Goal: Task Accomplishment & Management: Use online tool/utility

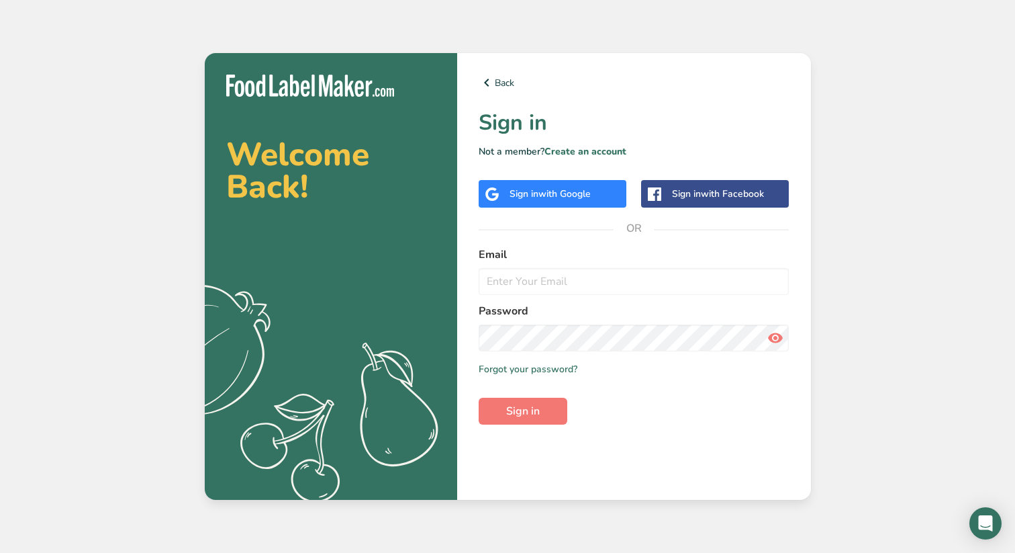
click at [589, 200] on div "Sign in with Google" at bounding box center [550, 194] width 81 height 14
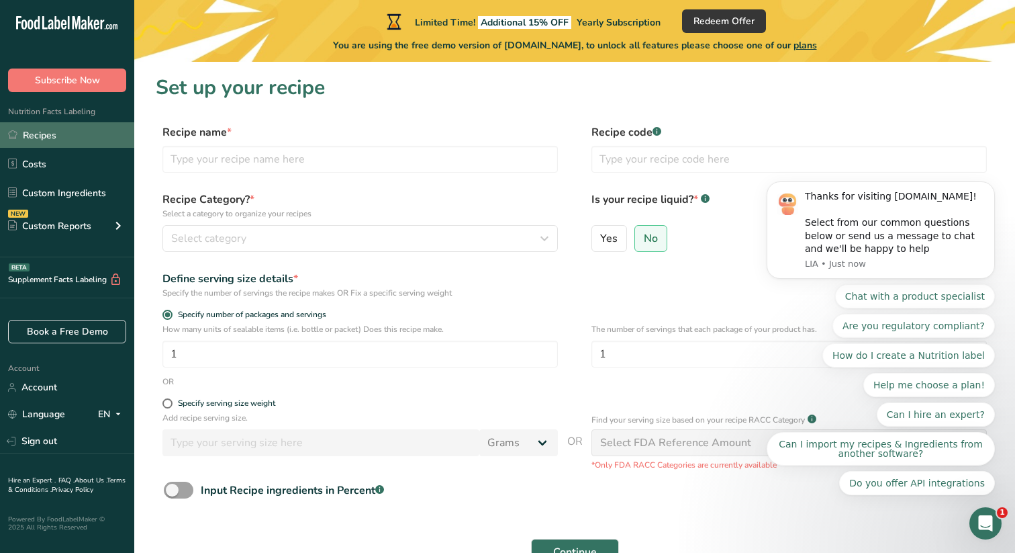
click at [66, 136] on link "Recipes" at bounding box center [67, 135] width 134 height 26
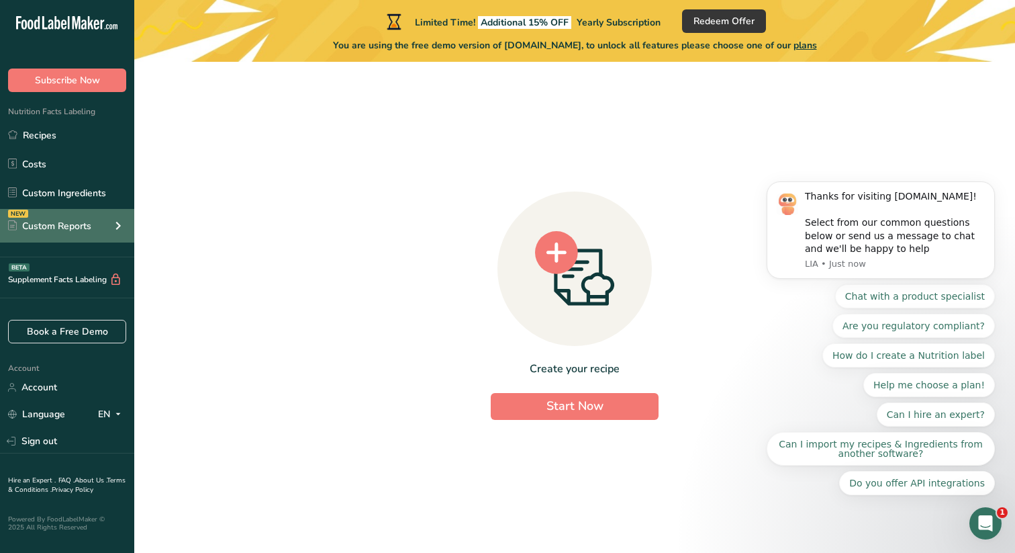
click at [67, 231] on div "Custom Reports" at bounding box center [49, 226] width 83 height 14
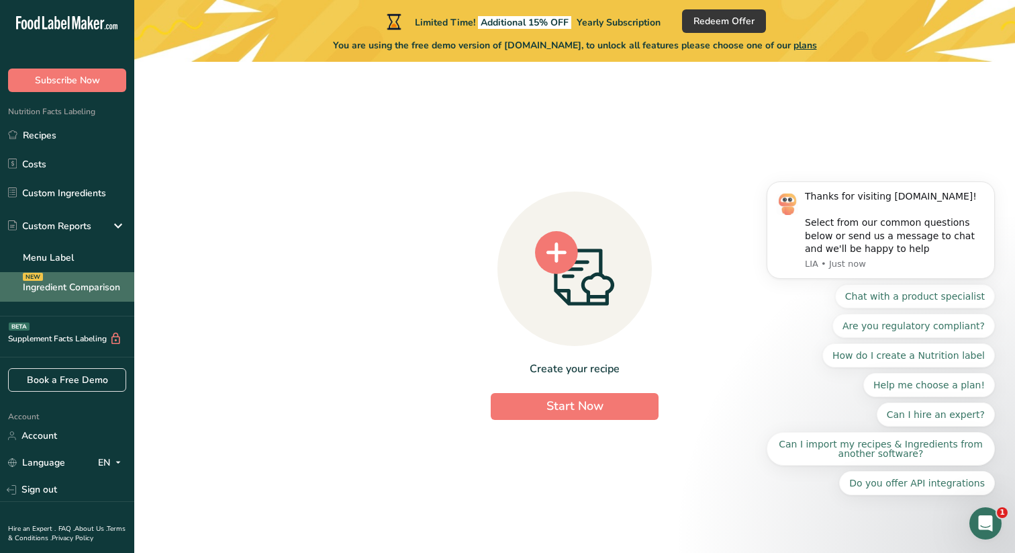
click at [71, 277] on link "Ingredient Comparison NEW" at bounding box center [67, 287] width 134 height 30
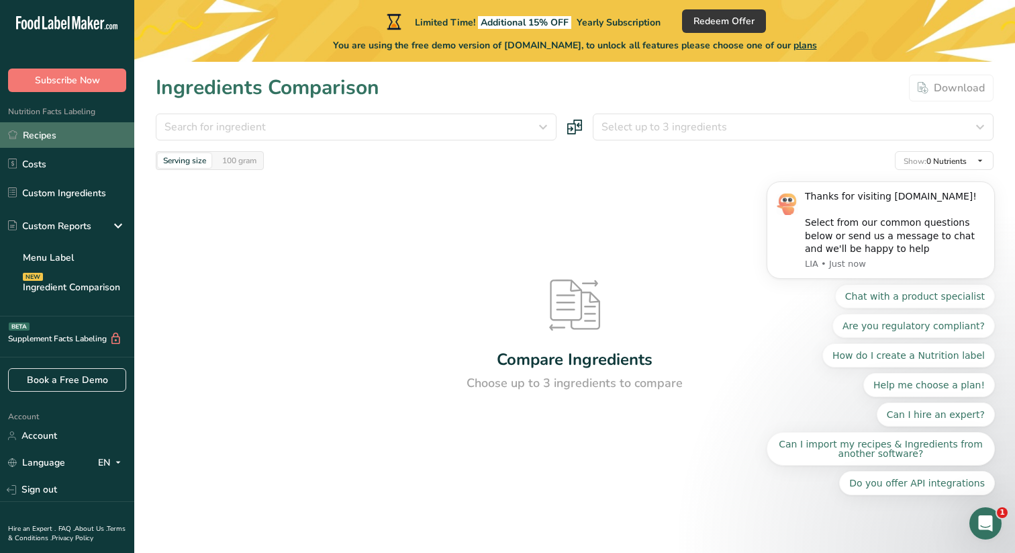
click at [63, 137] on link "Recipes" at bounding box center [67, 135] width 134 height 26
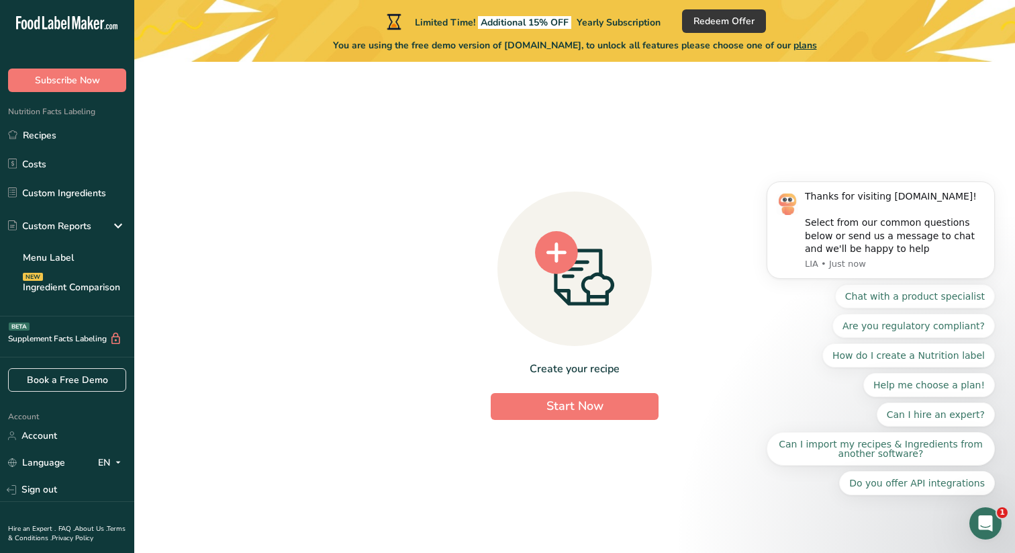
scroll to position [38, 0]
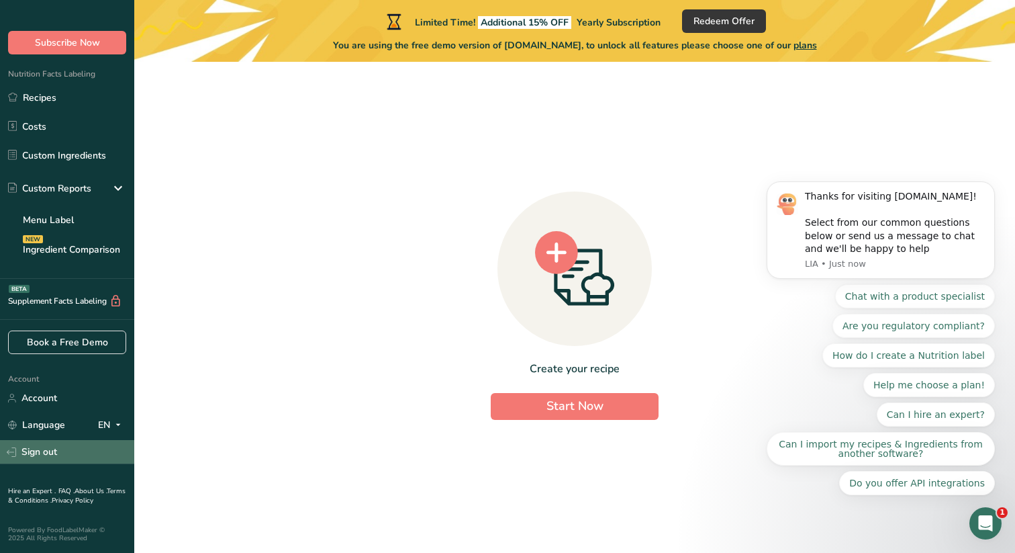
click at [68, 451] on link "Sign out" at bounding box center [67, 452] width 134 height 24
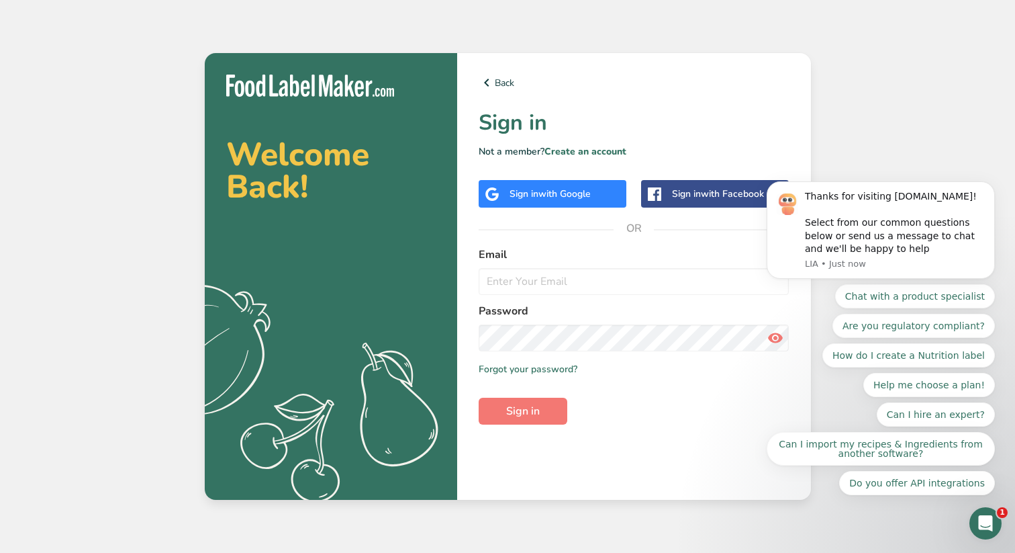
click at [567, 191] on span "with Google" at bounding box center [565, 193] width 52 height 13
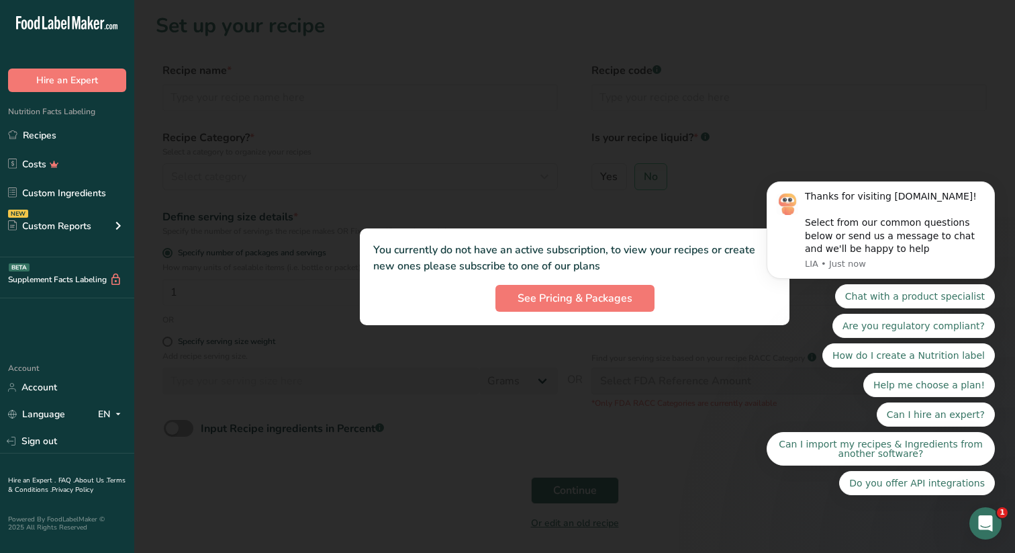
click at [586, 203] on div at bounding box center [574, 276] width 881 height 553
click at [580, 308] on button "See Pricing & Packages" at bounding box center [575, 298] width 159 height 27
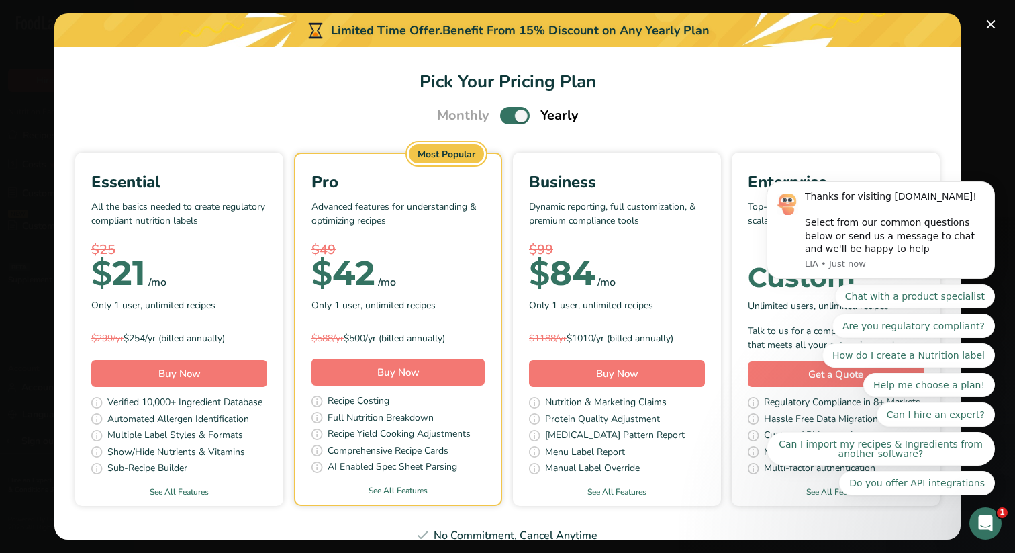
click at [176, 268] on div "$ 21 /mo" at bounding box center [179, 273] width 176 height 27
click at [158, 308] on span "Only 1 user, unlimited recipes" at bounding box center [153, 305] width 124 height 14
click at [528, 124] on div "Monthly Yearly" at bounding box center [508, 115] width 174 height 20
click at [520, 114] on span "Pick Your Pricing Plan Modal" at bounding box center [515, 115] width 30 height 17
click at [509, 114] on input "Pick Your Pricing Plan Modal" at bounding box center [504, 115] width 9 height 9
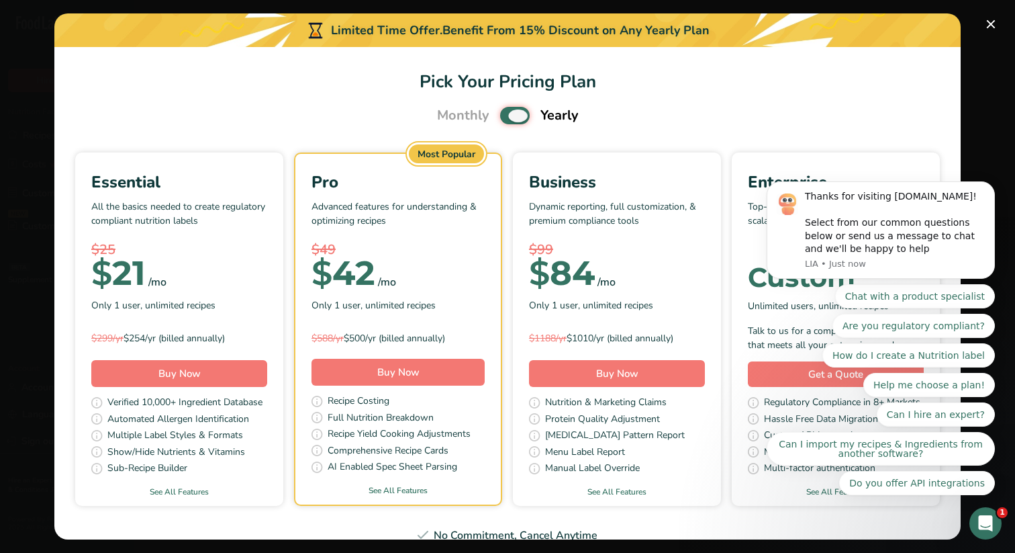
checkbox input "false"
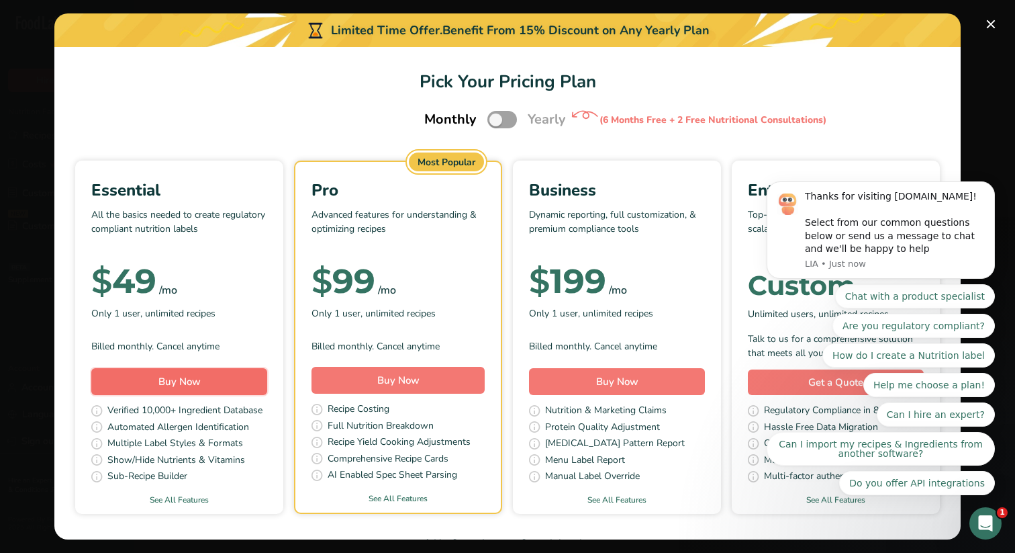
click at [193, 383] on span "Buy Now" at bounding box center [179, 381] width 42 height 13
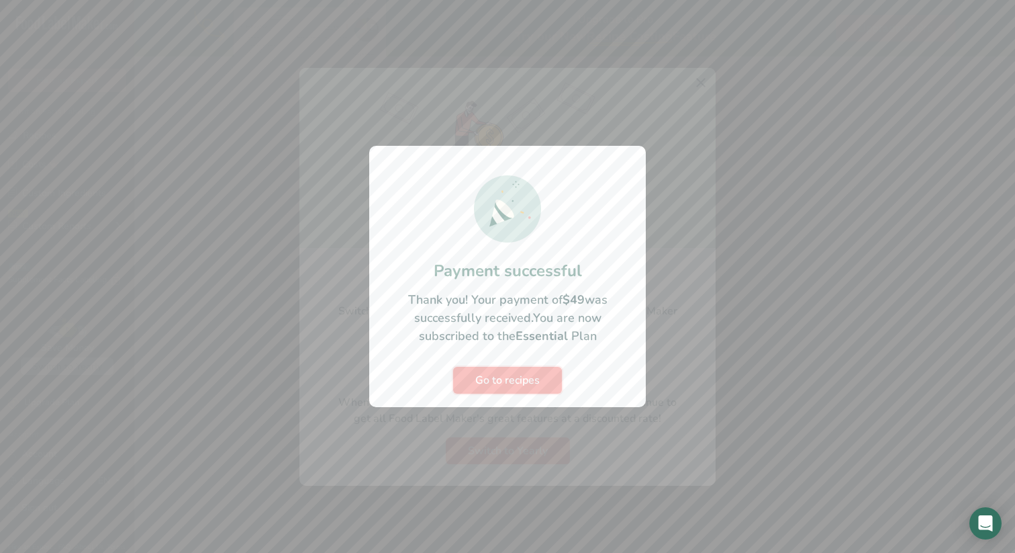
click at [534, 381] on span "Go to recipes" at bounding box center [507, 380] width 64 height 16
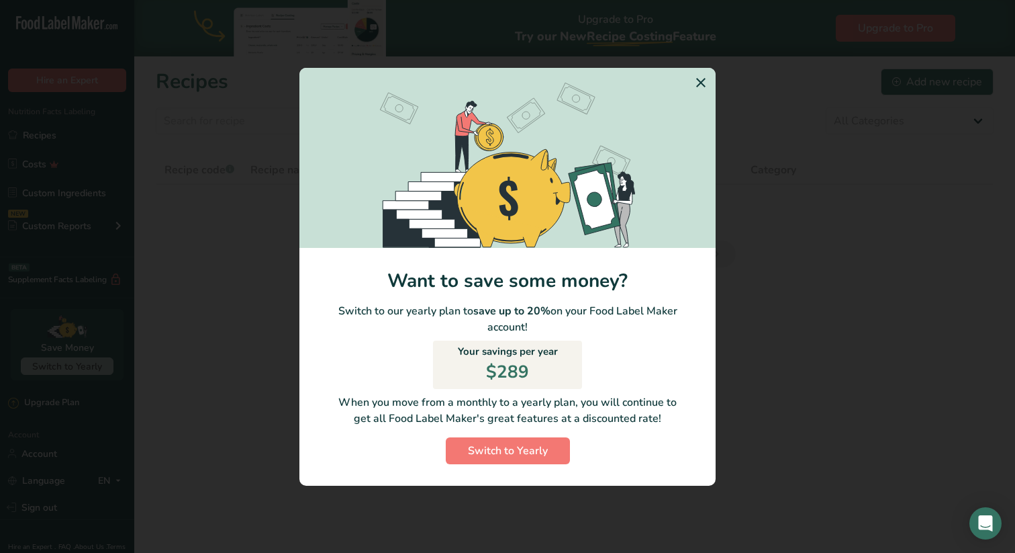
click at [698, 77] on icon "Switch to Yearly Modal" at bounding box center [701, 83] width 16 height 24
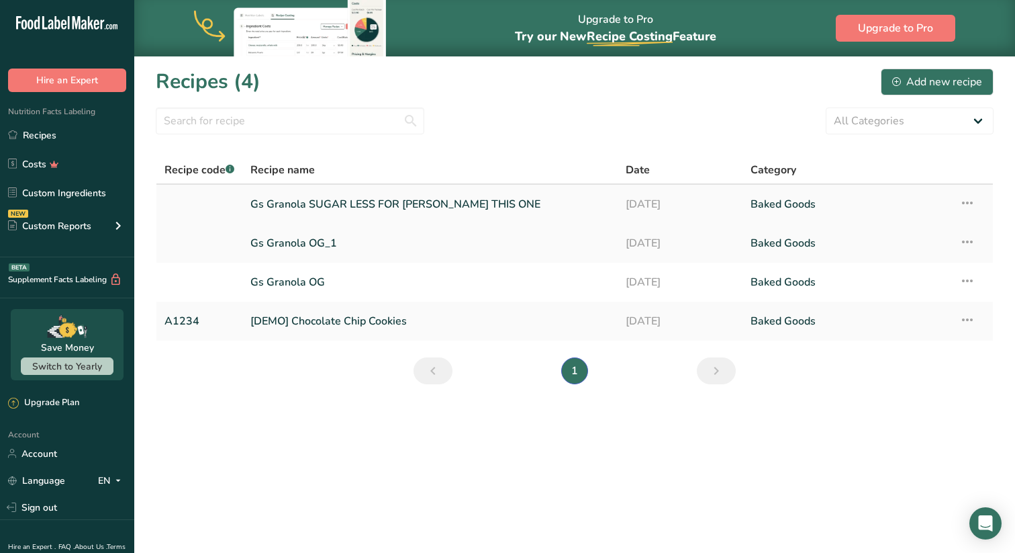
click at [343, 200] on link "Gs Granola SUGAR LESS FOR JAY THIS ONE" at bounding box center [429, 204] width 359 height 28
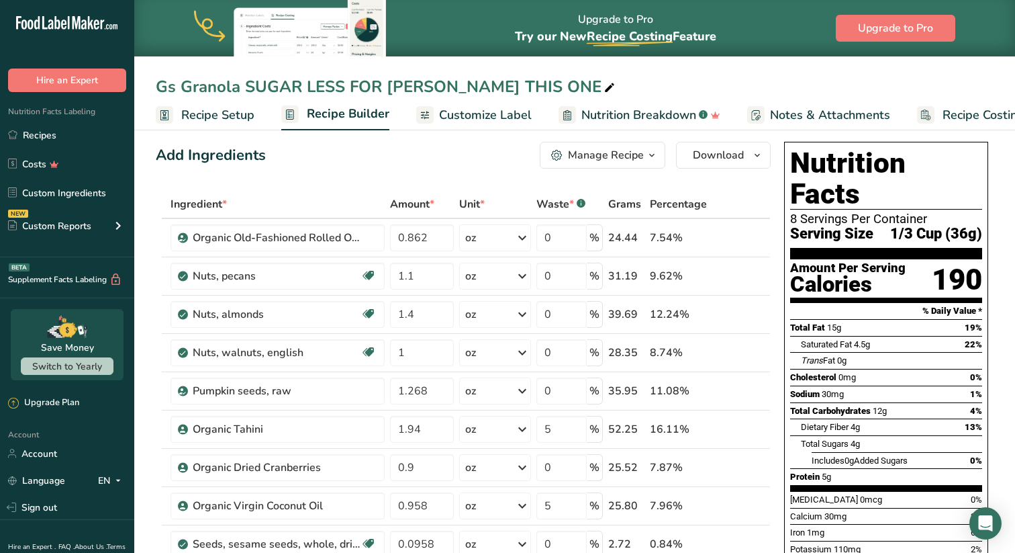
scroll to position [26, 0]
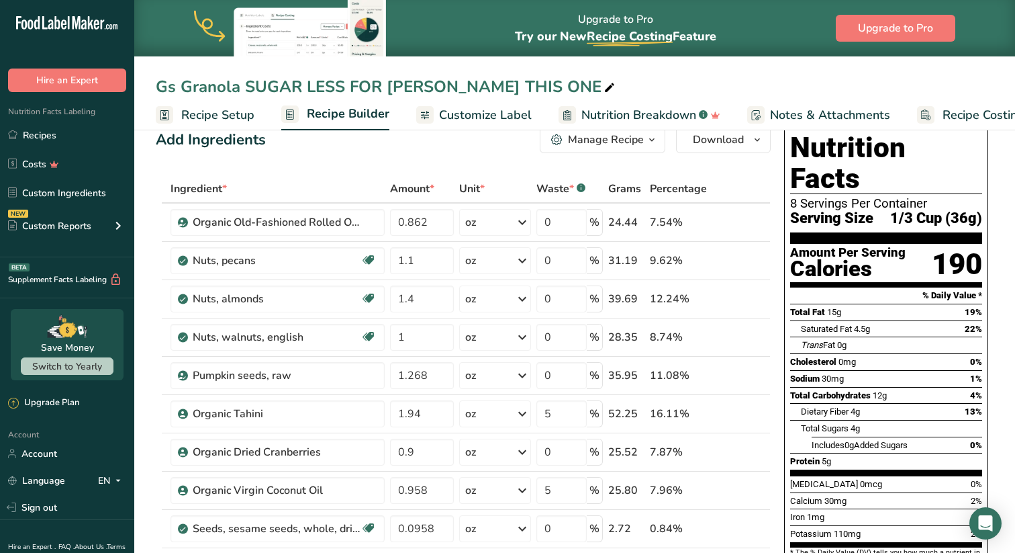
click at [502, 109] on span "Customize Label" at bounding box center [485, 115] width 93 height 18
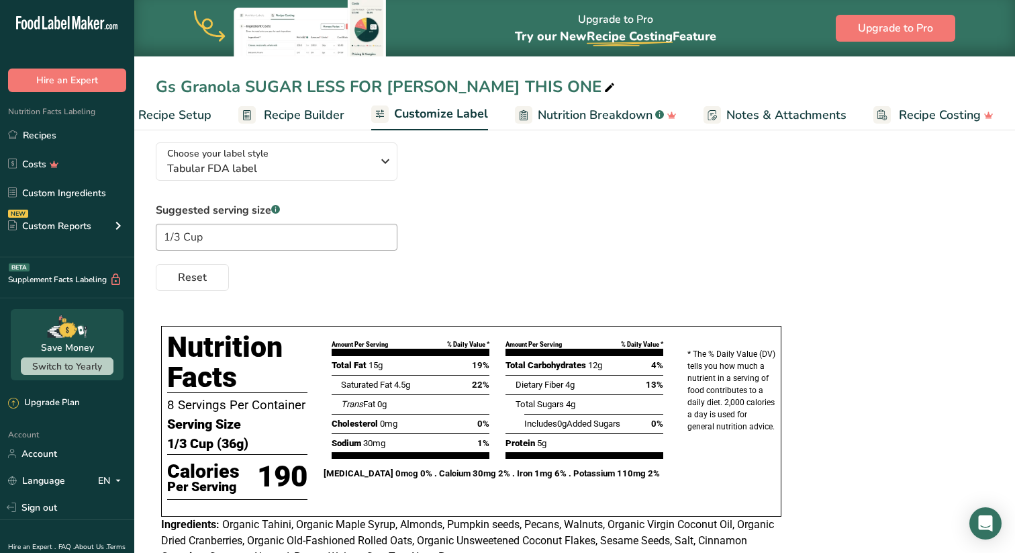
scroll to position [76, 0]
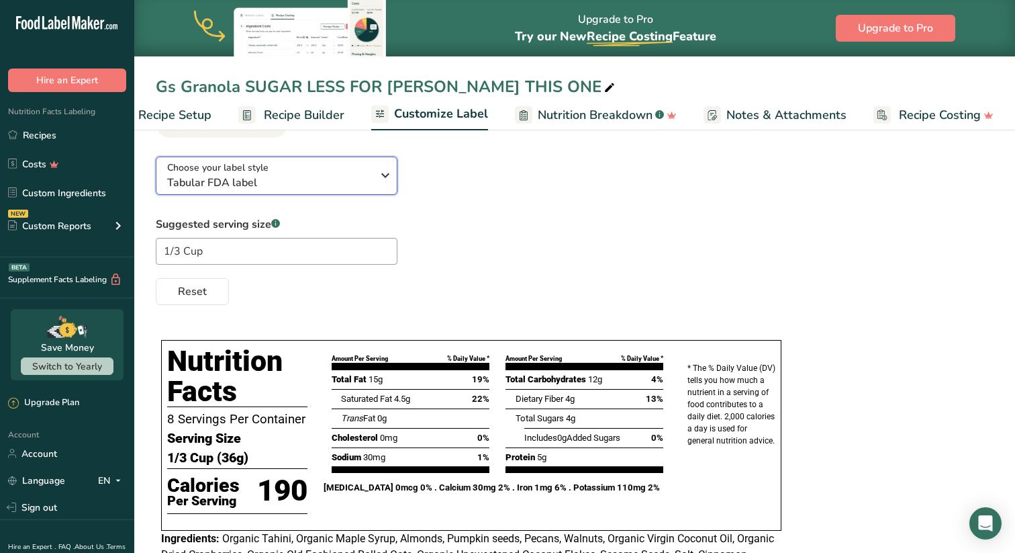
click at [322, 187] on span "Tabular FDA label" at bounding box center [269, 183] width 205 height 16
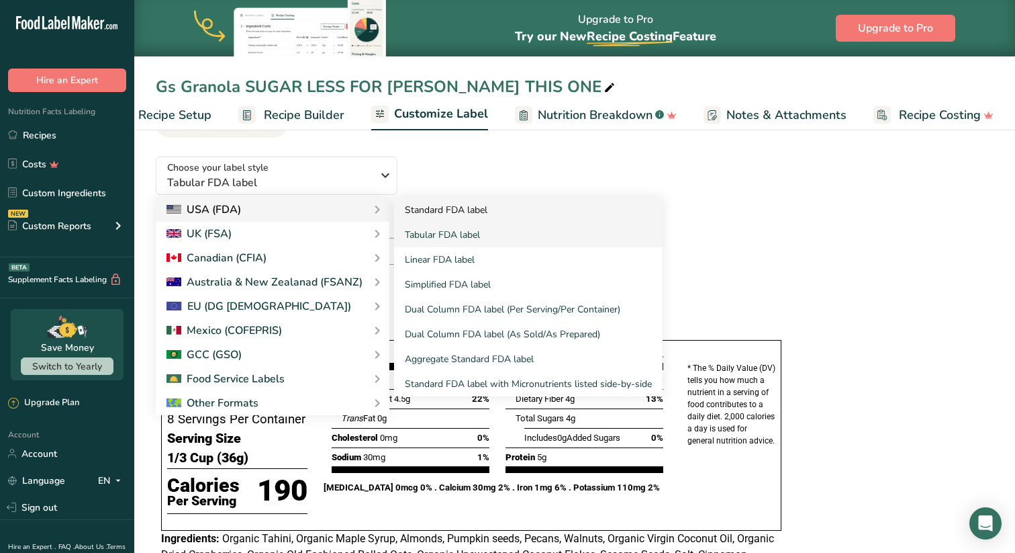
click at [443, 214] on link "Standard FDA label" at bounding box center [528, 209] width 269 height 25
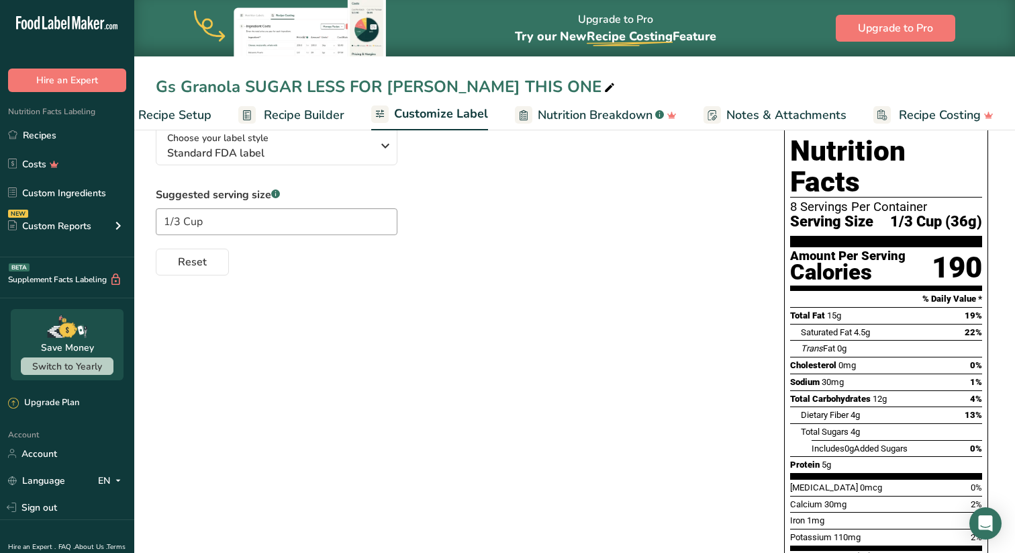
scroll to position [105, 0]
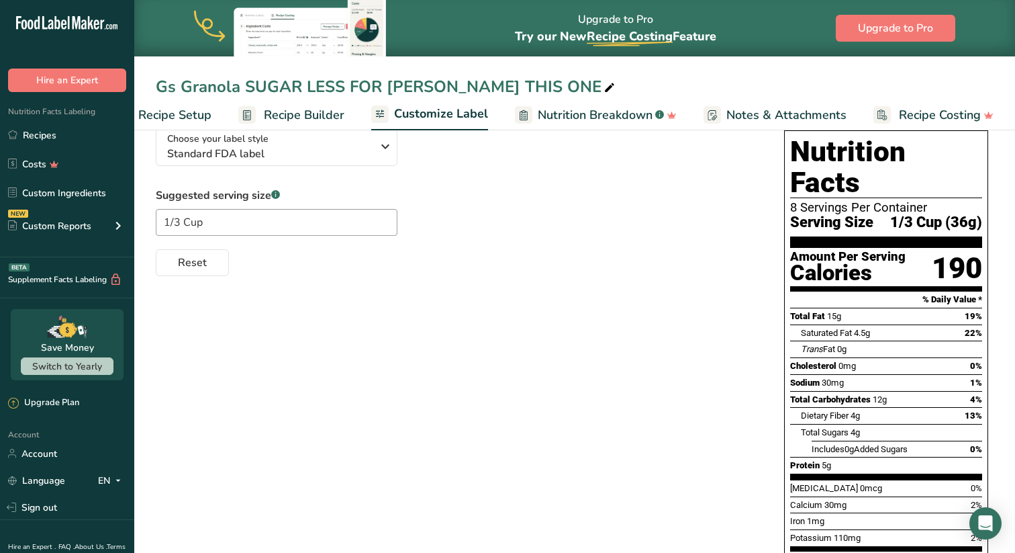
click at [181, 115] on span "Recipe Setup" at bounding box center [174, 115] width 73 height 18
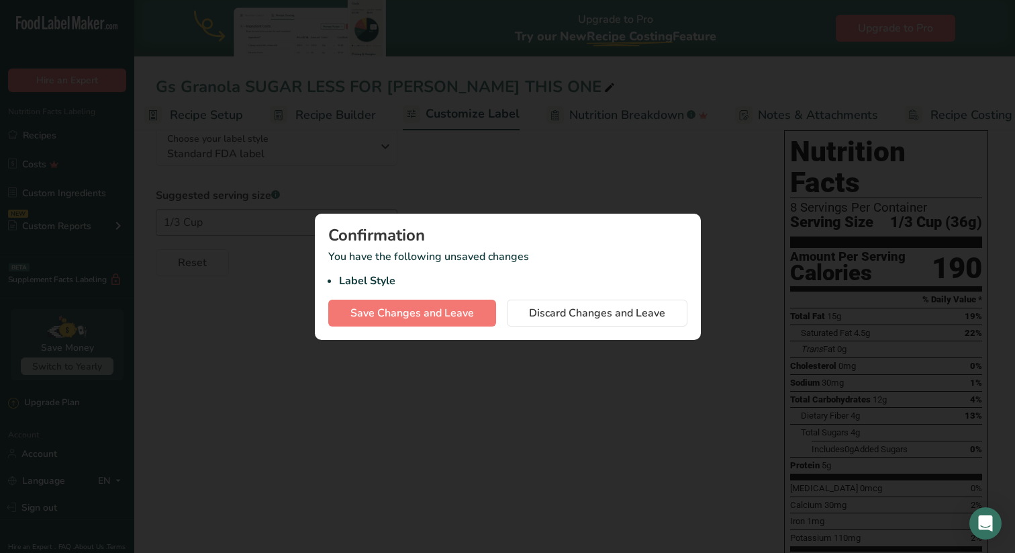
scroll to position [0, 5]
click at [467, 311] on span "Save Changes and Leave" at bounding box center [413, 313] width 124 height 16
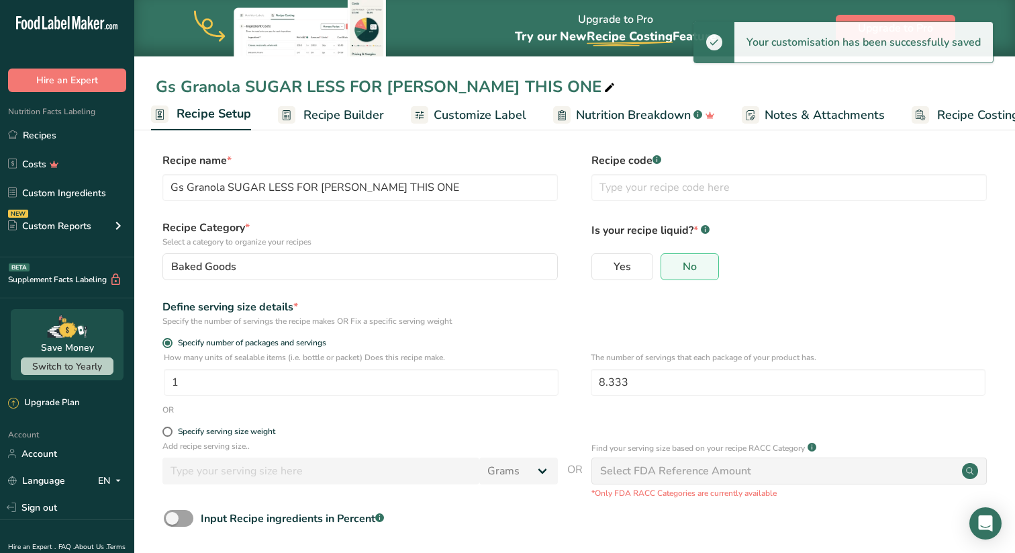
scroll to position [60, 0]
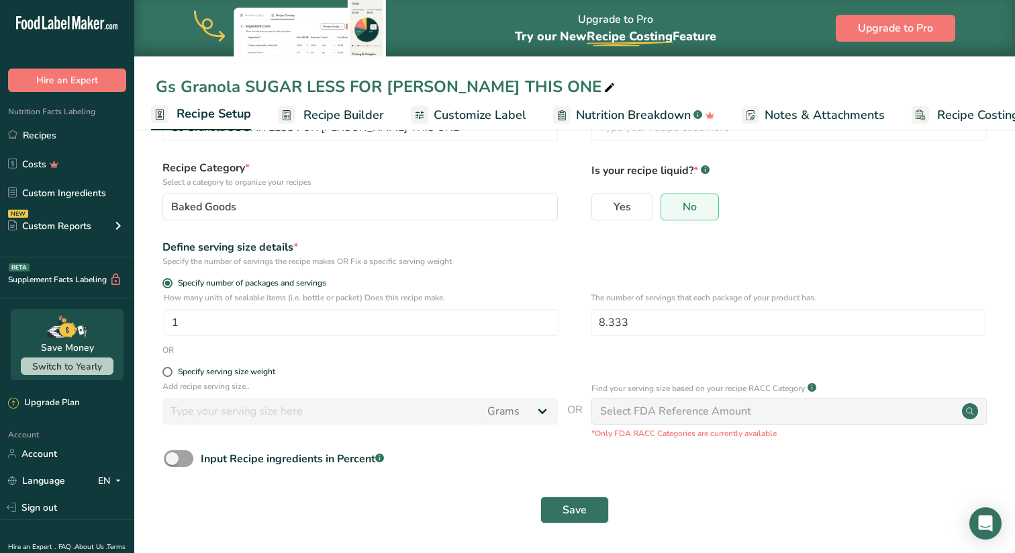
click at [336, 107] on span "Recipe Builder" at bounding box center [344, 115] width 81 height 18
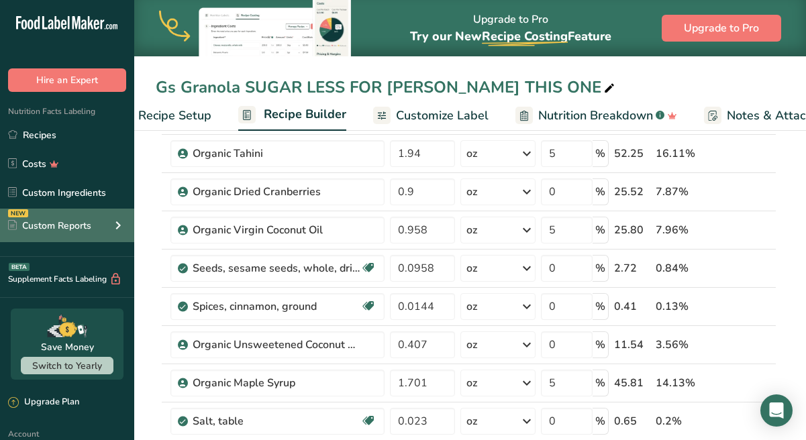
scroll to position [285, 0]
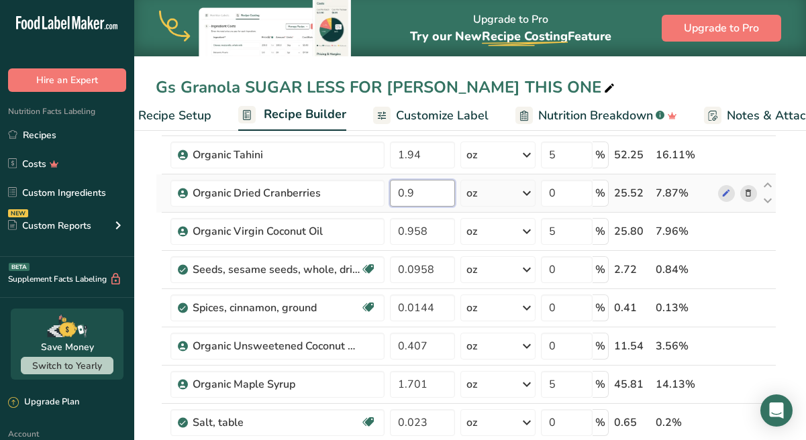
click at [414, 195] on input "0.9" at bounding box center [422, 193] width 65 height 27
type input "0.9"
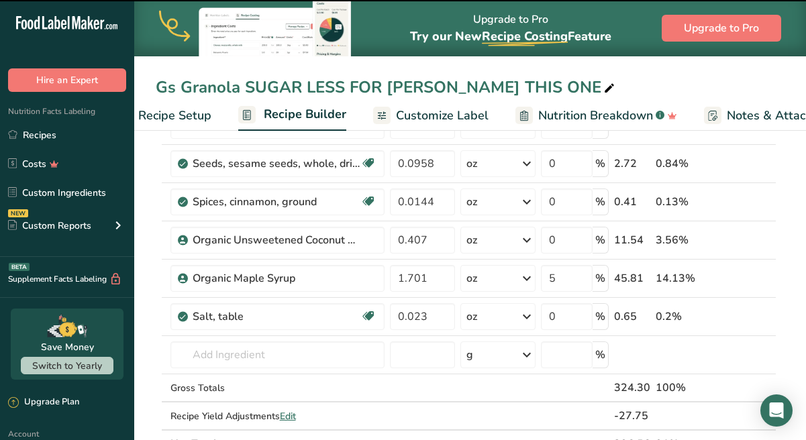
scroll to position [0, 0]
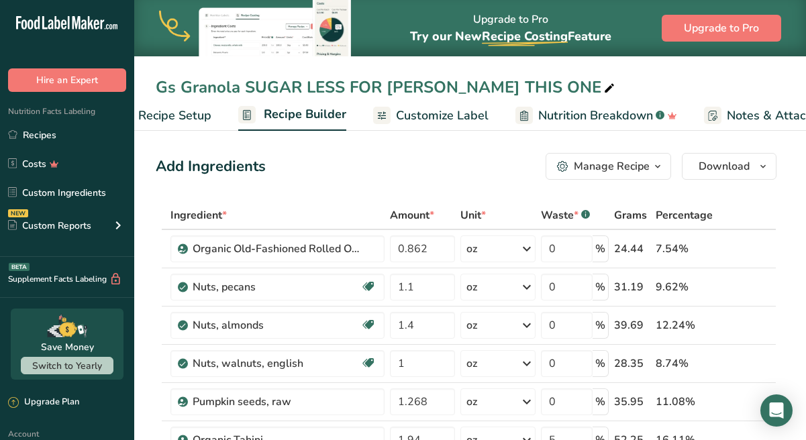
click at [604, 90] on icon at bounding box center [610, 88] width 12 height 19
click at [553, 88] on input "Gs Granola SUGAR LESS FOR JAY THIS ONE" at bounding box center [470, 87] width 629 height 24
click at [664, 170] on span "button" at bounding box center [658, 166] width 16 height 16
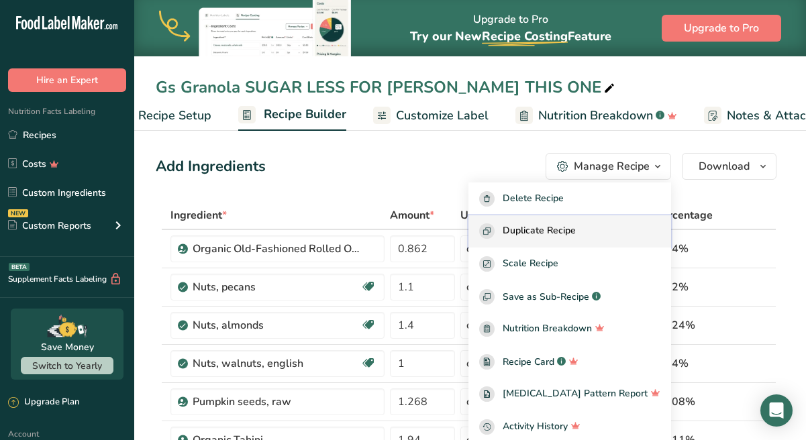
click at [576, 234] on span "Duplicate Recipe" at bounding box center [539, 231] width 73 height 15
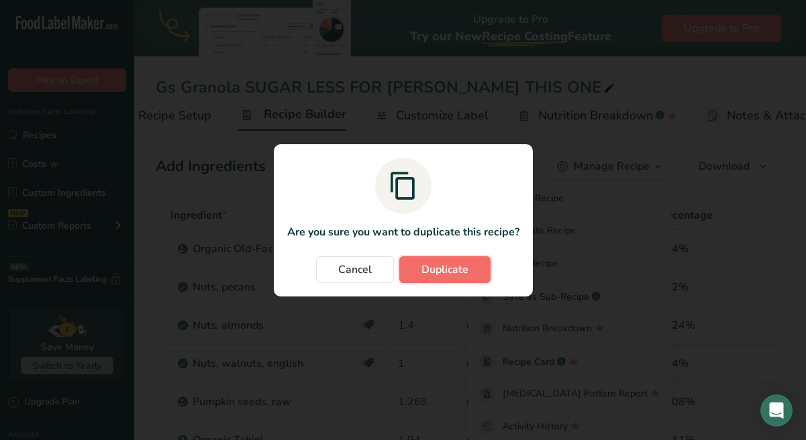
click at [460, 271] on span "Duplicate" at bounding box center [445, 270] width 47 height 16
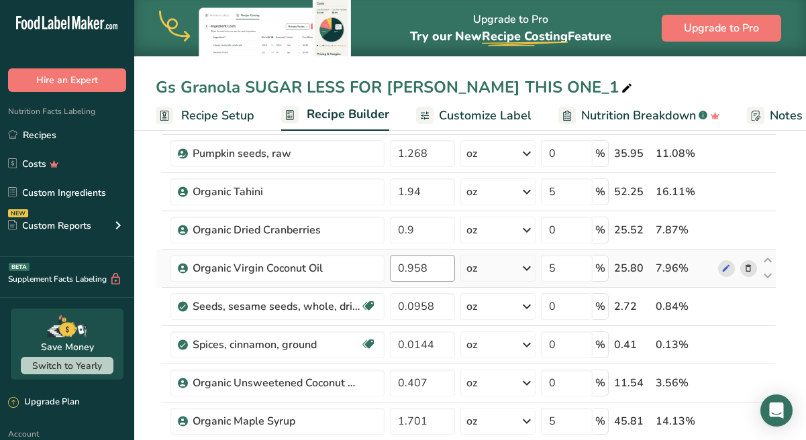
scroll to position [264, 0]
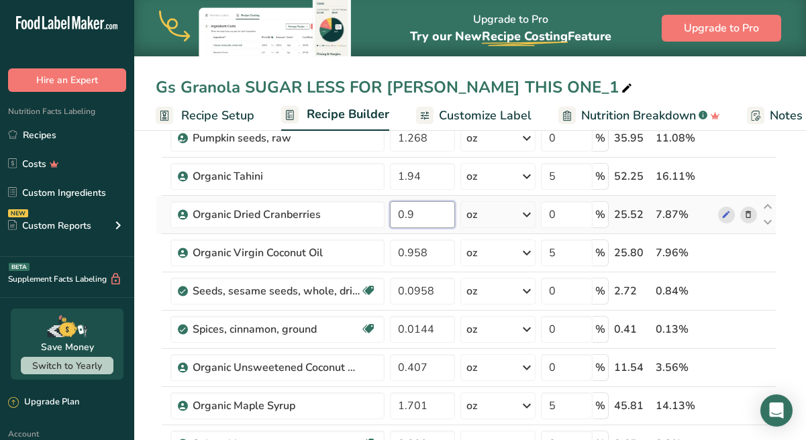
click at [426, 217] on input "0.9" at bounding box center [422, 214] width 65 height 27
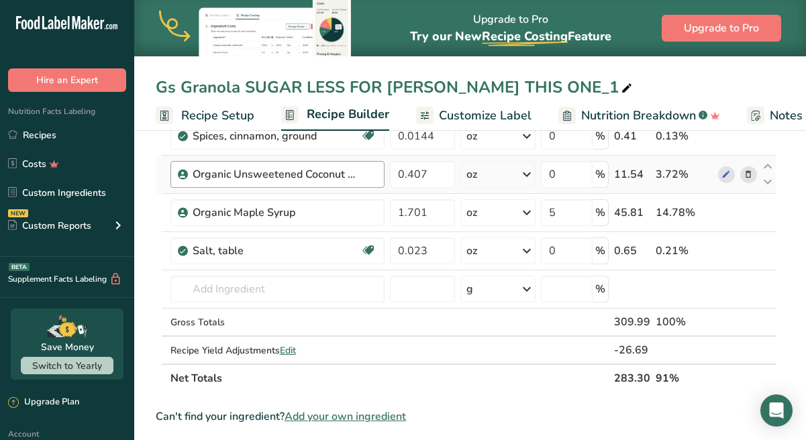
scroll to position [452, 0]
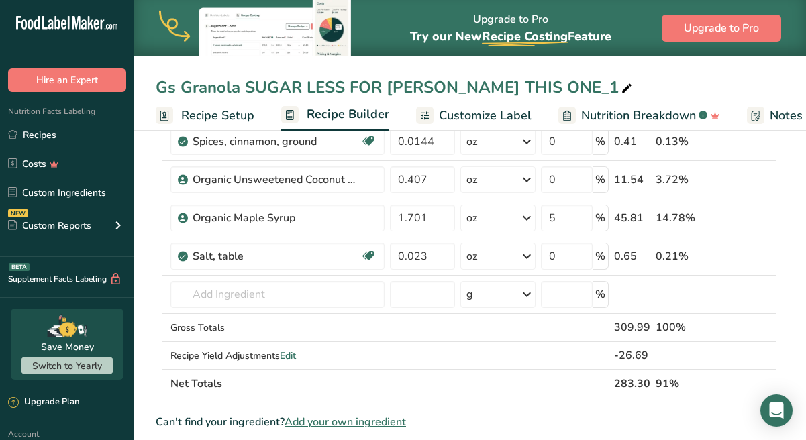
click at [156, 292] on div "Ingredient * Amount * Unit * Waste * .a-a{fill:#347362;}.b-a{fill:#fff;} Grams …" at bounding box center [466, 74] width 621 height 649
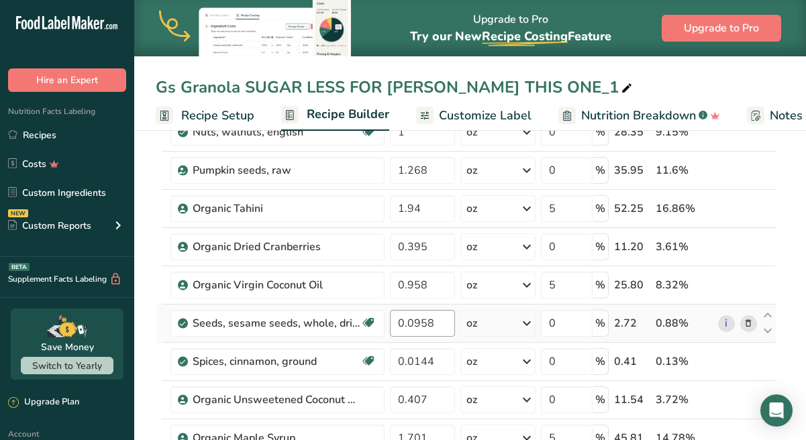
scroll to position [231, 0]
drag, startPoint x: 426, startPoint y: 252, endPoint x: 408, endPoint y: 253, distance: 18.8
click at [408, 253] on input "0.395" at bounding box center [422, 247] width 65 height 27
type input "0.4"
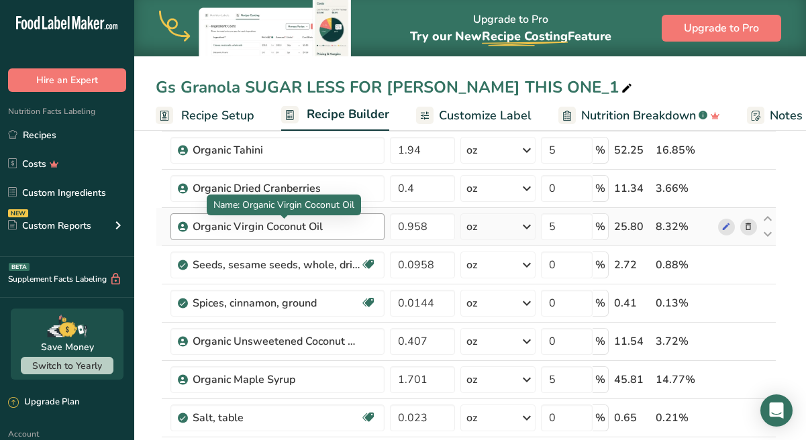
scroll to position [220, 0]
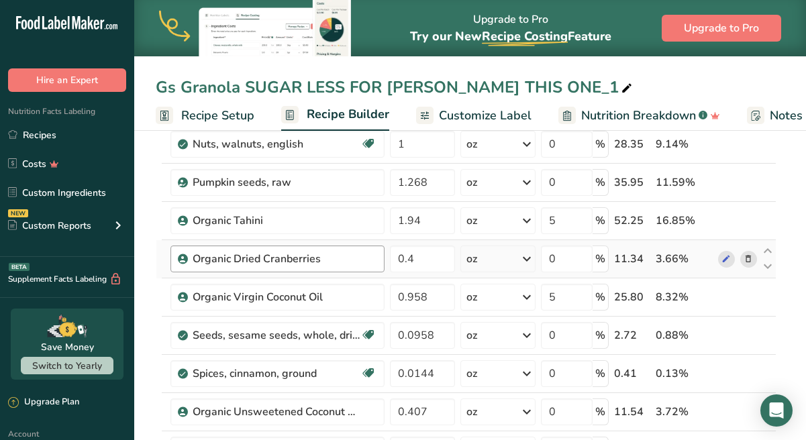
click at [365, 259] on div "Organic Dried Cranberries" at bounding box center [285, 259] width 184 height 16
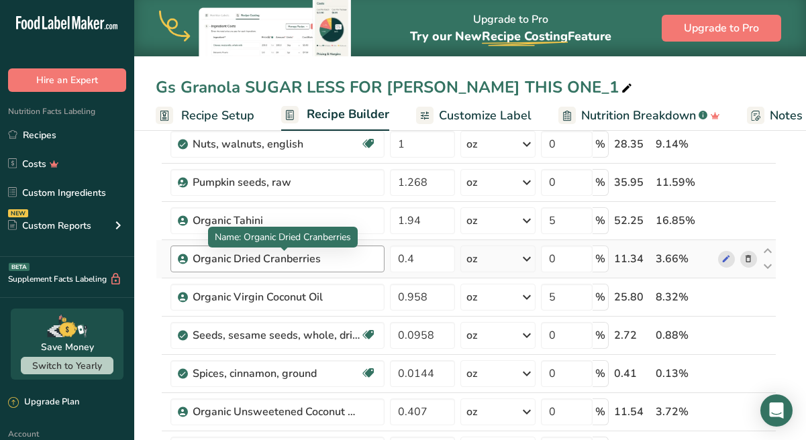
click at [311, 259] on div "Organic Dried Cranberries" at bounding box center [277, 259] width 168 height 16
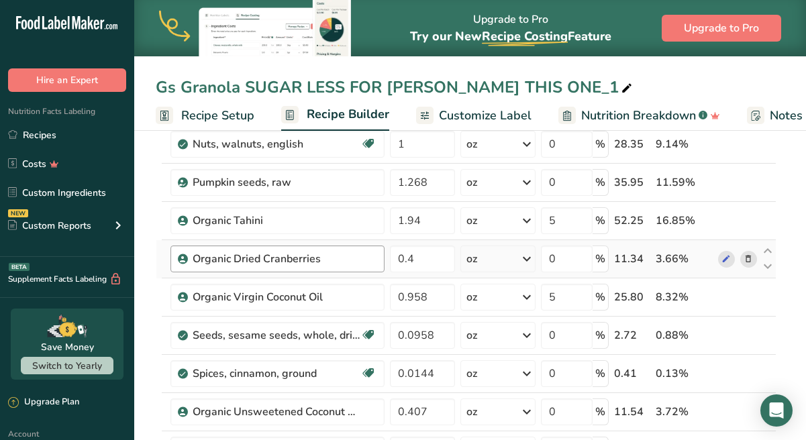
click at [311, 259] on div "Organic Dried Cranberries" at bounding box center [277, 259] width 168 height 16
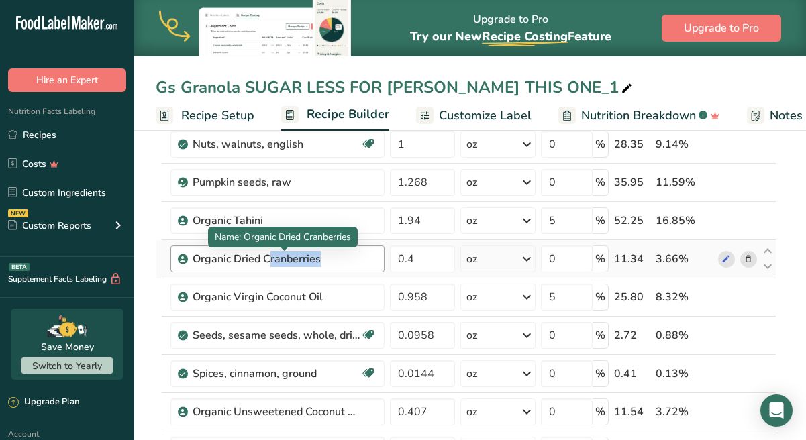
click at [311, 259] on div "Organic Dried Cranberries" at bounding box center [277, 259] width 168 height 16
click at [330, 261] on div "Organic Dried Cranberries" at bounding box center [277, 259] width 168 height 16
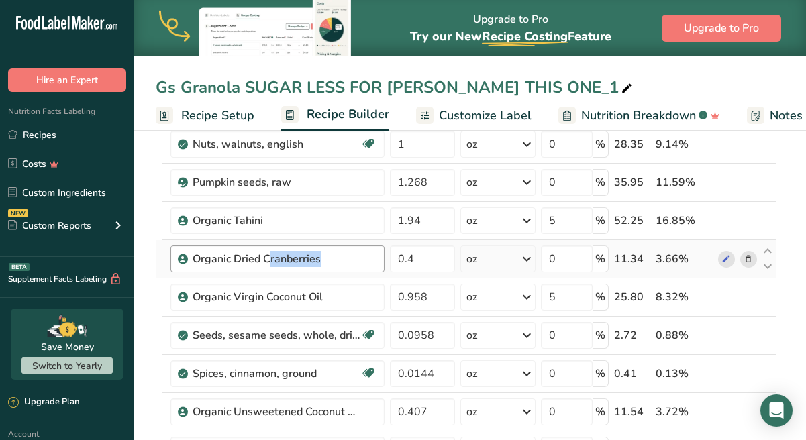
click at [344, 261] on div "Organic Dried Cranberries" at bounding box center [277, 259] width 168 height 16
click at [362, 261] on div "Organic Dried Cranberries" at bounding box center [285, 259] width 184 height 16
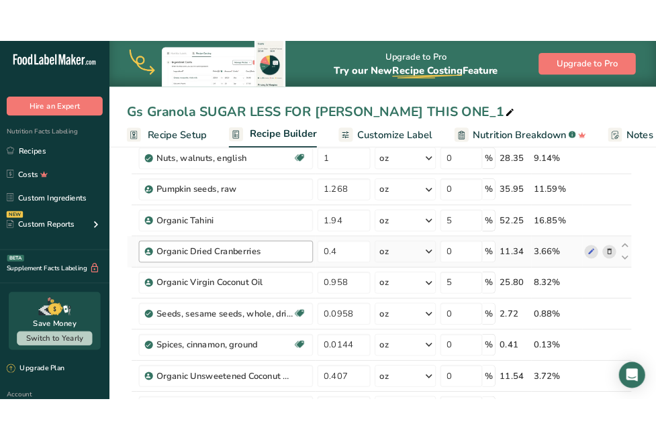
scroll to position [243, 0]
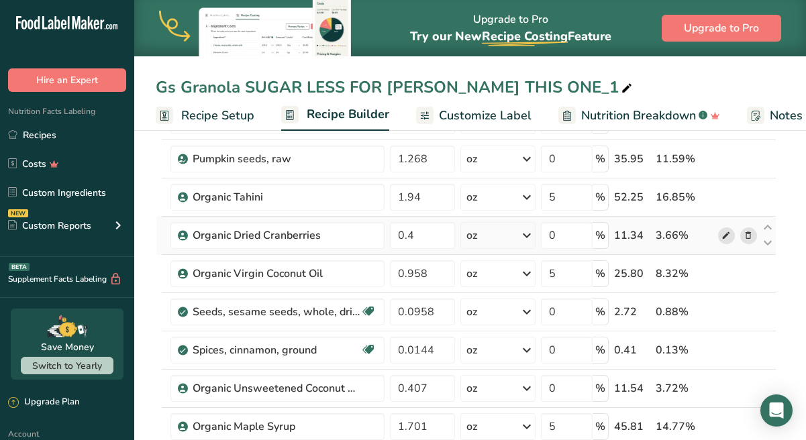
click at [729, 232] on icon at bounding box center [726, 236] width 9 height 14
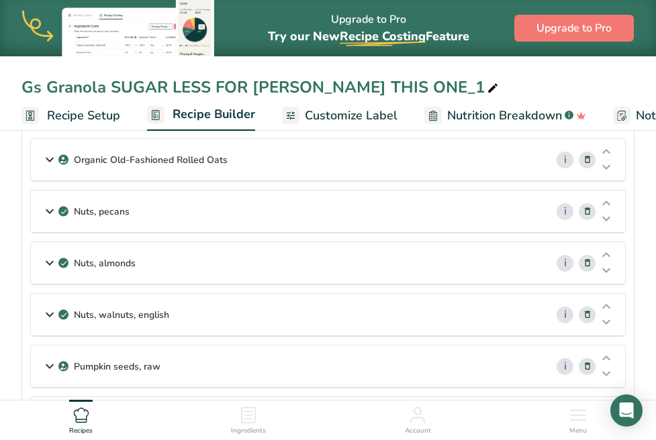
scroll to position [113, 0]
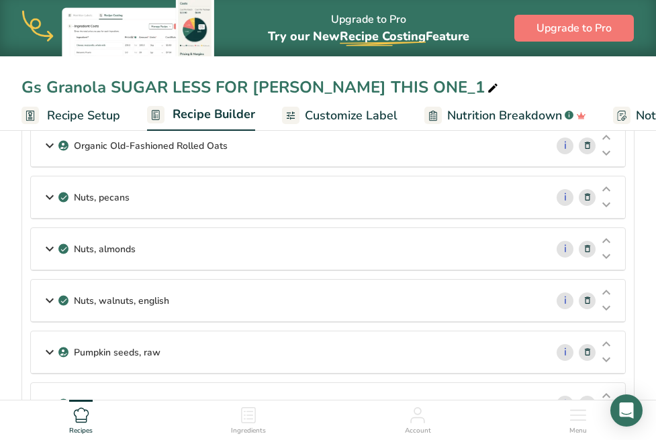
click at [336, 115] on span "Customize Label" at bounding box center [351, 116] width 93 height 18
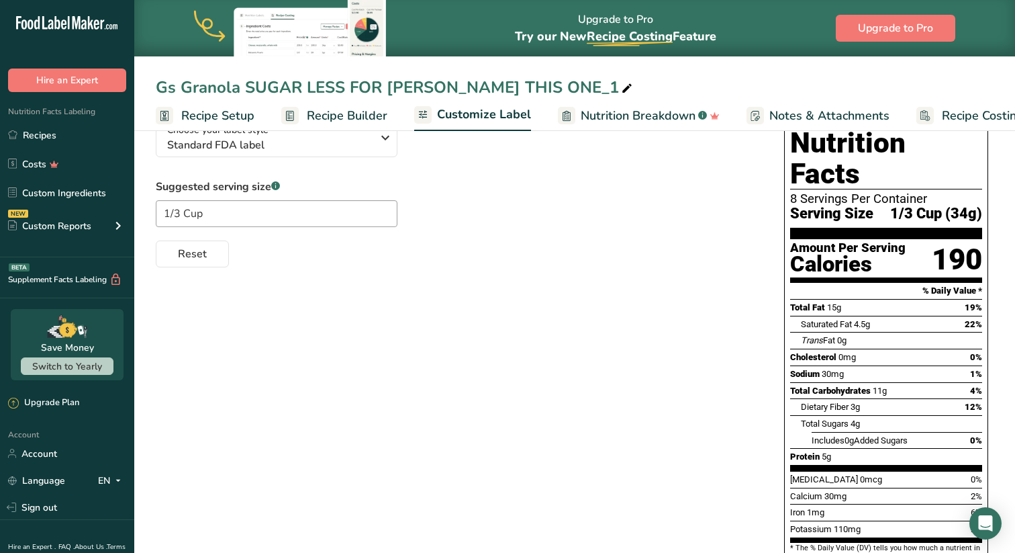
scroll to position [105, 0]
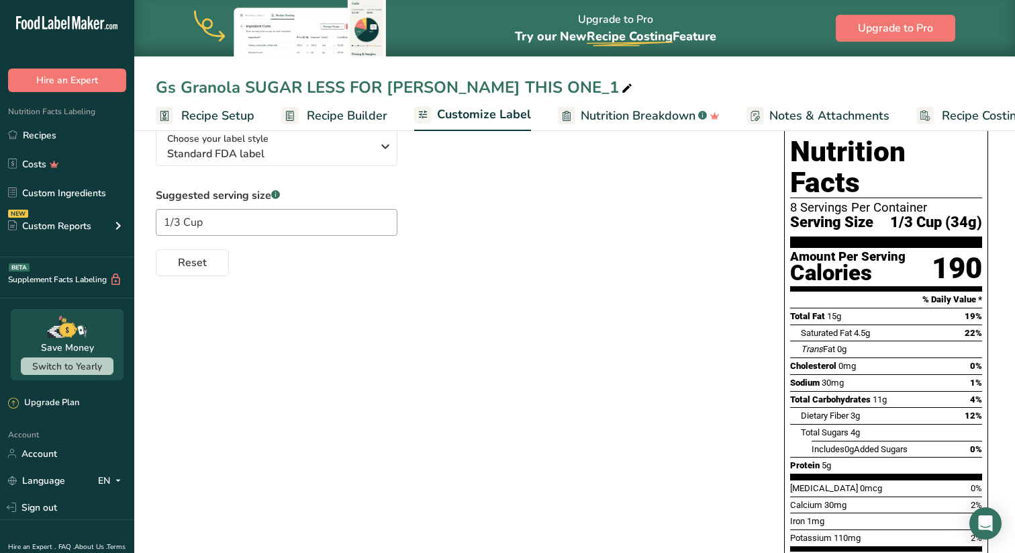
click at [321, 122] on span "Recipe Builder" at bounding box center [347, 116] width 81 height 18
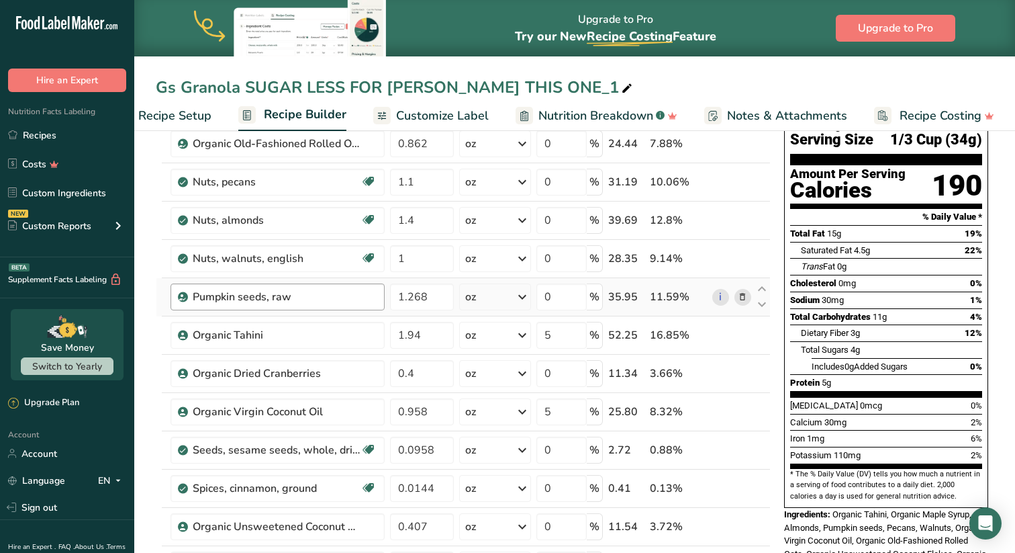
scroll to position [80, 0]
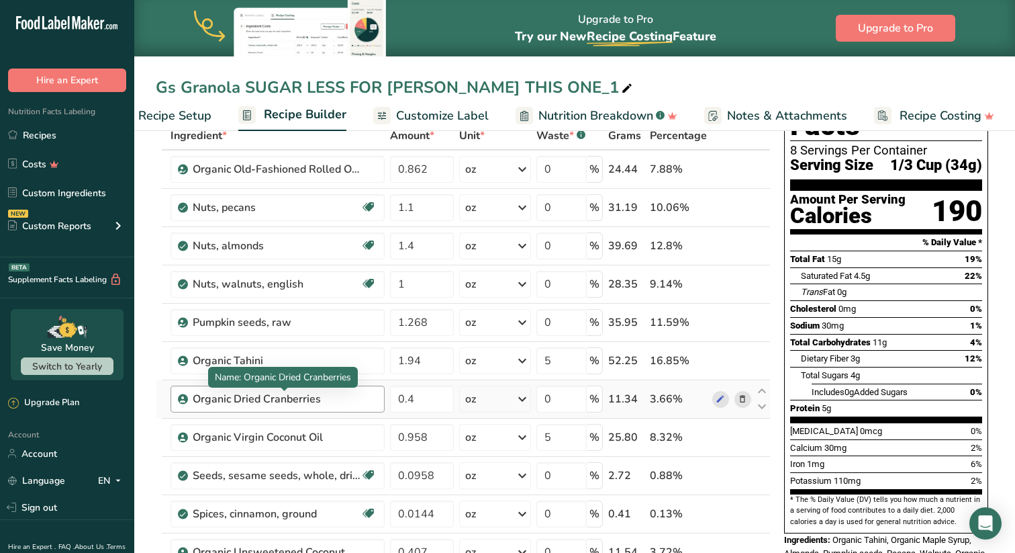
click at [220, 394] on div "Organic Dried Cranberries" at bounding box center [277, 399] width 168 height 16
click at [721, 400] on icon at bounding box center [720, 399] width 9 height 14
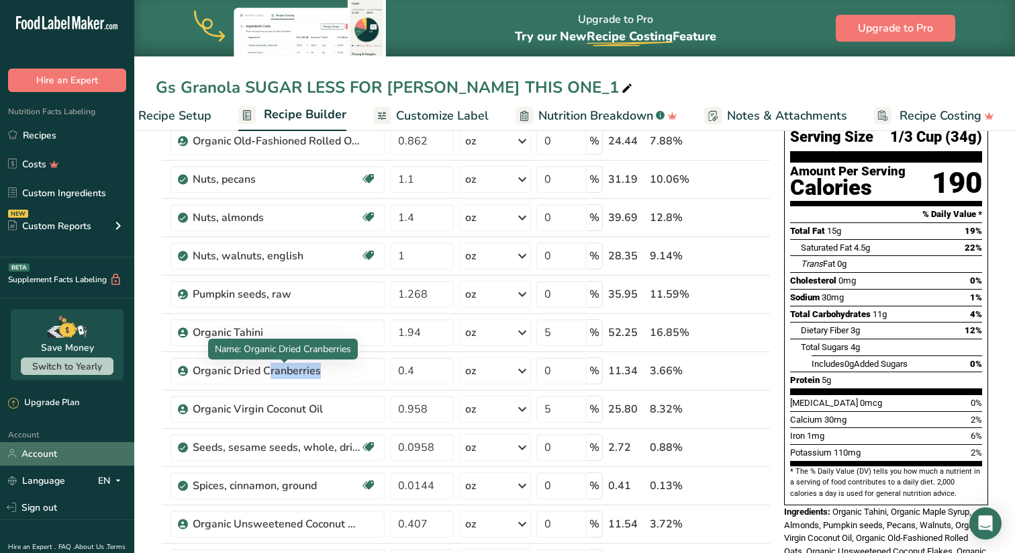
click at [220, 371] on div "Organic Dried Cranberries" at bounding box center [277, 371] width 168 height 16
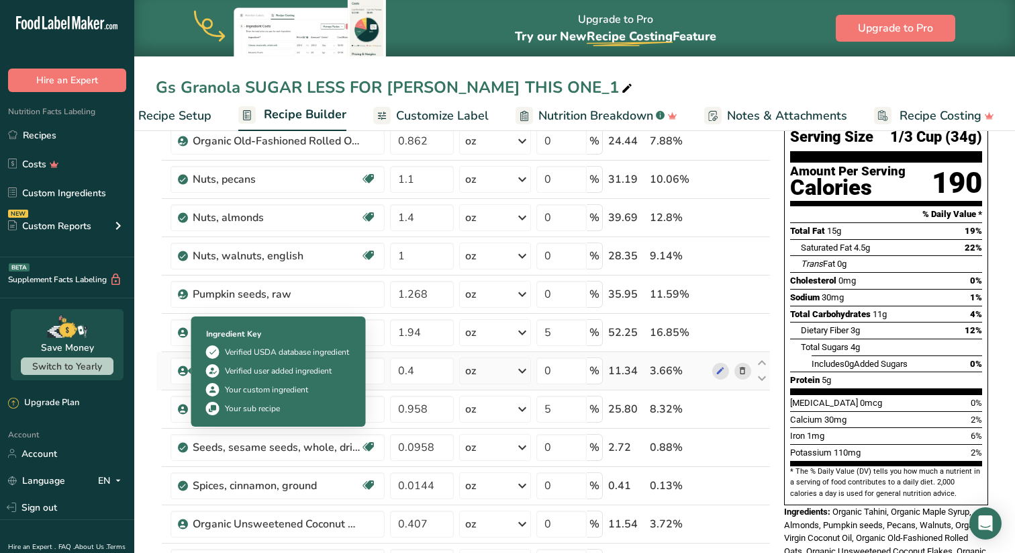
click at [178, 373] on span at bounding box center [183, 371] width 10 height 16
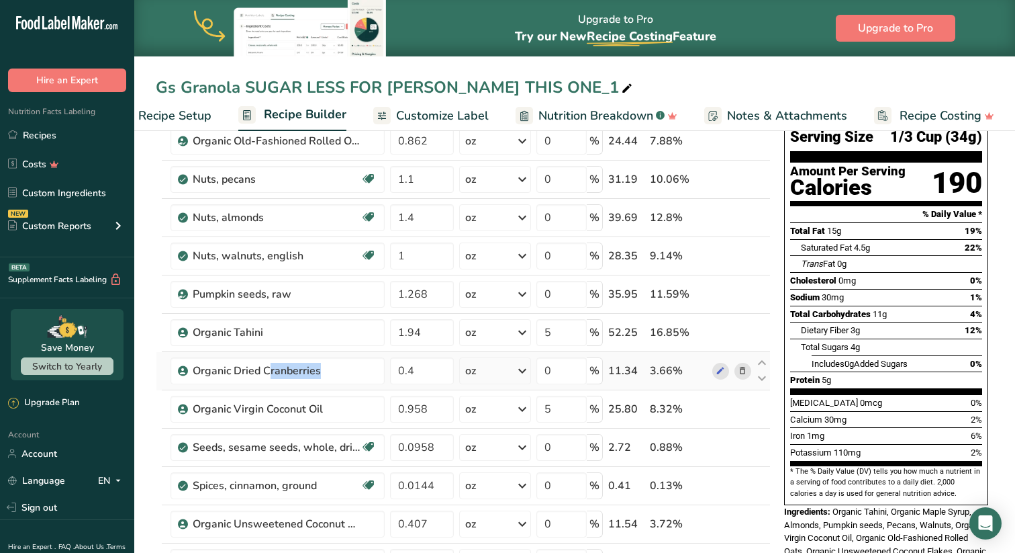
click at [180, 373] on icon at bounding box center [183, 371] width 8 height 12
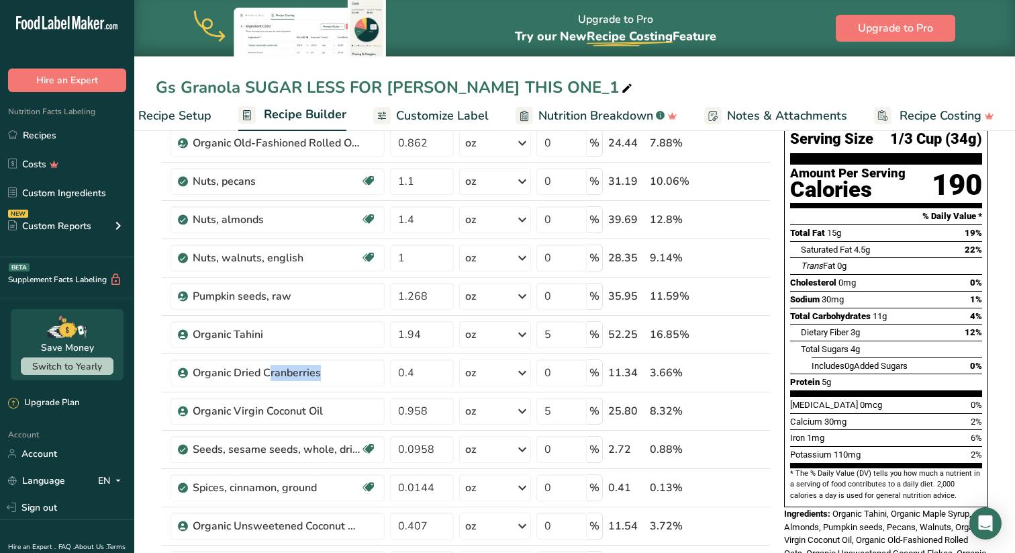
scroll to position [96, 0]
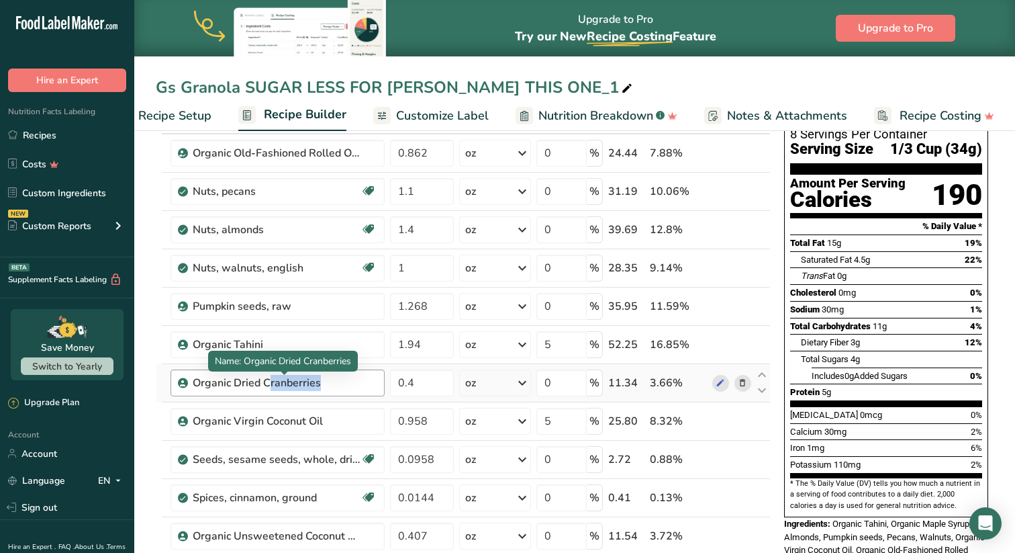
click at [226, 387] on div "Organic Dried Cranberries" at bounding box center [277, 383] width 168 height 16
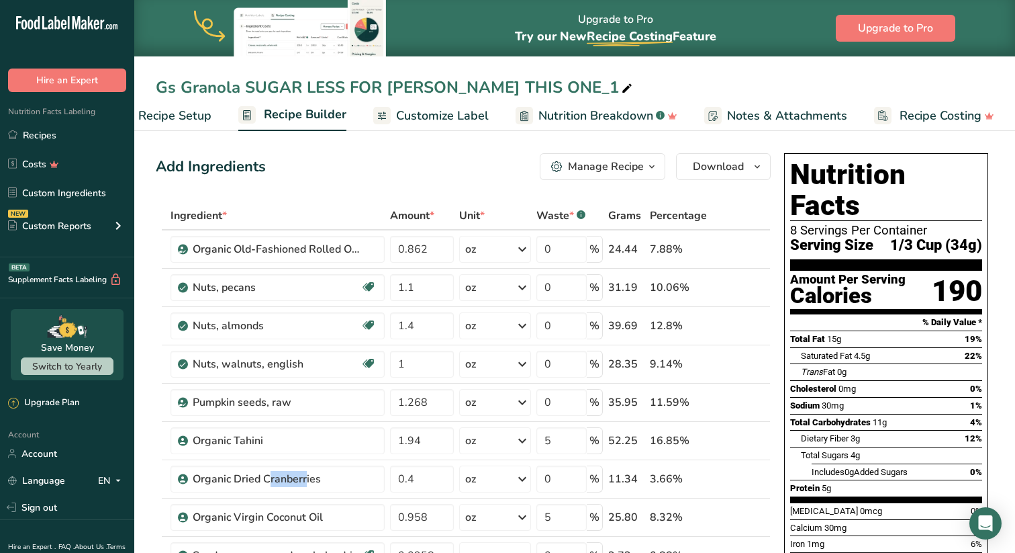
click at [653, 163] on icon "button" at bounding box center [652, 166] width 11 height 17
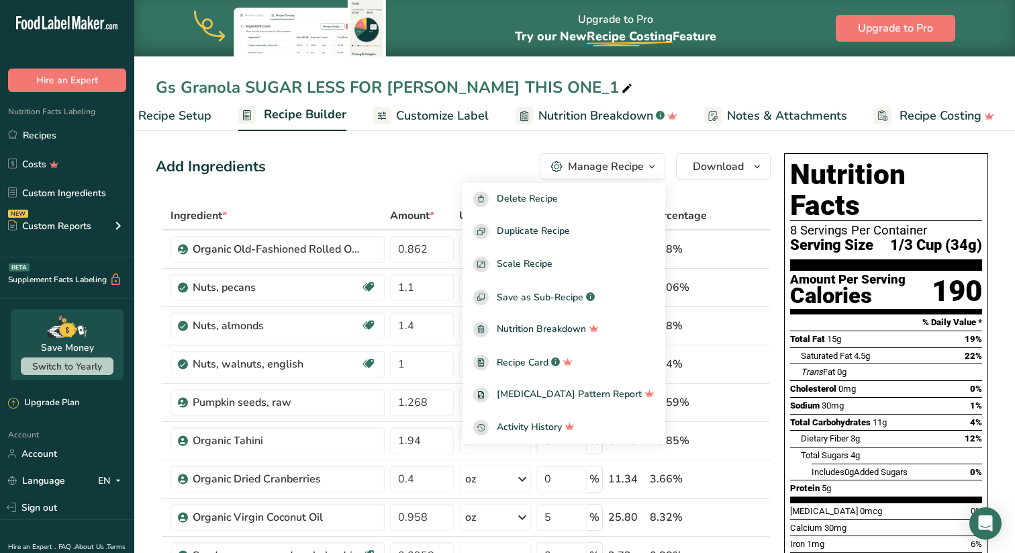
click at [412, 162] on div "Add Ingredients Manage Recipe Delete Recipe Duplicate Recipe Scale Recipe Save …" at bounding box center [463, 166] width 615 height 27
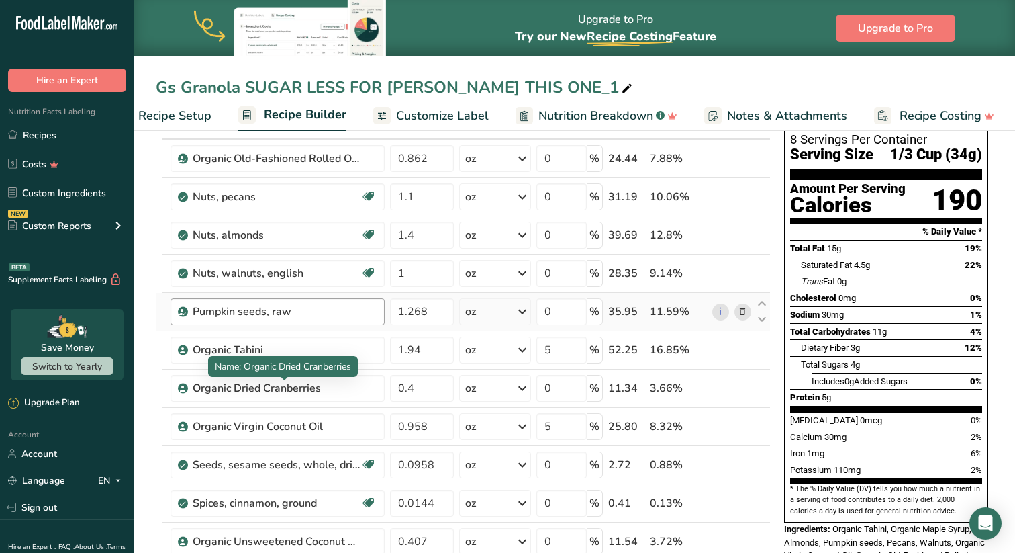
scroll to position [96, 0]
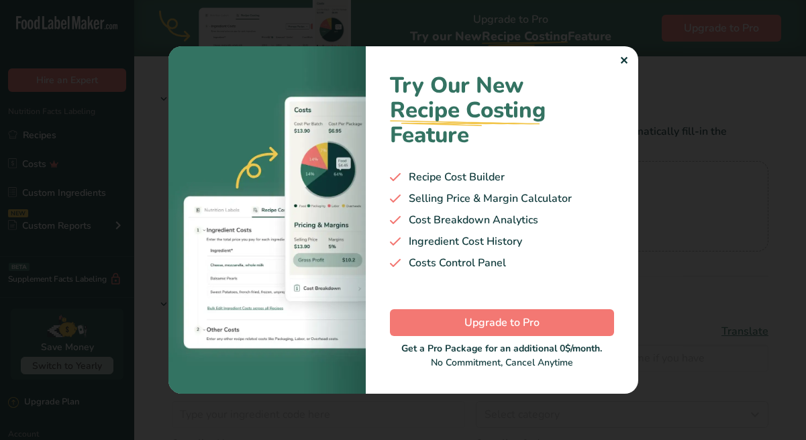
type input "Organic Dried Cranberries"
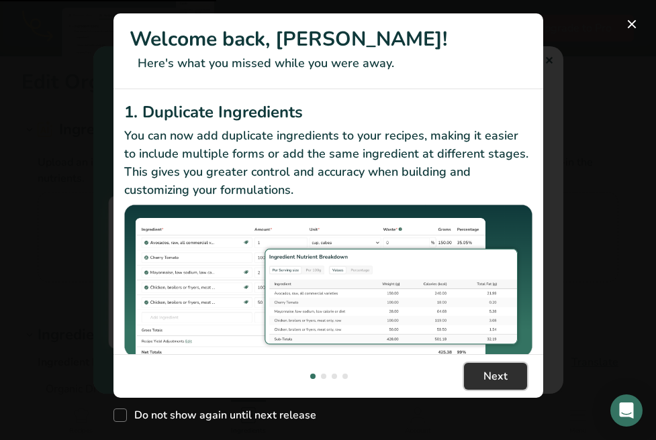
click at [490, 378] on span "Next" at bounding box center [495, 377] width 24 height 16
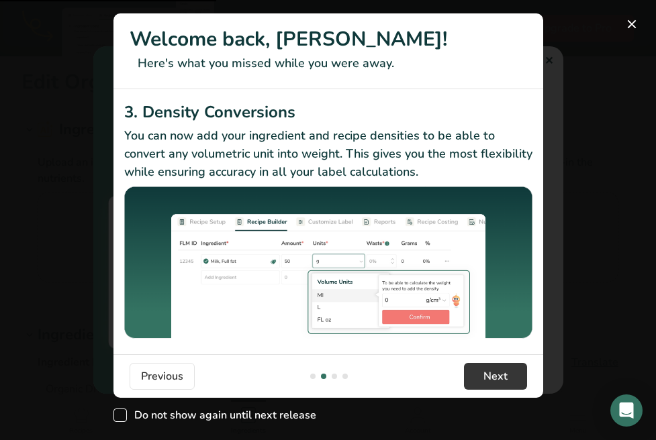
click at [281, 422] on span "Do not show again until next release" at bounding box center [221, 415] width 189 height 13
click at [122, 420] on input "Do not show again until next release" at bounding box center [117, 416] width 9 height 9
checkbox input "true"
click at [506, 379] on span "Next" at bounding box center [495, 377] width 24 height 16
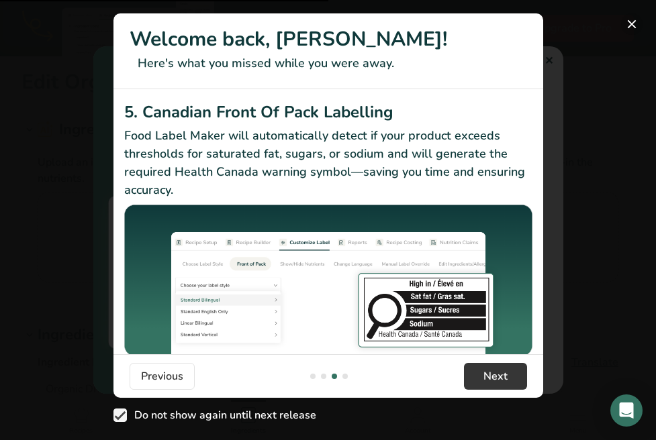
click at [641, 20] on button "New Features" at bounding box center [631, 23] width 21 height 21
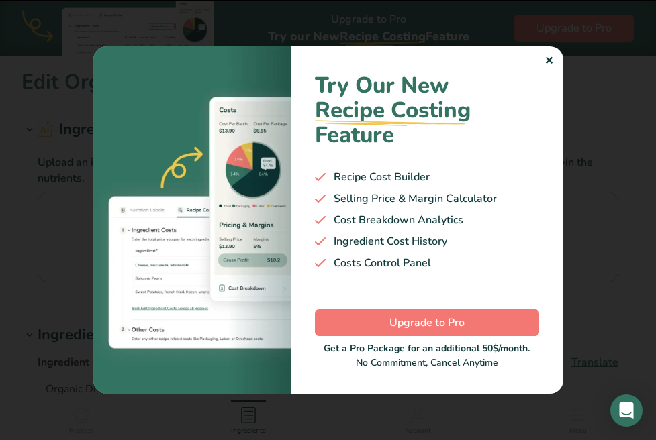
click at [552, 62] on div "✕" at bounding box center [549, 61] width 9 height 16
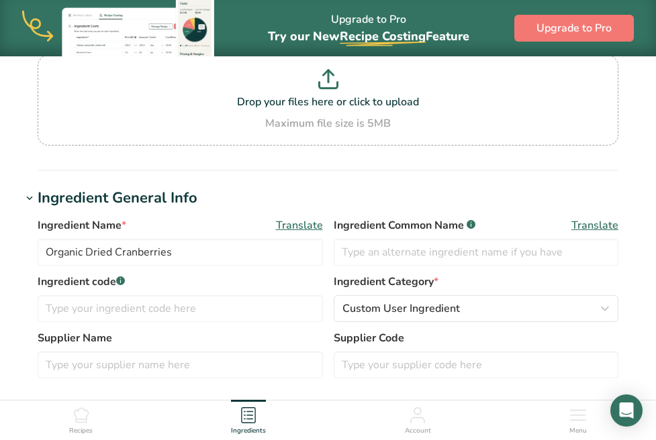
scroll to position [133, 0]
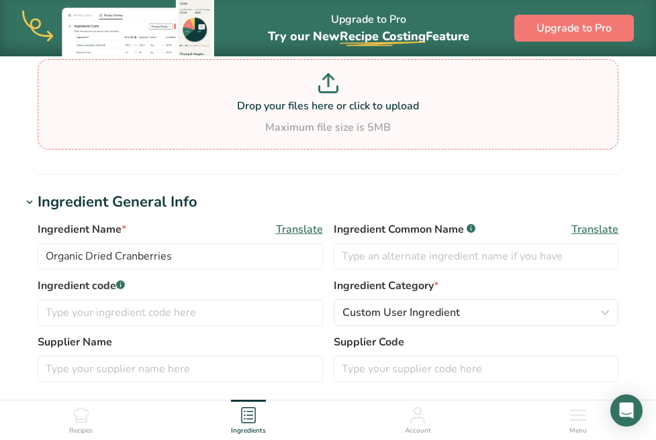
click at [338, 110] on p "Drop your files here or click to upload" at bounding box center [328, 106] width 574 height 16
click at [338, 110] on input "Drop your files here or click to upload Maximum file size is 5MB" at bounding box center [328, 104] width 581 height 91
type input "C:\fakepath\crans.webp"
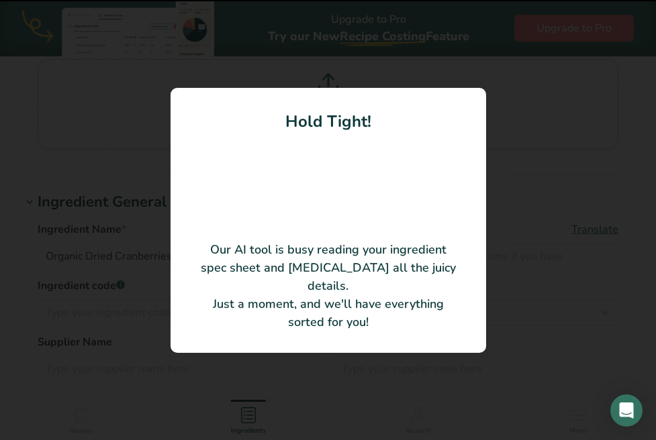
type input "Cranberries"
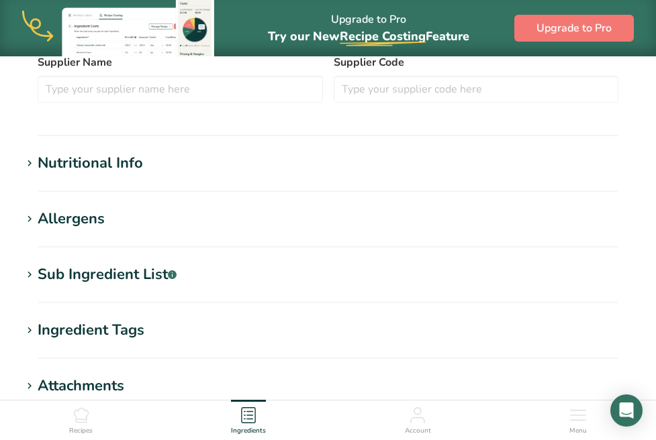
scroll to position [355, 0]
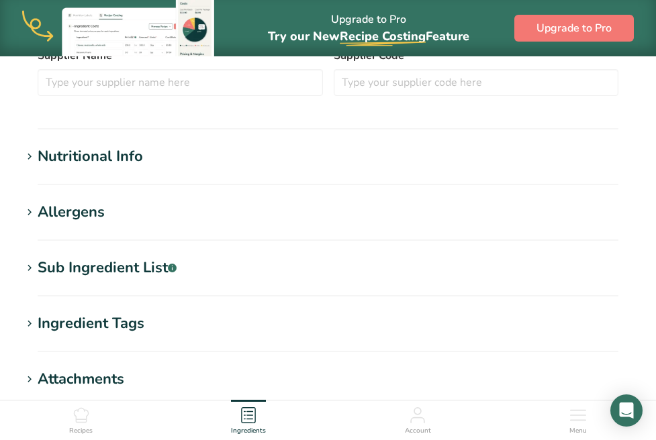
click at [103, 144] on section "Edit Cranberries Ingredient Spec Sheet .a-a{fill:#347362;}.b-a{fill:#fff;} Uplo…" at bounding box center [328, 143] width 656 height 882
click at [59, 156] on div "Nutritional Info" at bounding box center [90, 157] width 105 height 22
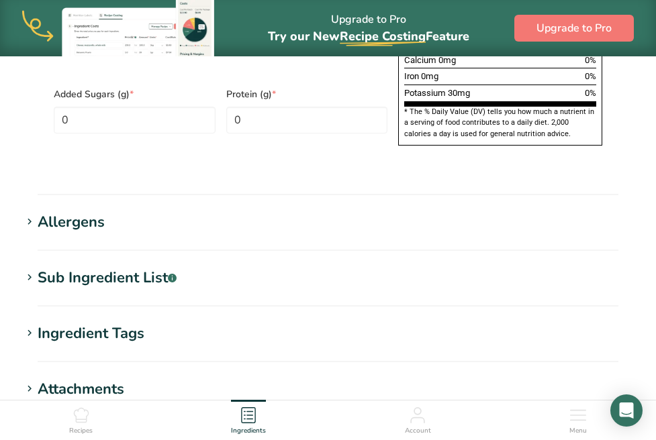
scroll to position [1180, 0]
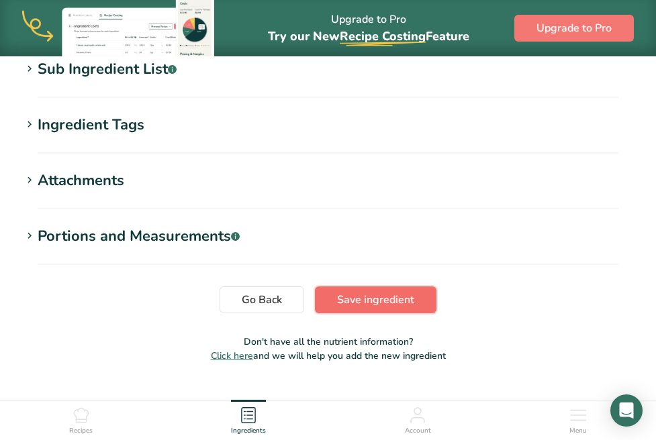
click at [365, 292] on span "Save ingredient" at bounding box center [375, 300] width 77 height 16
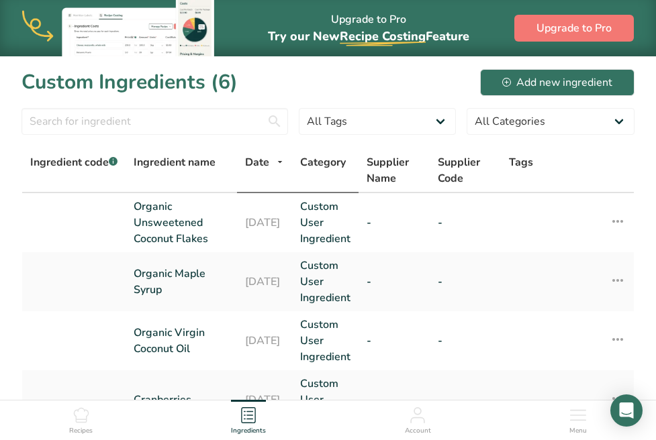
scroll to position [240, 0]
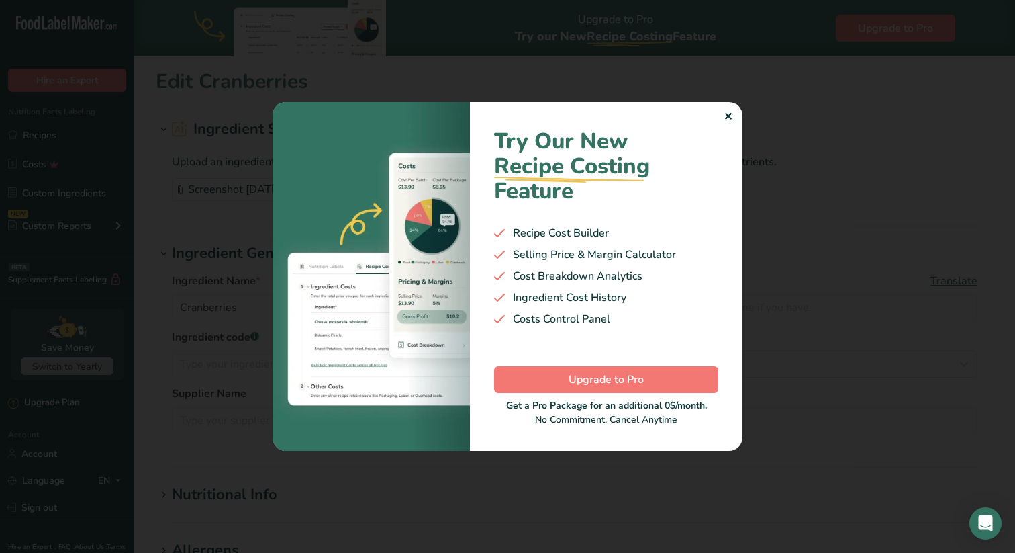
click at [723, 116] on div "Try Our New Recipe Costing .a-29{fill:none;stroke-linecap:round;stroke-width:3p…" at bounding box center [606, 276] width 273 height 348
click at [724, 117] on div "✕" at bounding box center [728, 117] width 9 height 16
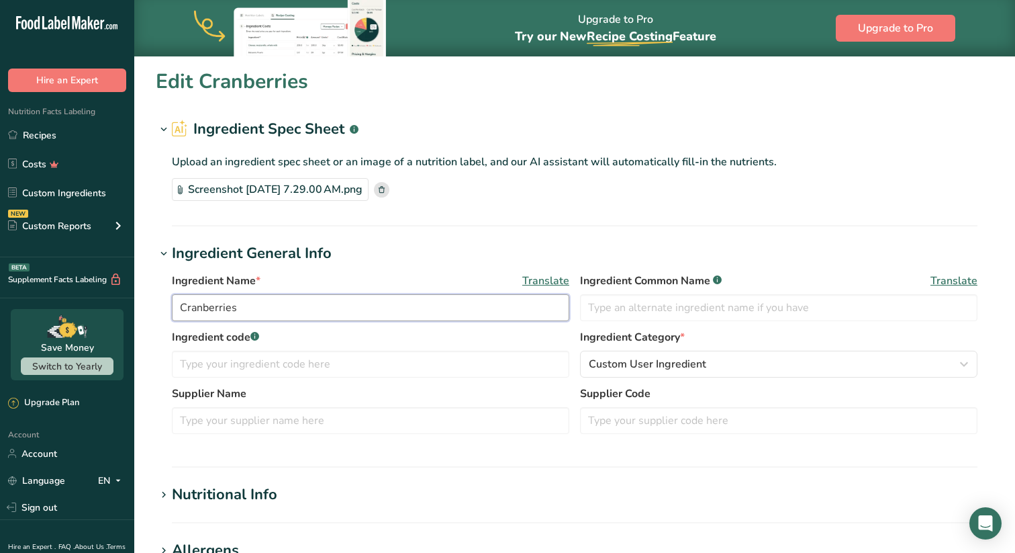
click at [246, 314] on input "Cranberries" at bounding box center [371, 307] width 398 height 27
drag, startPoint x: 212, startPoint y: 312, endPoint x: 128, endPoint y: 310, distance: 83.3
click at [128, 311] on div ".a-20{fill:#fff;} Hire an Expert Nutrition Facts Labeling Recipes Costs Custom …" at bounding box center [507, 482] width 1015 height 964
type input "Dried Cranberries"
click at [187, 85] on h1 "Edit Dried Cranberries" at bounding box center [261, 81] width 210 height 30
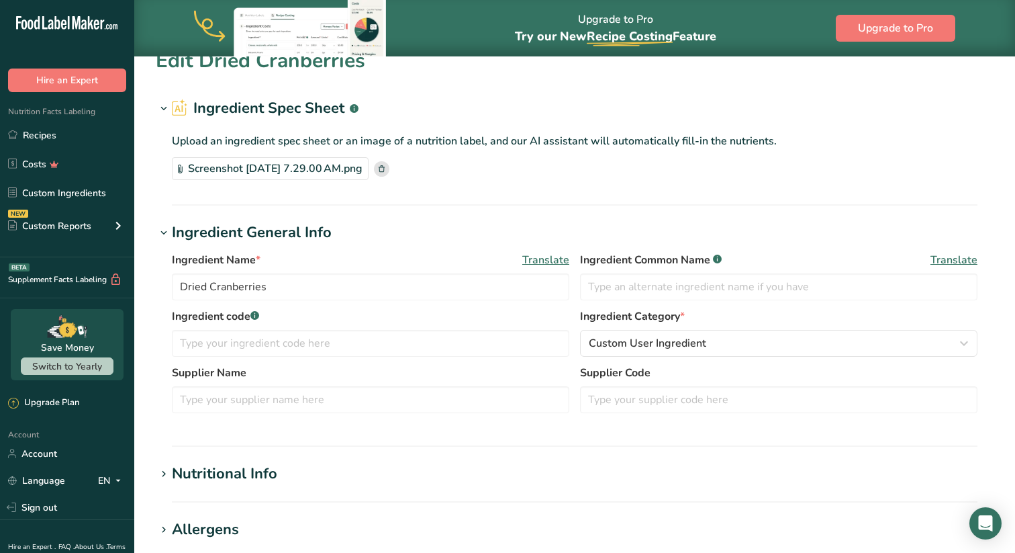
scroll to position [27, 0]
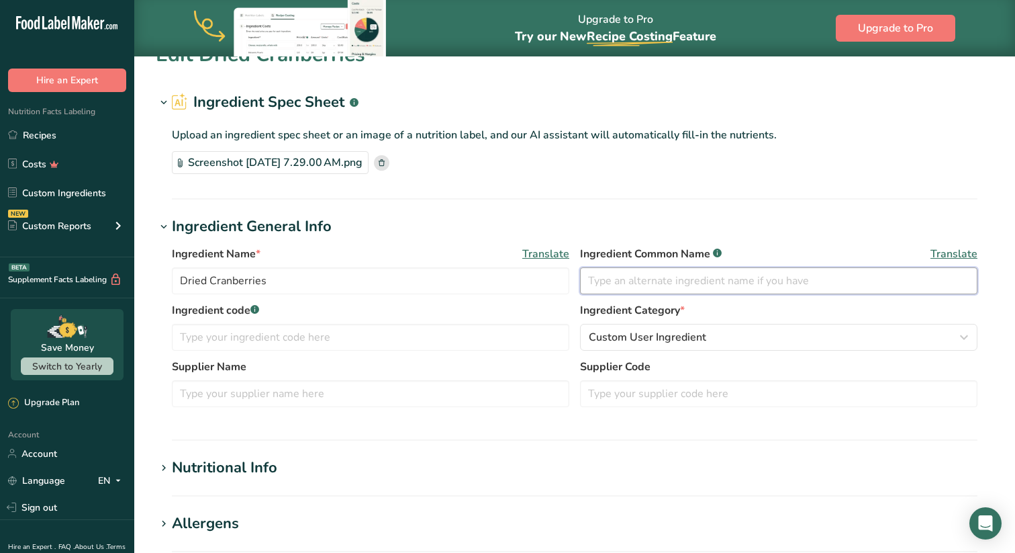
click at [667, 282] on input "text" at bounding box center [779, 280] width 398 height 27
click at [465, 303] on label "Ingredient code .a-a{fill:#347362;}.b-a{fill:#fff;}" at bounding box center [371, 310] width 398 height 16
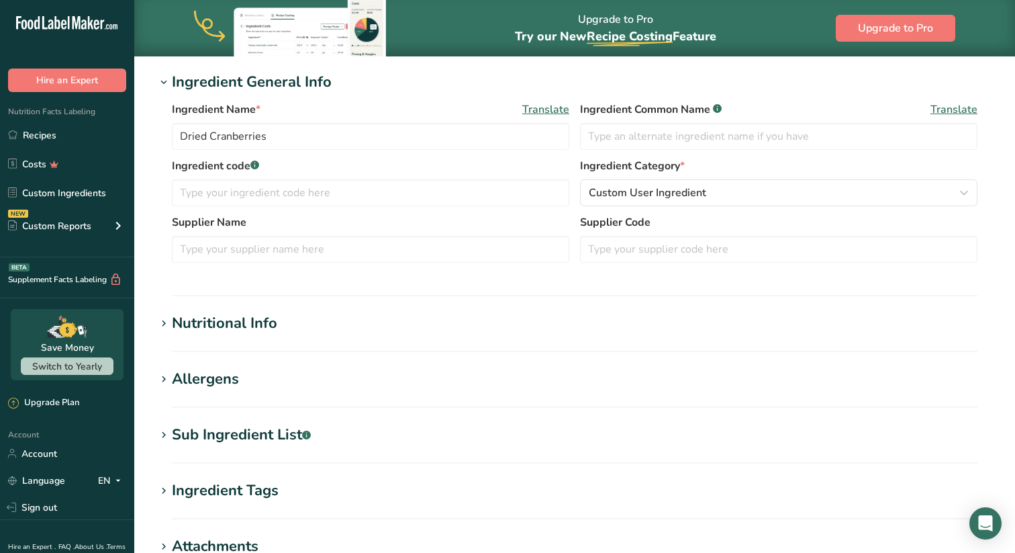
scroll to position [189, 0]
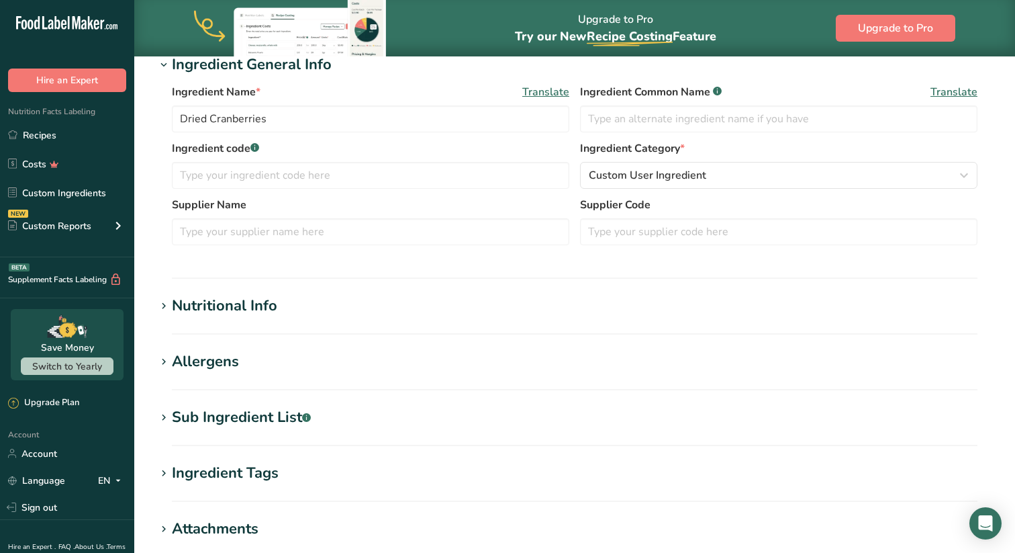
click at [216, 302] on div "Nutritional Info" at bounding box center [224, 306] width 105 height 22
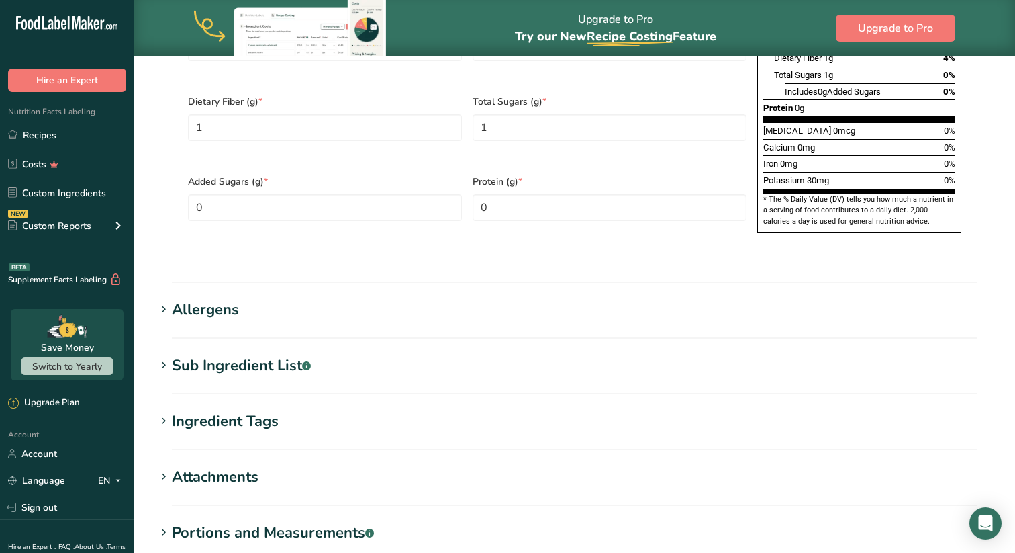
scroll to position [916, 0]
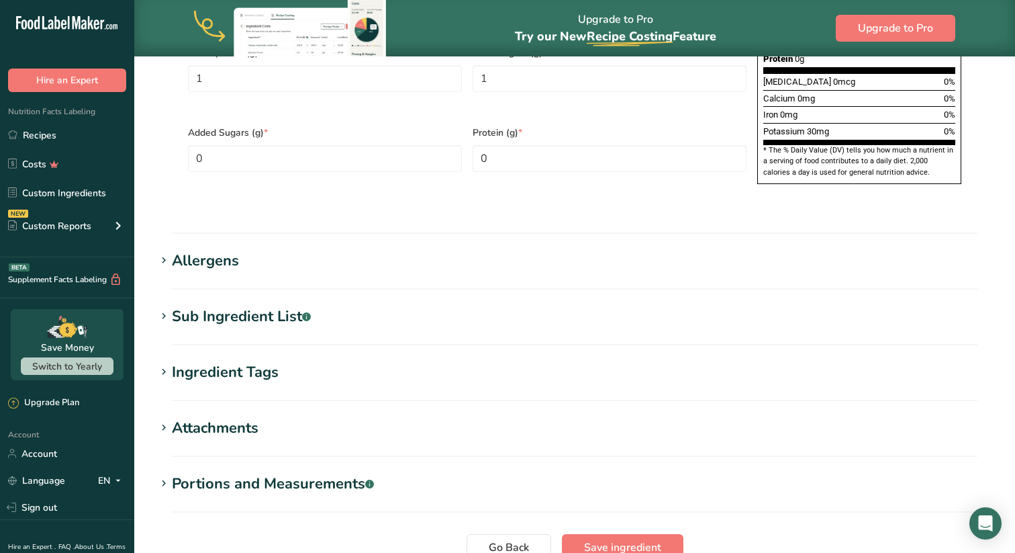
click at [226, 306] on div "Sub Ingredient List .a-a{fill:#347362;}.b-a{fill:#fff;}" at bounding box center [241, 317] width 139 height 22
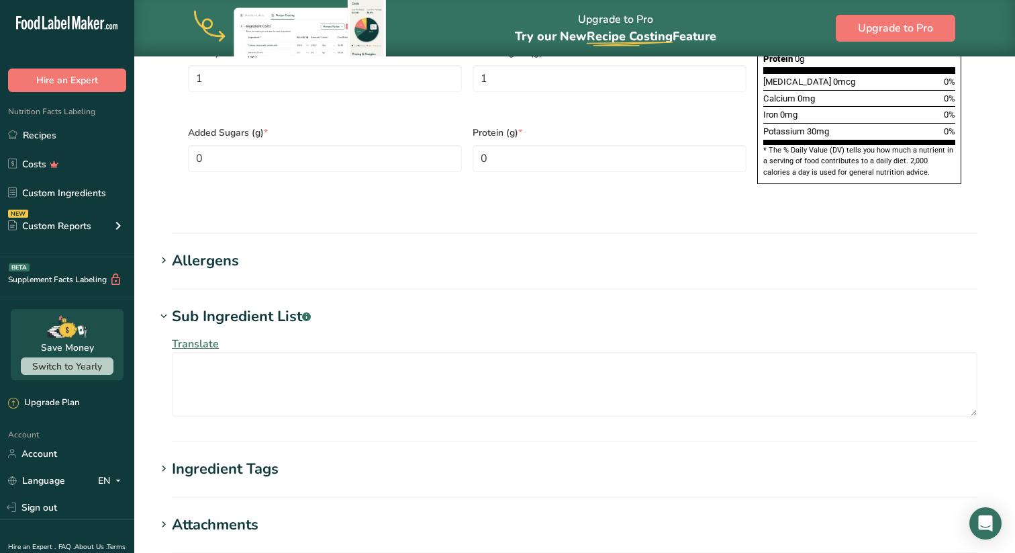
scroll to position [1104, 0]
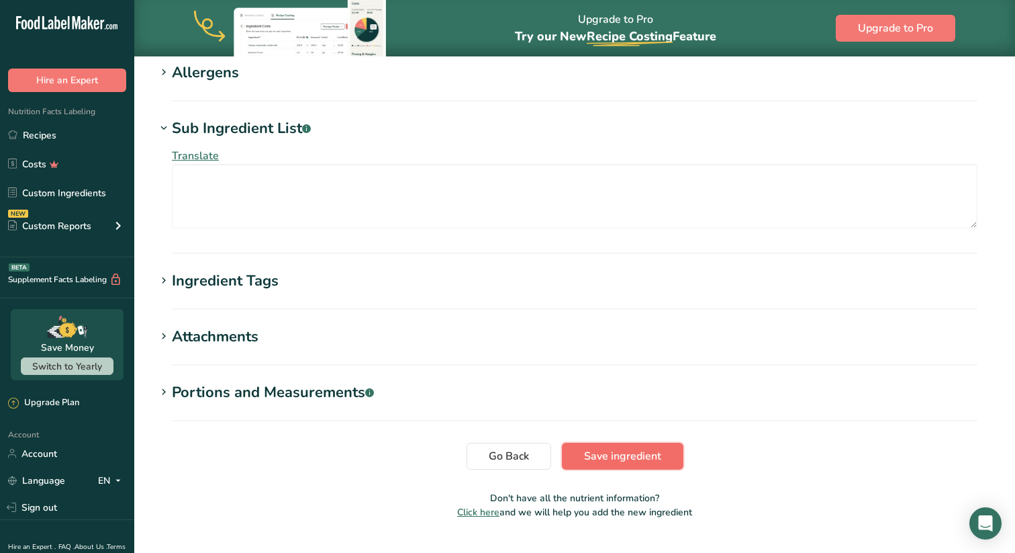
click at [611, 448] on span "Save ingredient" at bounding box center [622, 456] width 77 height 16
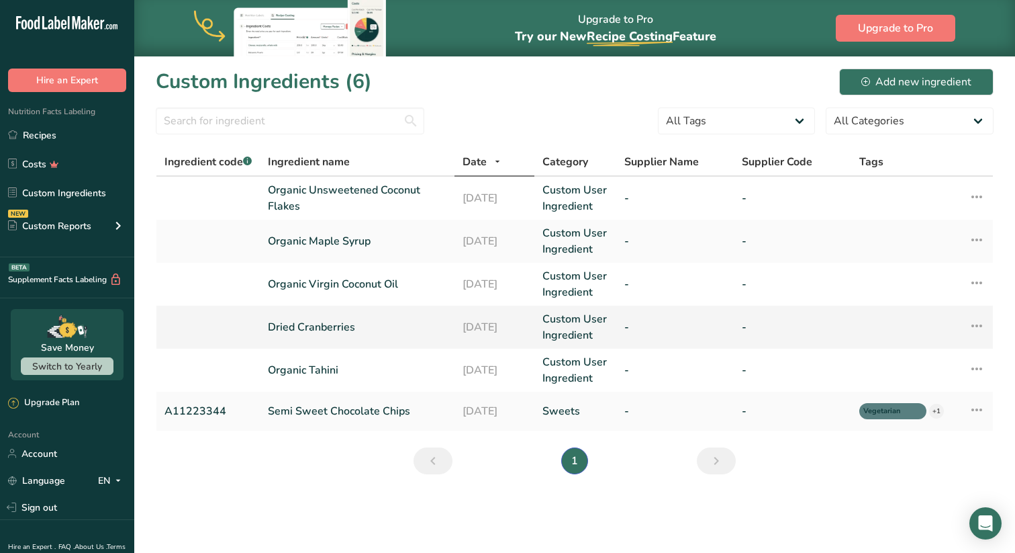
click at [327, 326] on link "Dried Cranberries" at bounding box center [357, 327] width 179 height 16
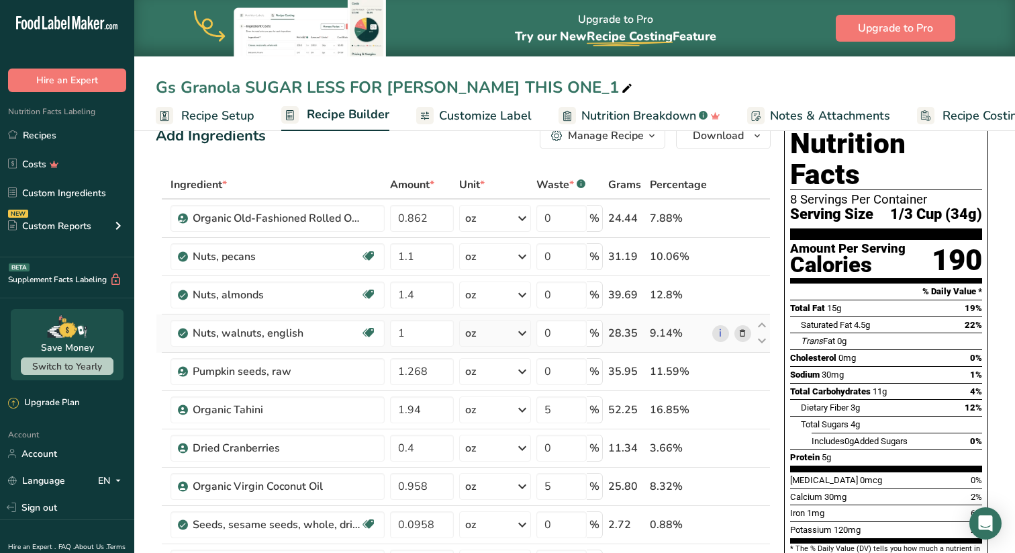
scroll to position [40, 0]
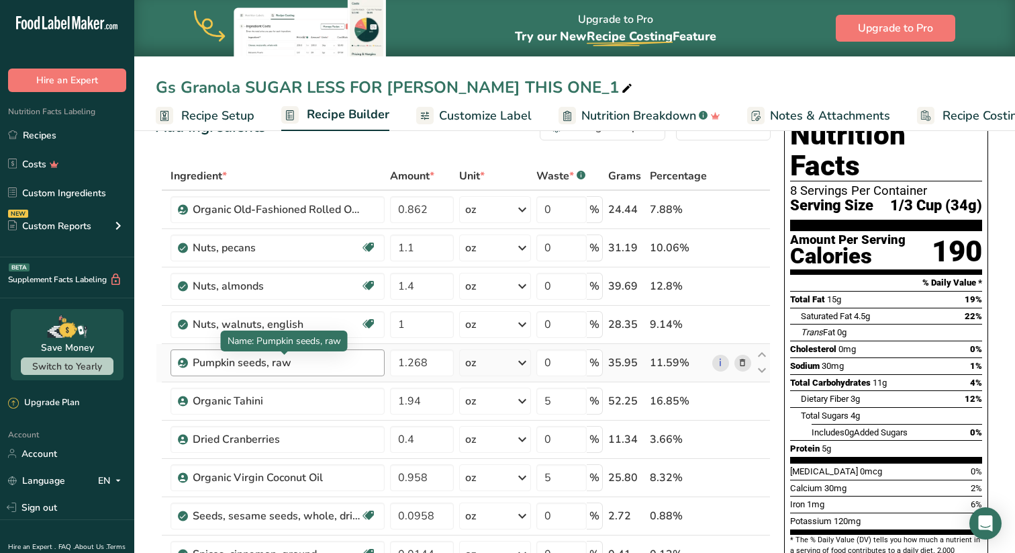
click at [254, 363] on div "Pumpkin seeds, raw" at bounding box center [277, 363] width 168 height 16
click at [720, 363] on link "i" at bounding box center [720, 363] width 17 height 17
drag, startPoint x: 312, startPoint y: 363, endPoint x: 299, endPoint y: 363, distance: 12.1
click at [299, 363] on div "Pumpkin seeds, raw" at bounding box center [277, 363] width 168 height 16
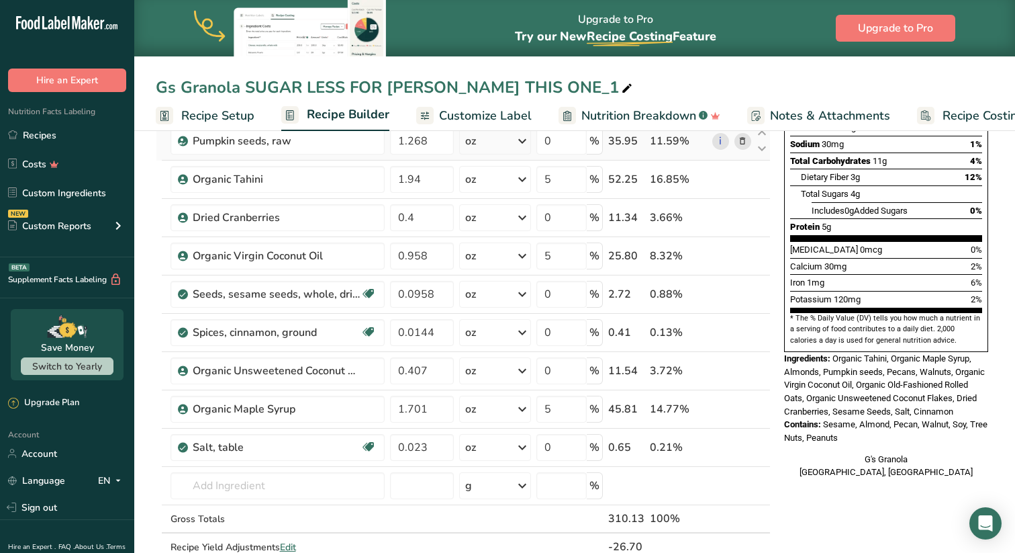
scroll to position [267, 0]
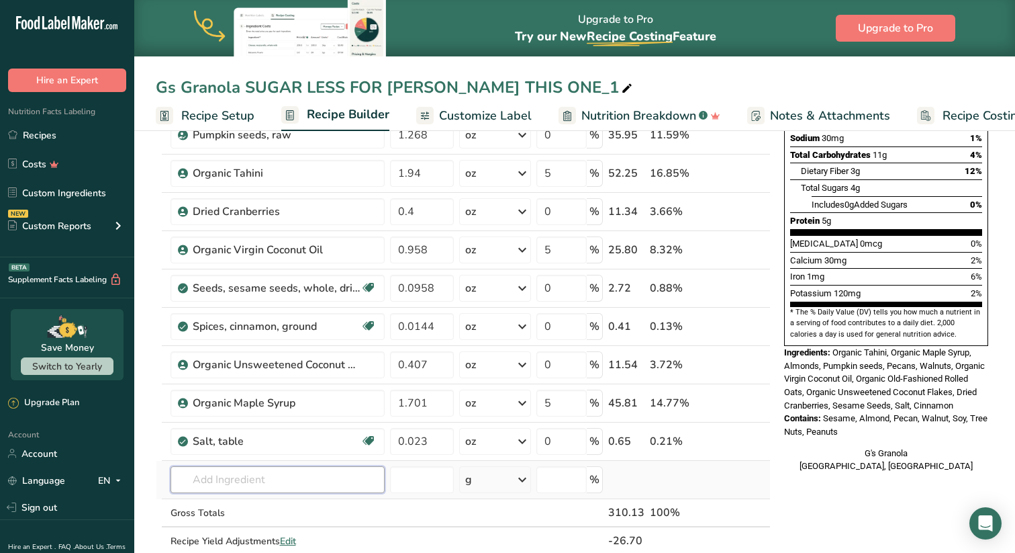
click at [265, 485] on input "text" at bounding box center [278, 479] width 214 height 27
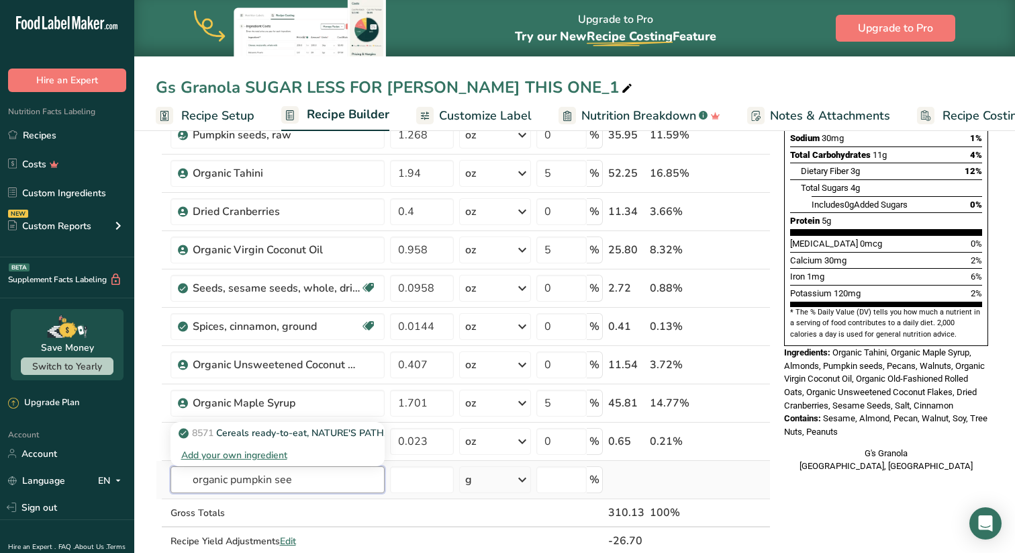
type input "organic pumpkin see"
click at [268, 457] on div "Add your own ingredient" at bounding box center [277, 455] width 193 height 14
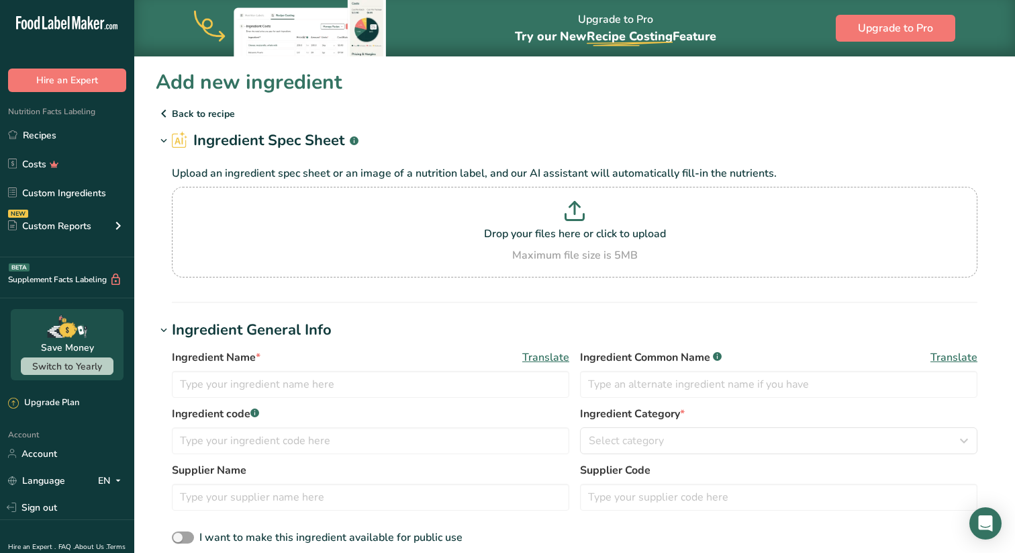
click at [250, 141] on h2 "Ingredient Spec Sheet .a-a{fill:#347362;}.b-a{fill:#fff;}" at bounding box center [265, 141] width 187 height 22
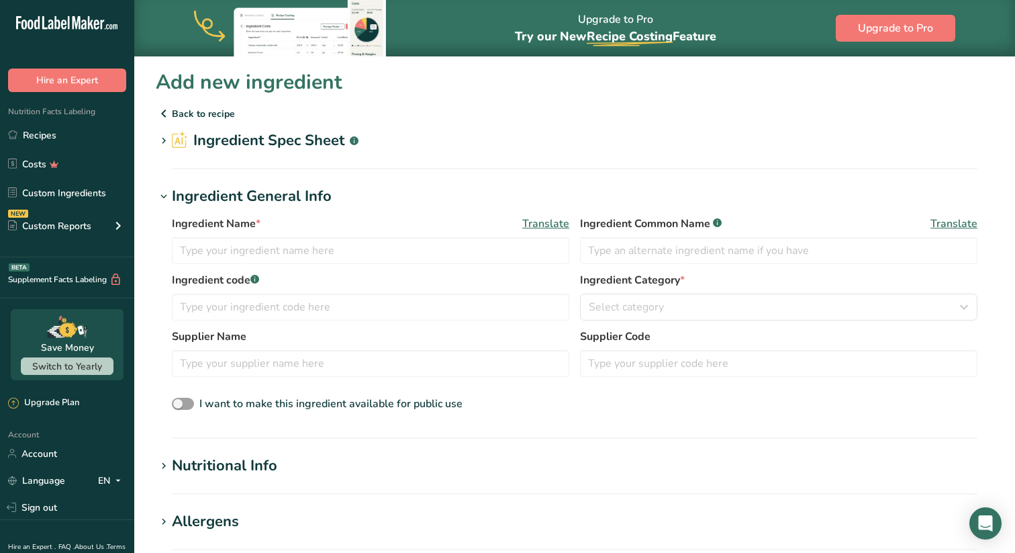
click at [229, 139] on h2 "Ingredient Spec Sheet .a-a{fill:#347362;}.b-a{fill:#fff;}" at bounding box center [265, 141] width 187 height 22
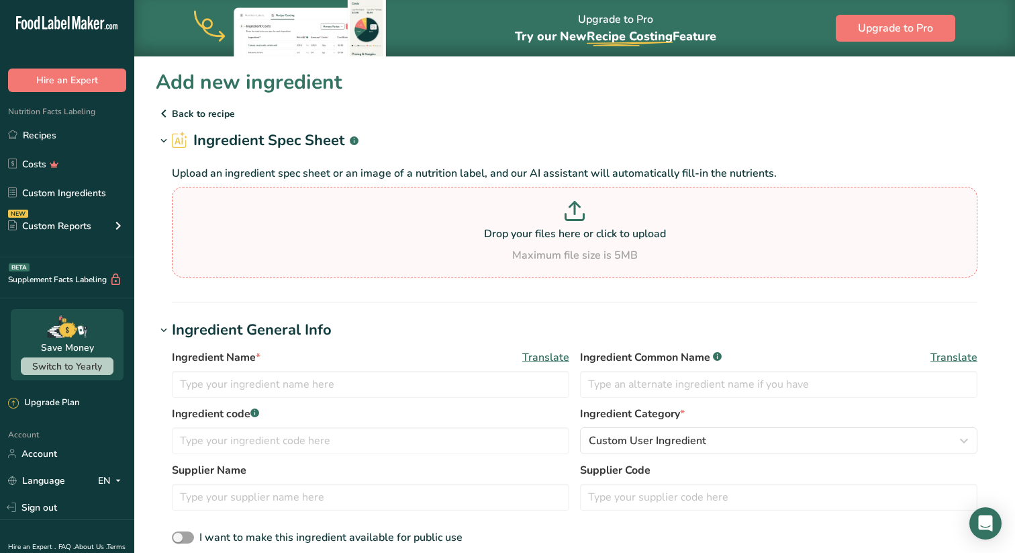
click at [602, 232] on p "Drop your files here or click to upload" at bounding box center [574, 234] width 799 height 16
click at [602, 232] on input "Drop your files here or click to upload Maximum file size is 5MB" at bounding box center [575, 232] width 806 height 91
type input "C:\fakepath\Screenshot 2025-08-29 at 7.34.49 AM.png"
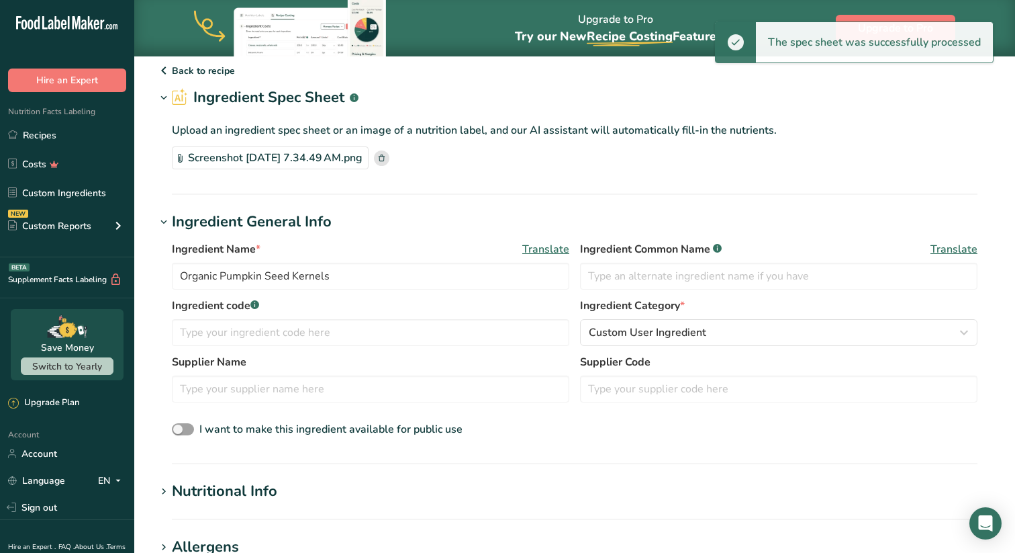
scroll to position [55, 0]
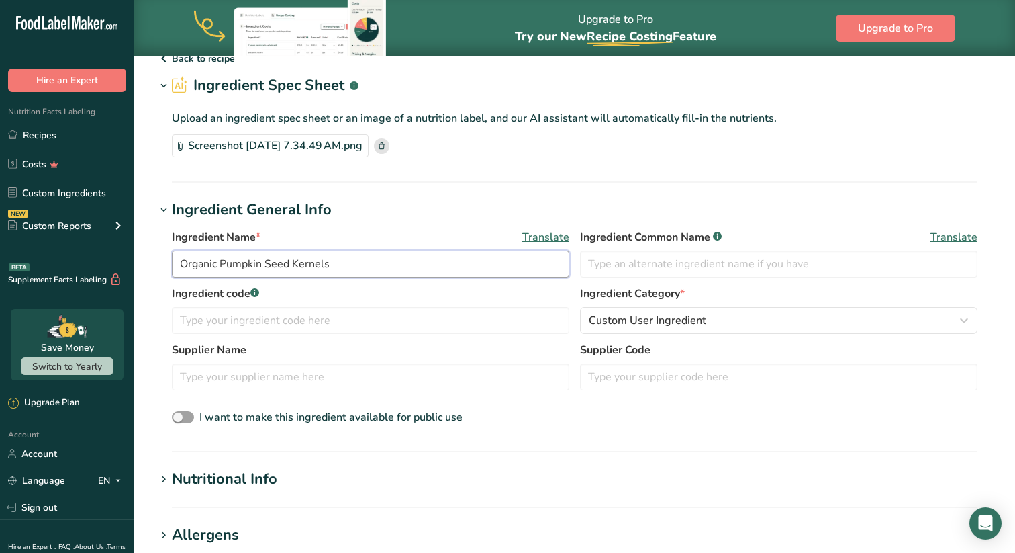
drag, startPoint x: 336, startPoint y: 268, endPoint x: 291, endPoint y: 268, distance: 45.0
click at [291, 268] on input "Organic Pumpkin Seed Kernels" at bounding box center [371, 263] width 398 height 27
type input "Organic Pumpkin Seeds"
click at [324, 232] on div "Ingredient Name * Translate" at bounding box center [371, 237] width 398 height 16
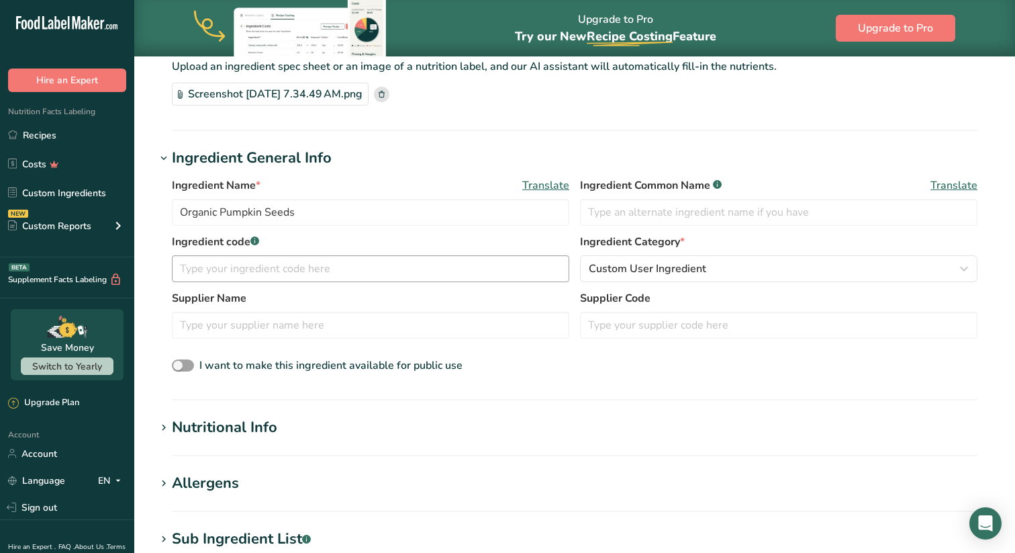
scroll to position [114, 0]
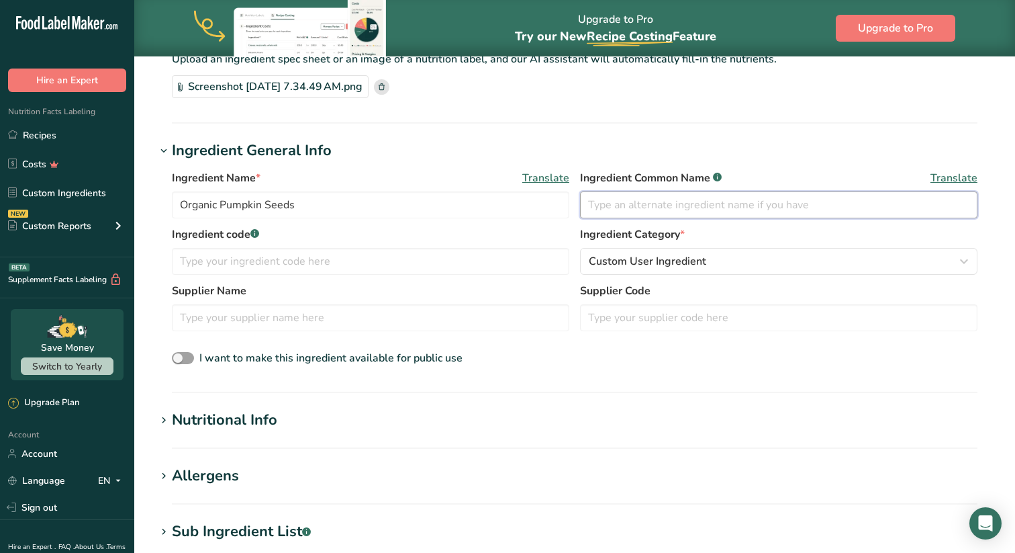
click at [637, 203] on input "text" at bounding box center [779, 204] width 398 height 27
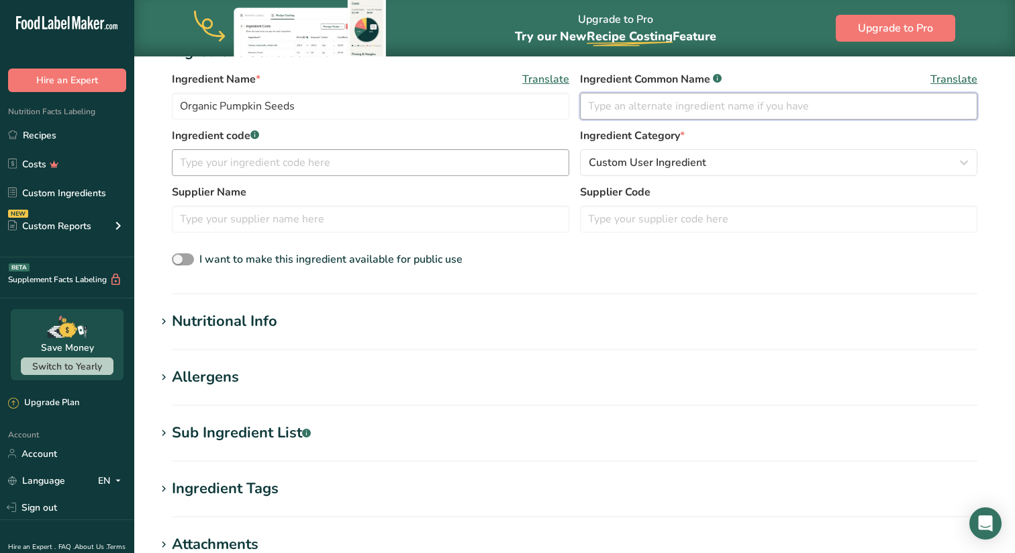
scroll to position [451, 0]
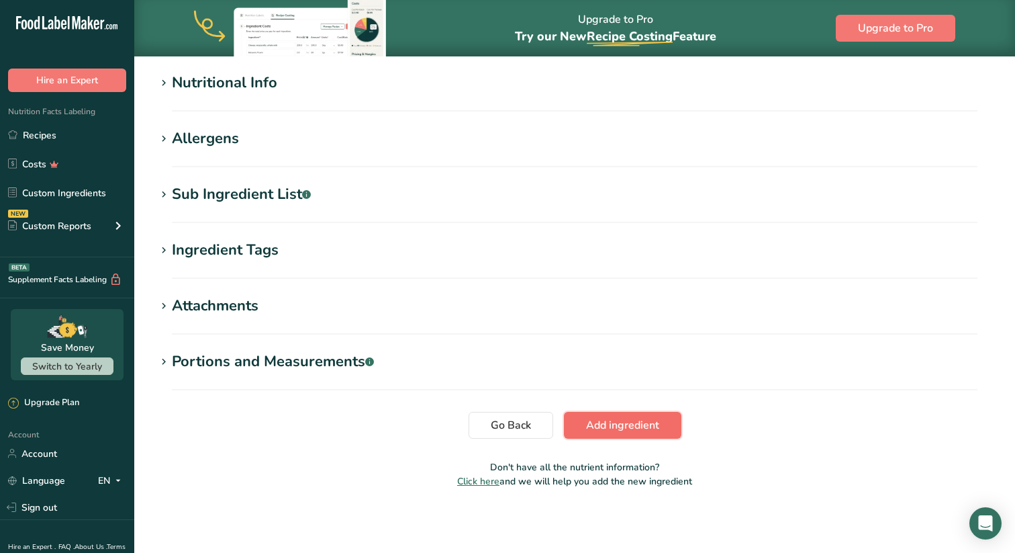
click at [649, 423] on span "Add ingredient" at bounding box center [622, 425] width 73 height 16
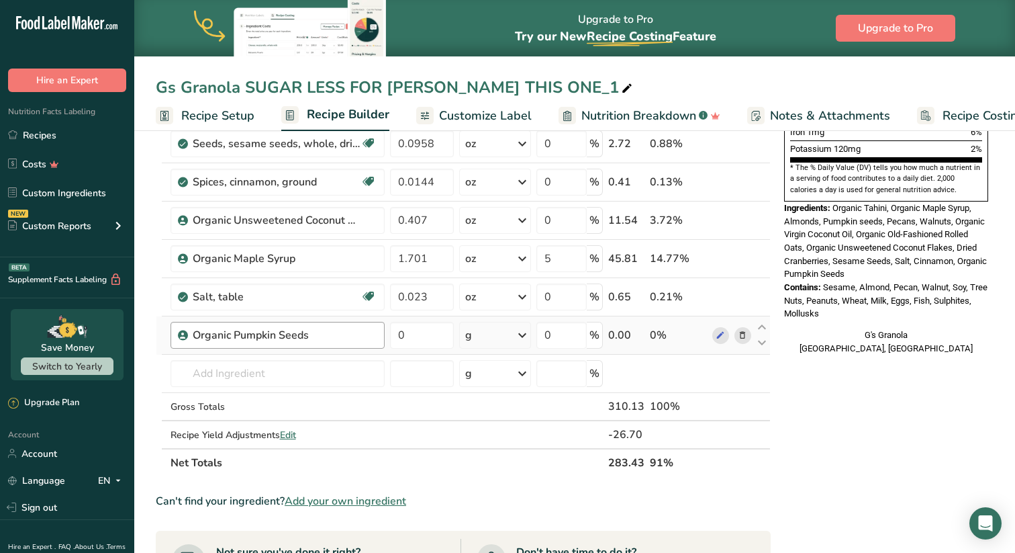
scroll to position [402, 0]
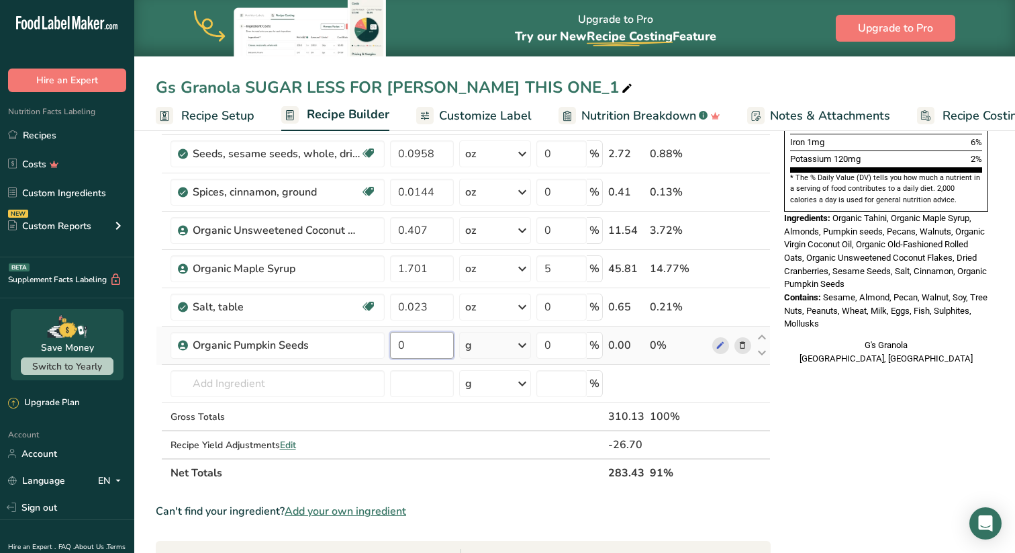
click at [431, 346] on input "0" at bounding box center [422, 345] width 64 height 27
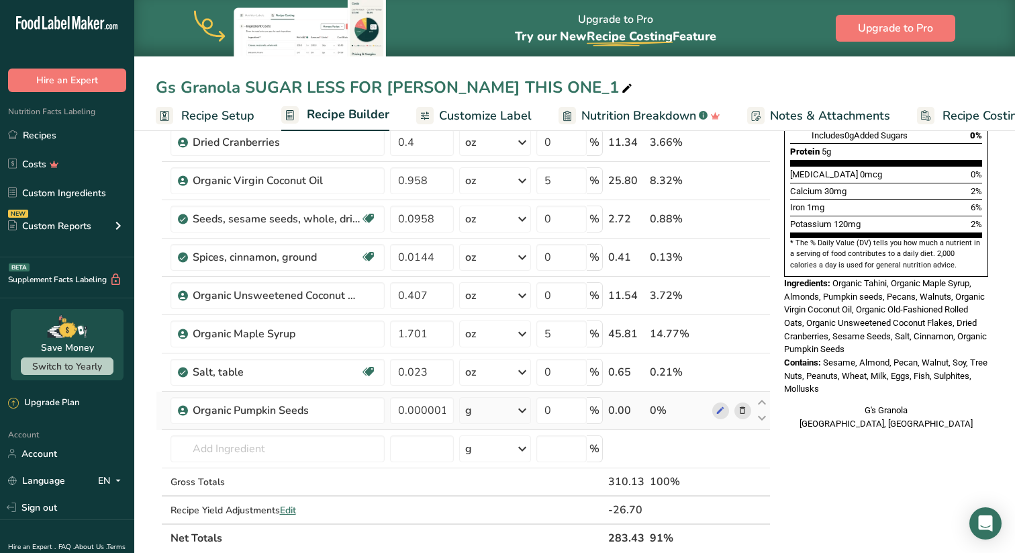
click at [498, 418] on div "Ingredient * Amount * Unit * Waste * .a-a{fill:#347362;}.b-a{fill:#fff;} Grams …" at bounding box center [463, 208] width 615 height 687
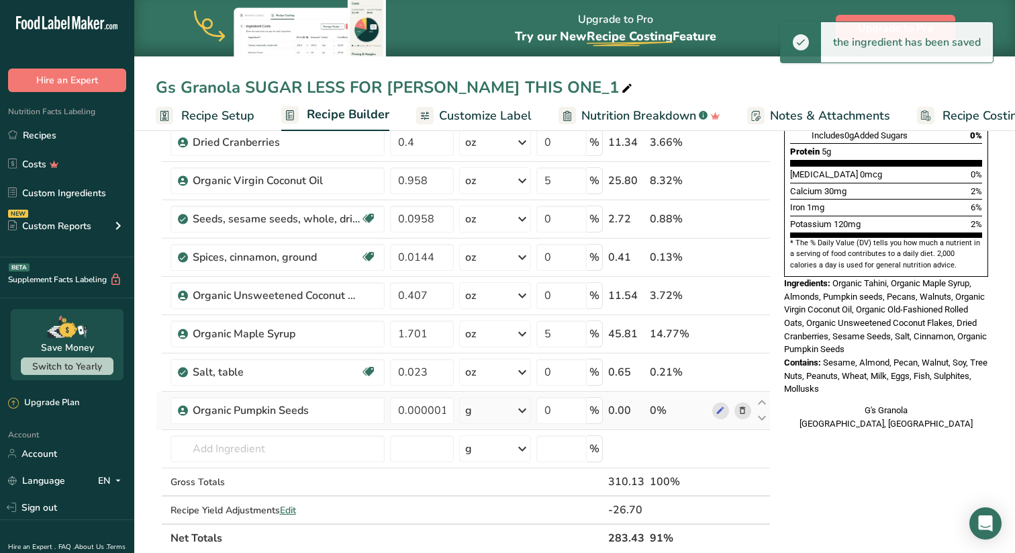
click at [529, 412] on icon at bounding box center [522, 410] width 16 height 24
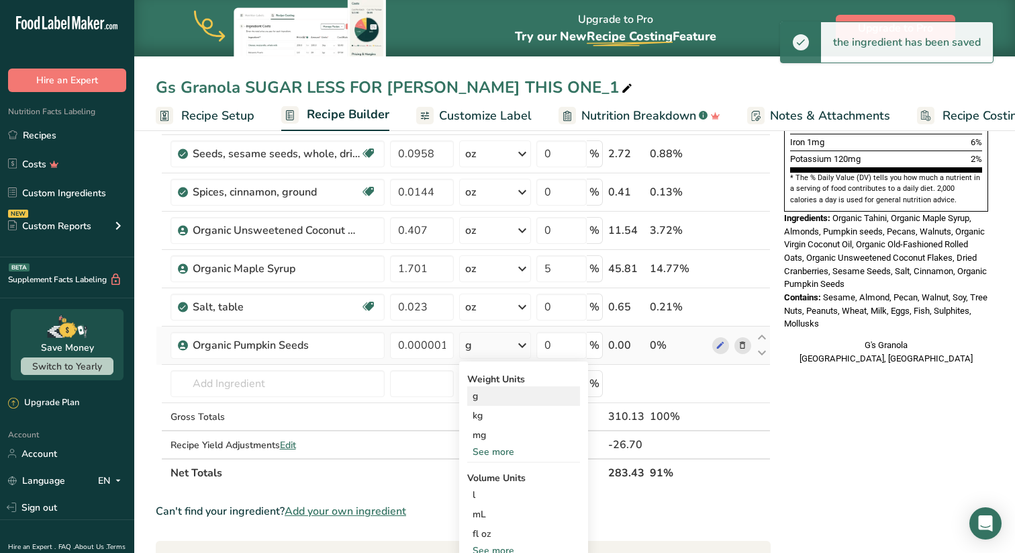
scroll to position [408, 0]
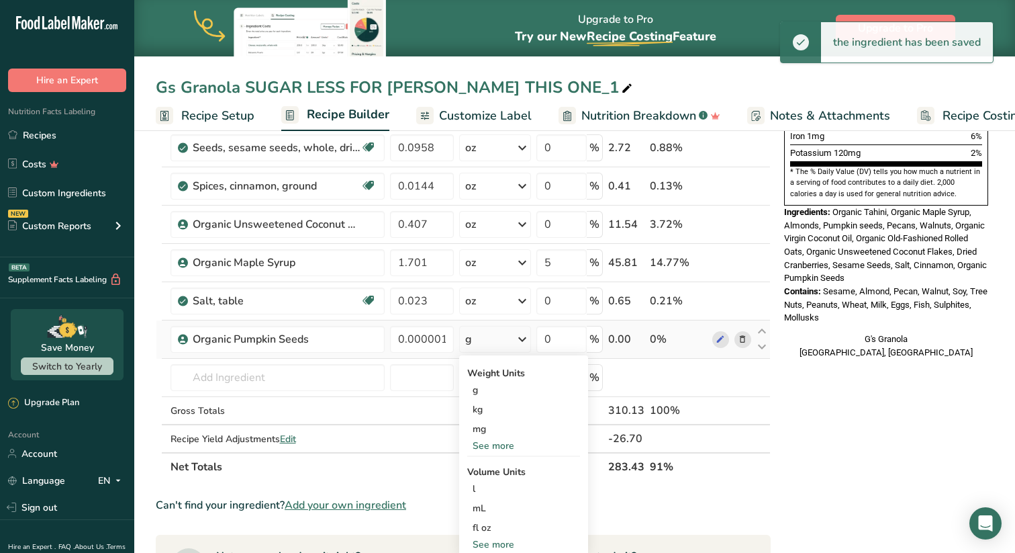
click at [508, 446] on div "See more" at bounding box center [523, 445] width 113 height 14
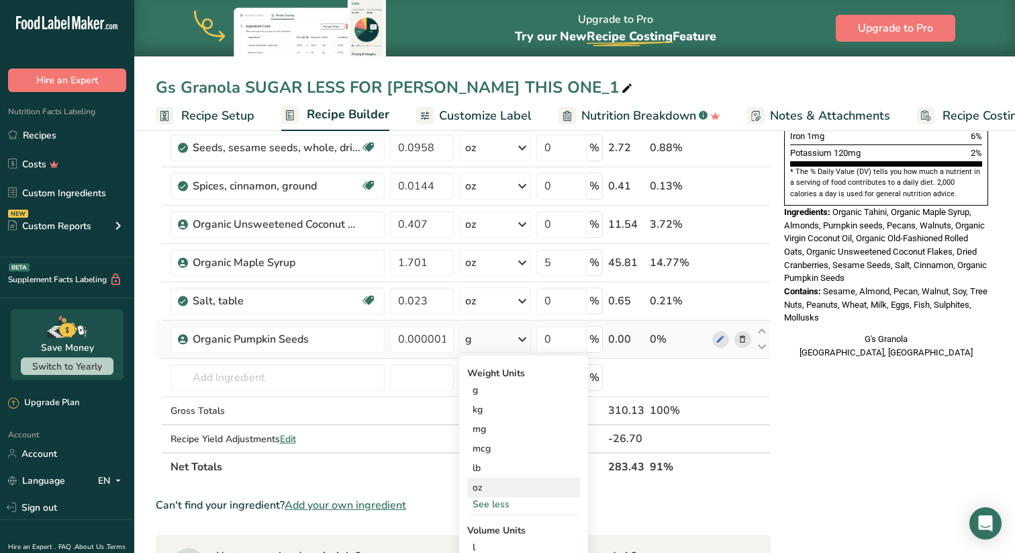
click at [493, 483] on div "oz" at bounding box center [523, 486] width 113 height 19
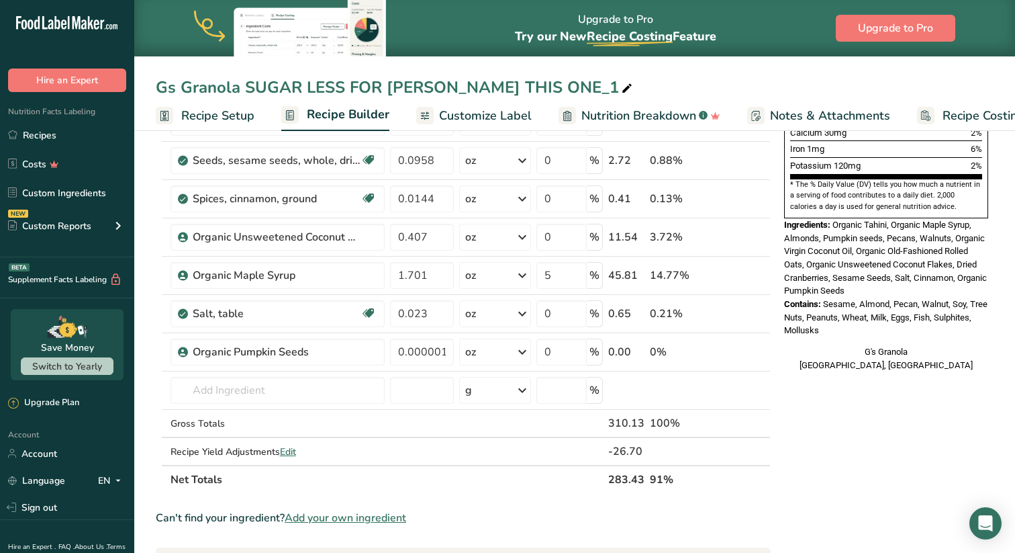
scroll to position [410, 0]
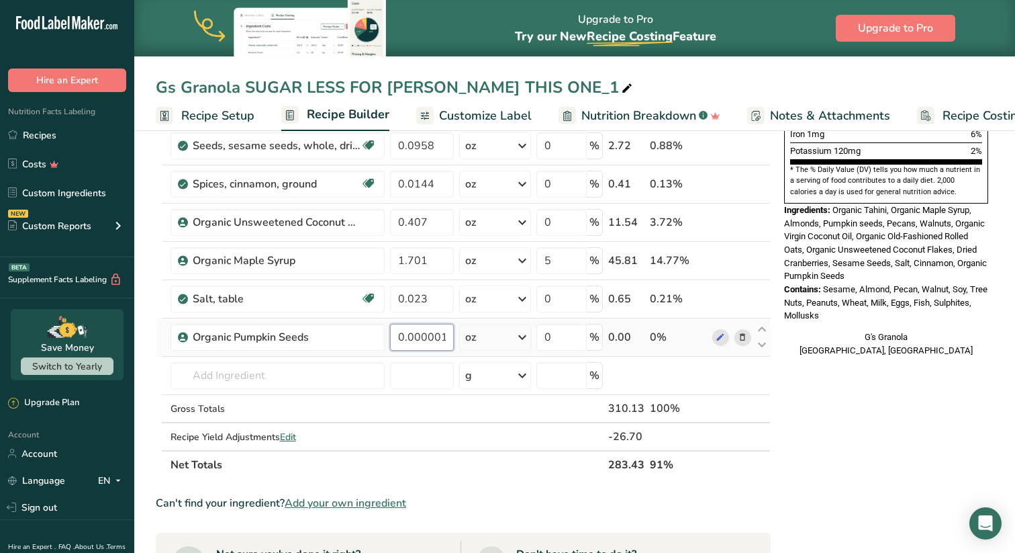
click at [435, 337] on input "0.000001" at bounding box center [422, 337] width 64 height 27
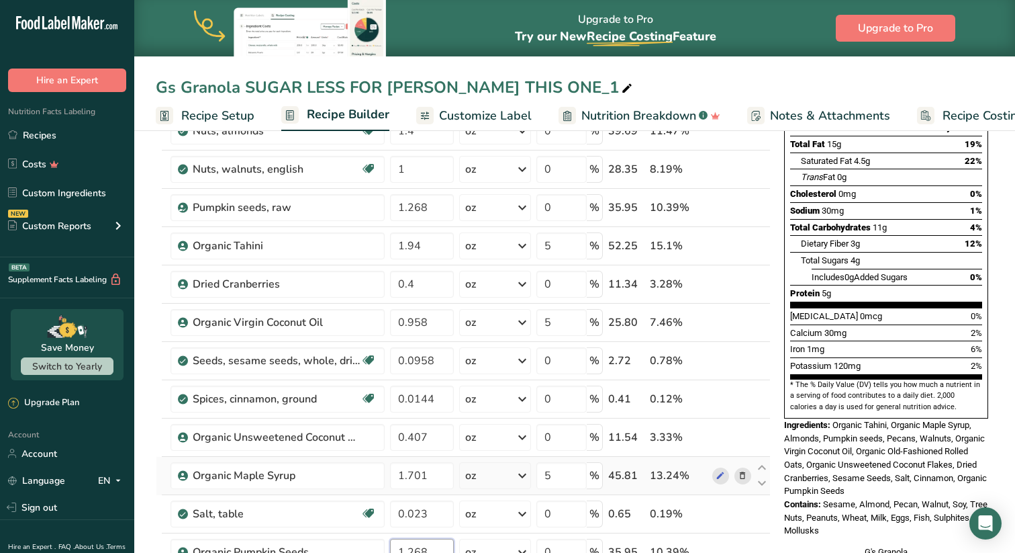
scroll to position [166, 0]
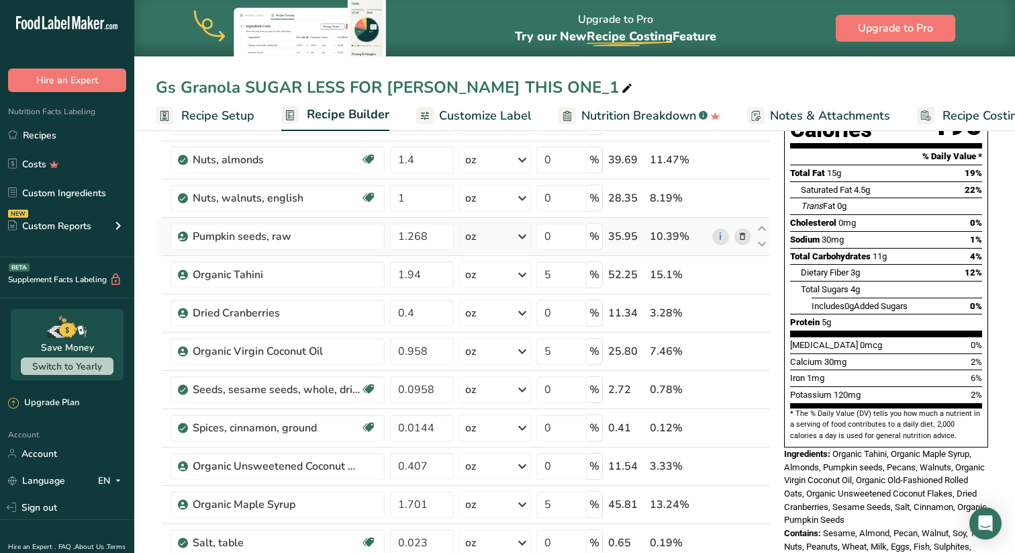
type input "1.268"
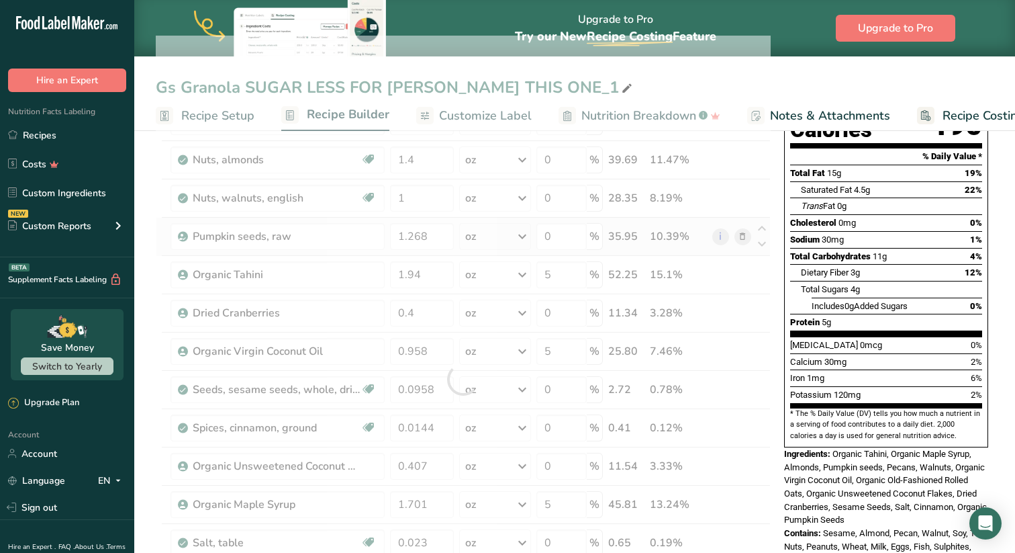
click at [746, 233] on div "Ingredient * Amount * Unit * Waste * .a-a{fill:#347362;}.b-a{fill:#fff;} Grams …" at bounding box center [463, 379] width 615 height 687
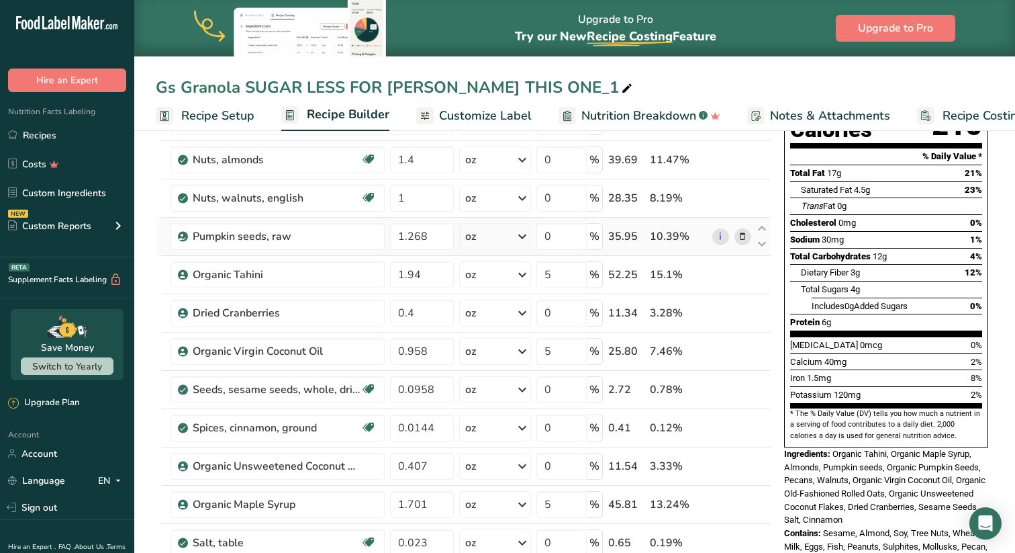
click at [745, 236] on icon at bounding box center [742, 237] width 9 height 14
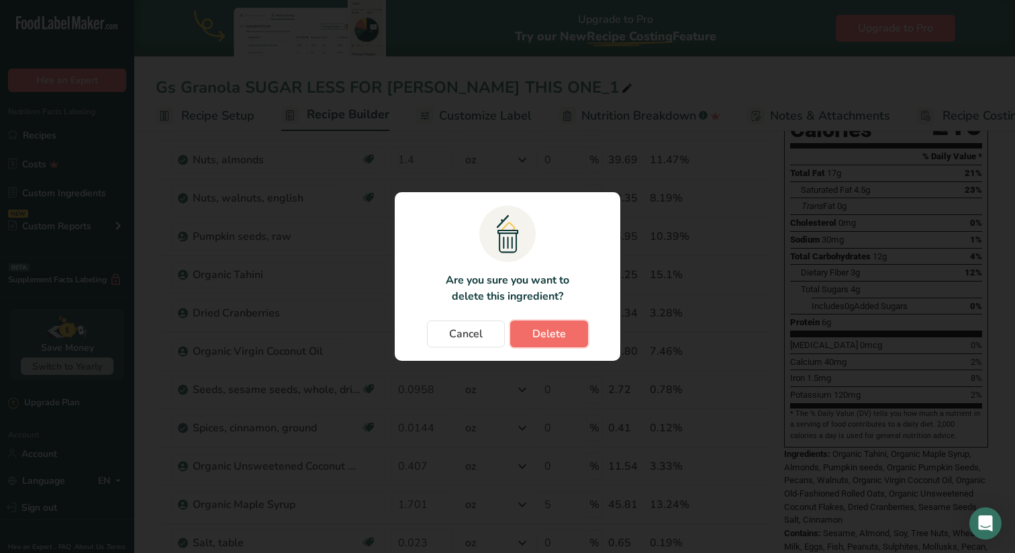
click at [546, 328] on span "Delete" at bounding box center [549, 334] width 34 height 16
type input "1.94"
type input "5"
type input "0.4"
type input "0"
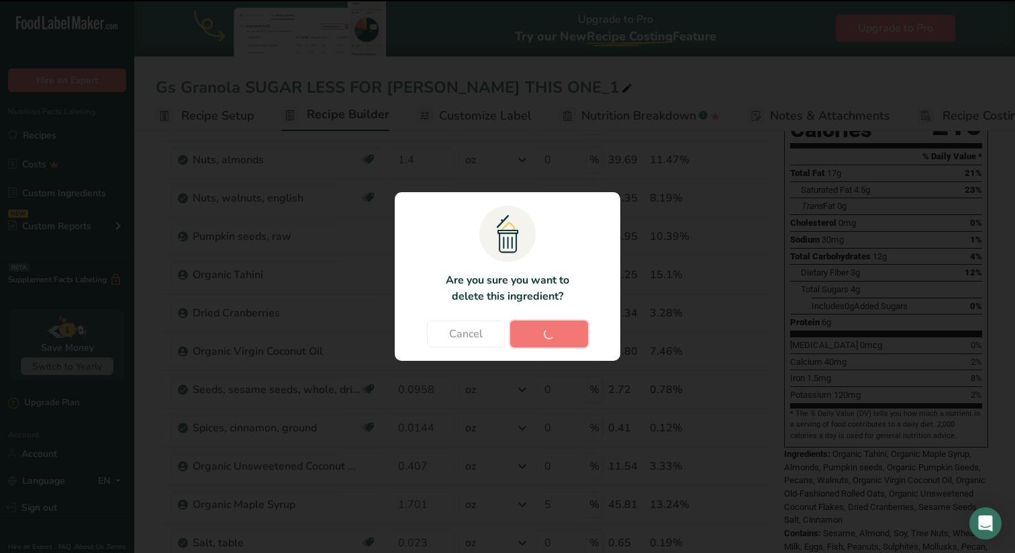
type input "0.958"
type input "5"
type input "0.0958"
type input "0"
type input "0.0144"
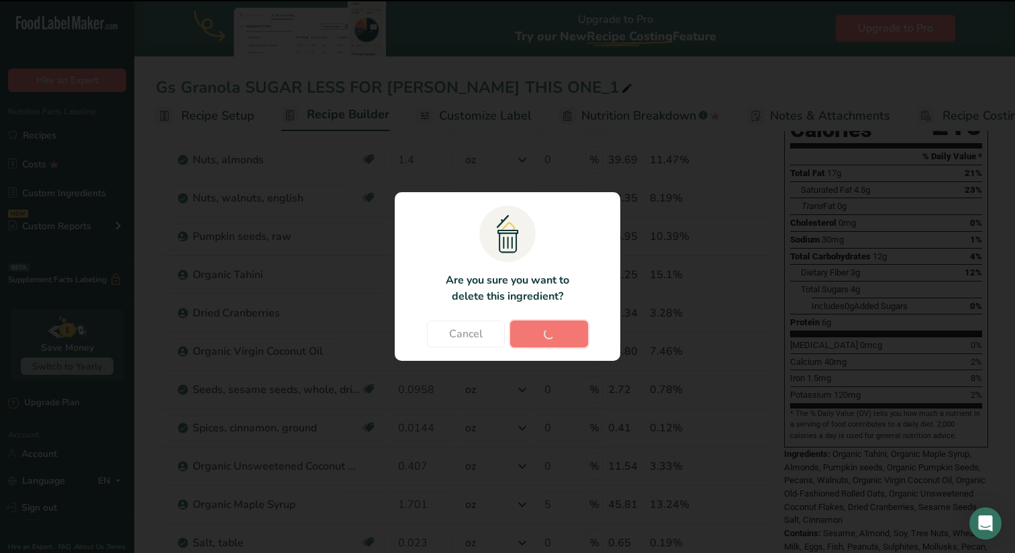
type input "0.407"
type input "1.701"
type input "5"
type input "0.023"
type input "0"
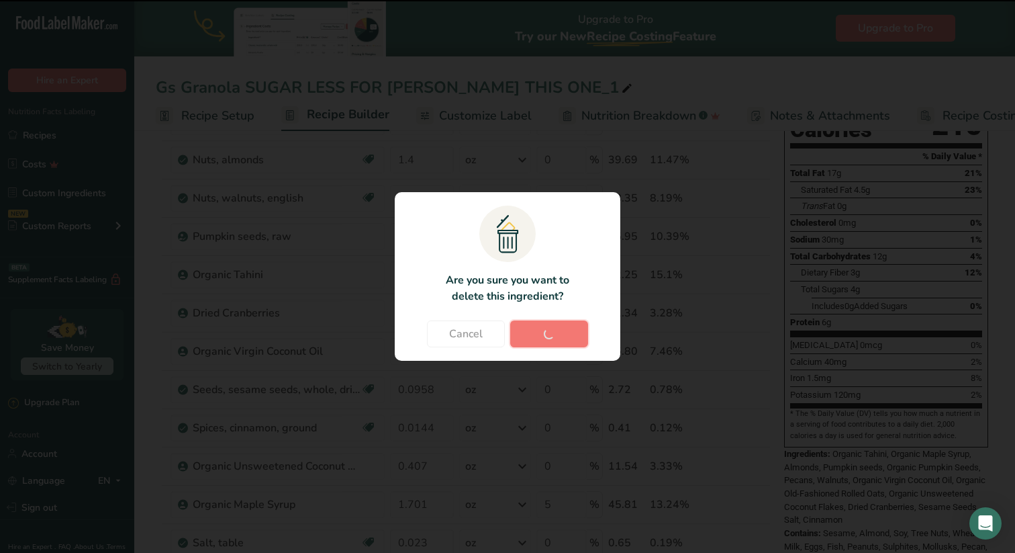
type input "1.268"
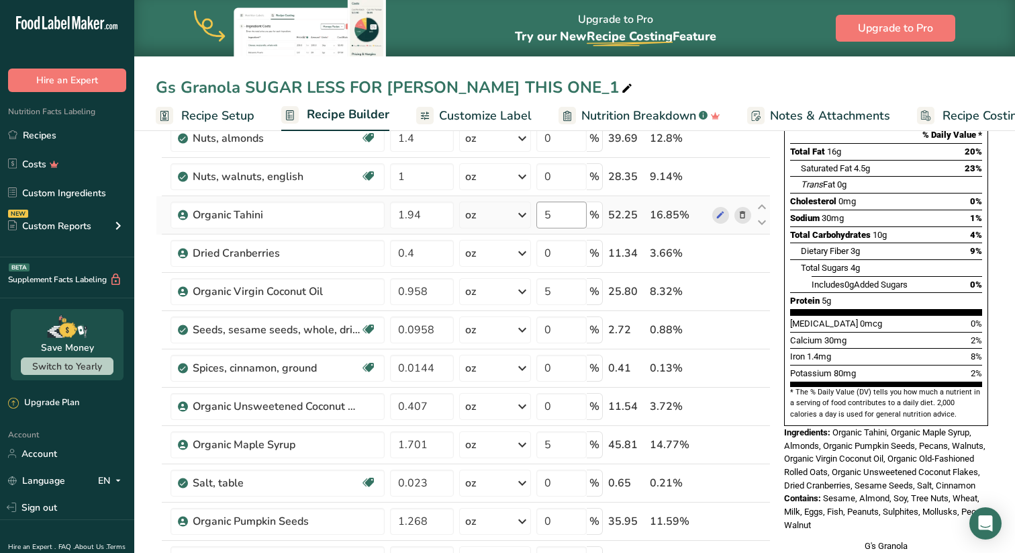
scroll to position [189, 0]
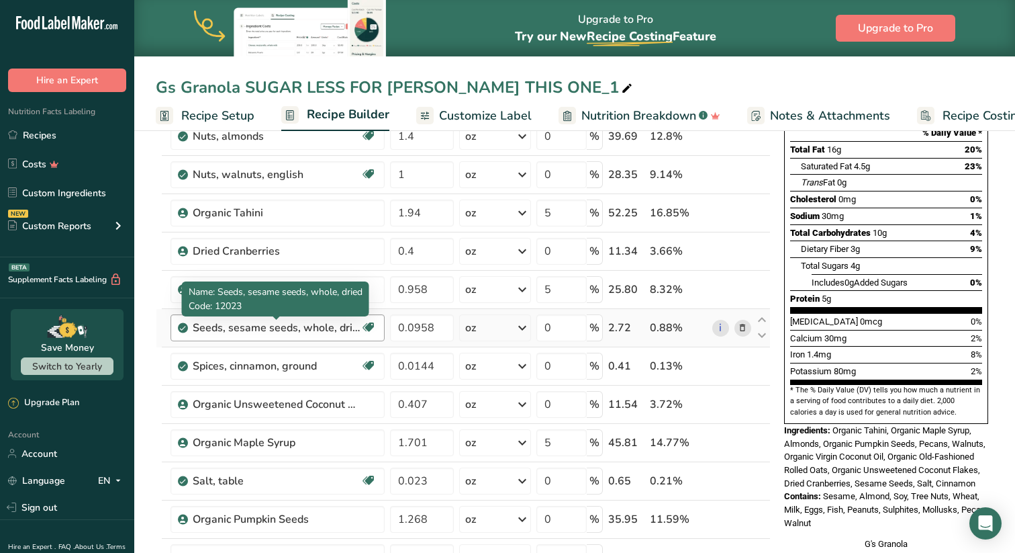
click at [256, 326] on div "Seeds, sesame seeds, whole, dried" at bounding box center [277, 328] width 168 height 16
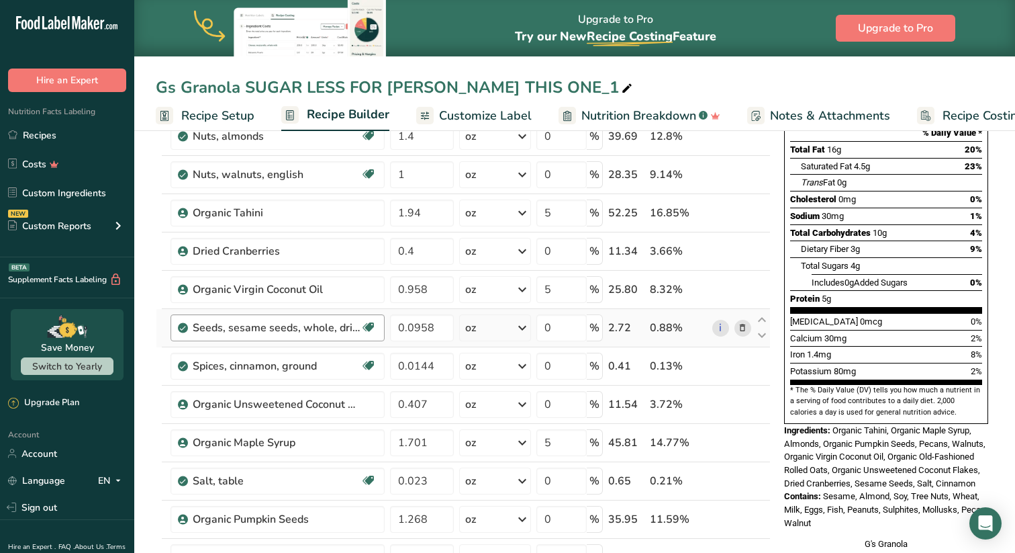
click at [261, 327] on div "Seeds, sesame seeds, whole, dried" at bounding box center [277, 328] width 168 height 16
click at [232, 328] on div "Seeds, sesame seeds, whole, dried" at bounding box center [277, 328] width 168 height 16
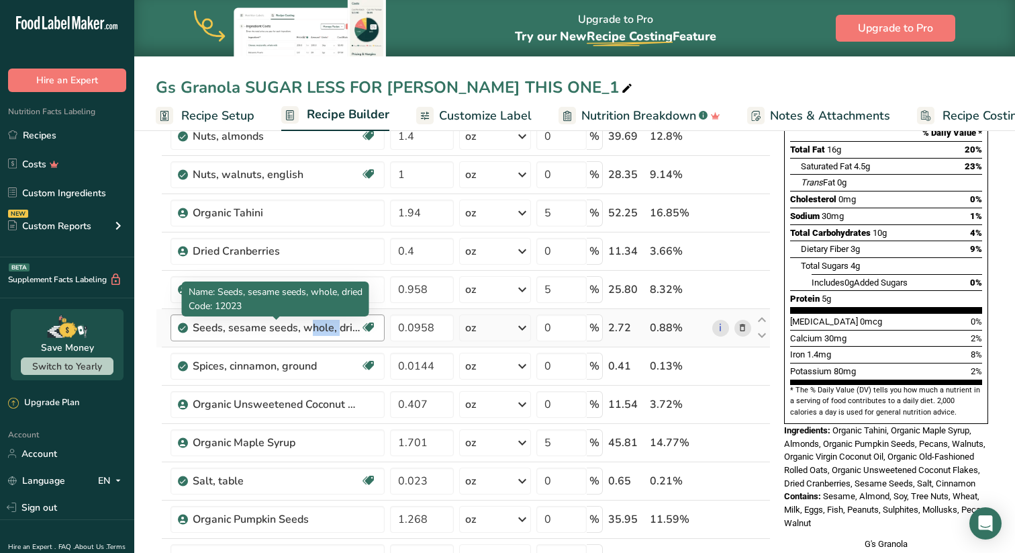
click at [232, 328] on div "Seeds, sesame seeds, whole, dried" at bounding box center [277, 328] width 168 height 16
click at [252, 324] on div "Seeds, sesame seeds, whole, dried" at bounding box center [277, 328] width 168 height 16
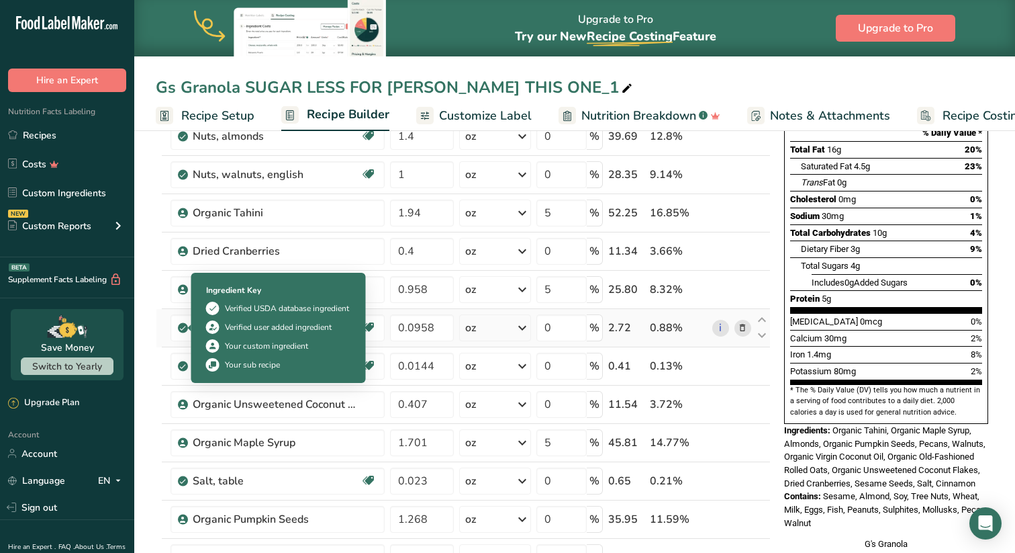
click at [181, 327] on icon at bounding box center [183, 328] width 8 height 12
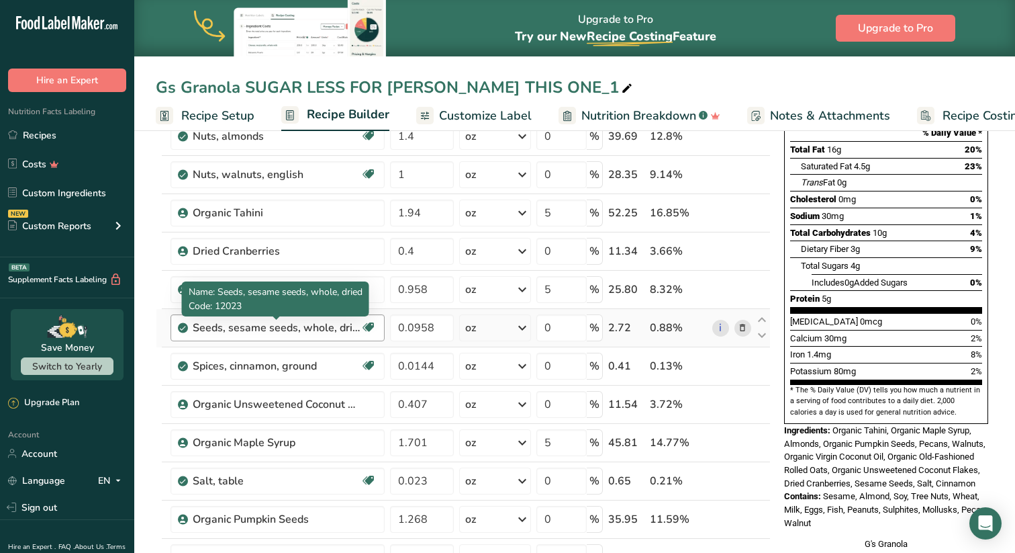
click at [324, 327] on div "Seeds, sesame seeds, whole, dried" at bounding box center [277, 328] width 168 height 16
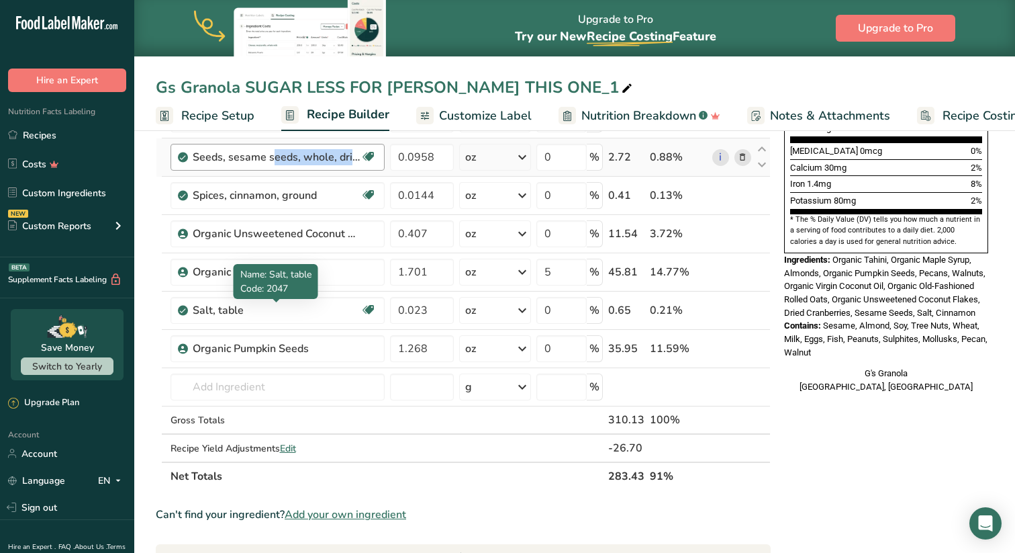
scroll to position [363, 0]
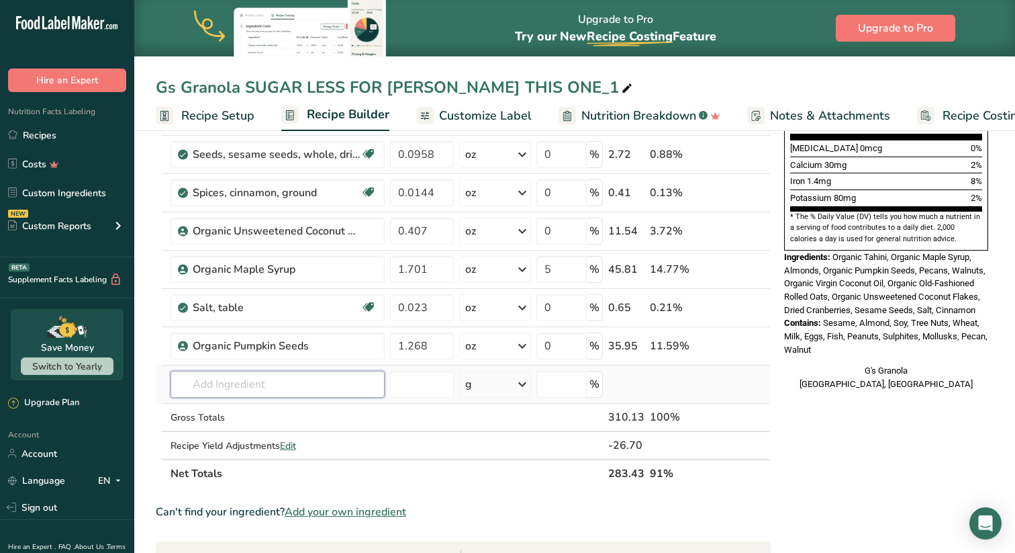
click at [283, 381] on input "text" at bounding box center [278, 384] width 214 height 27
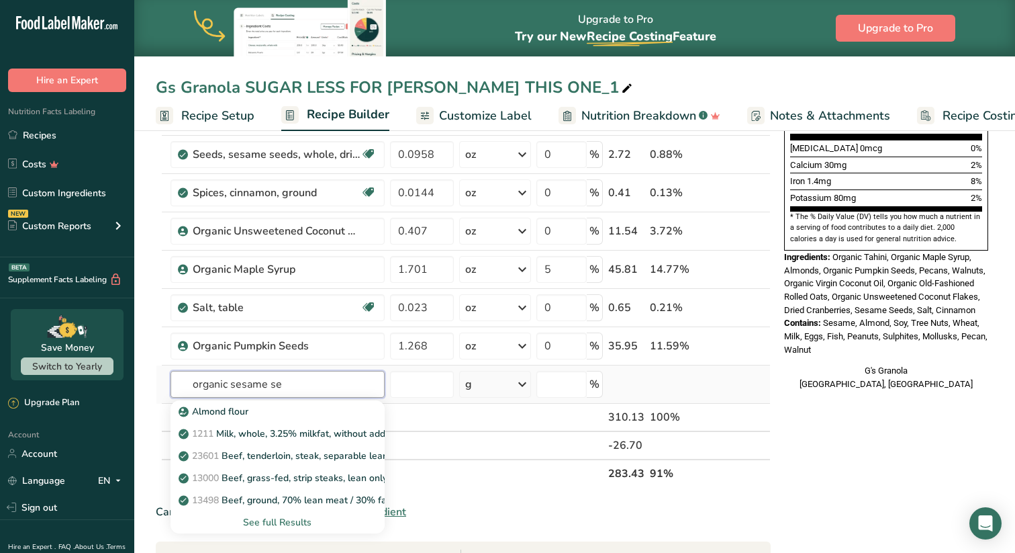
type input "organic sesame see"
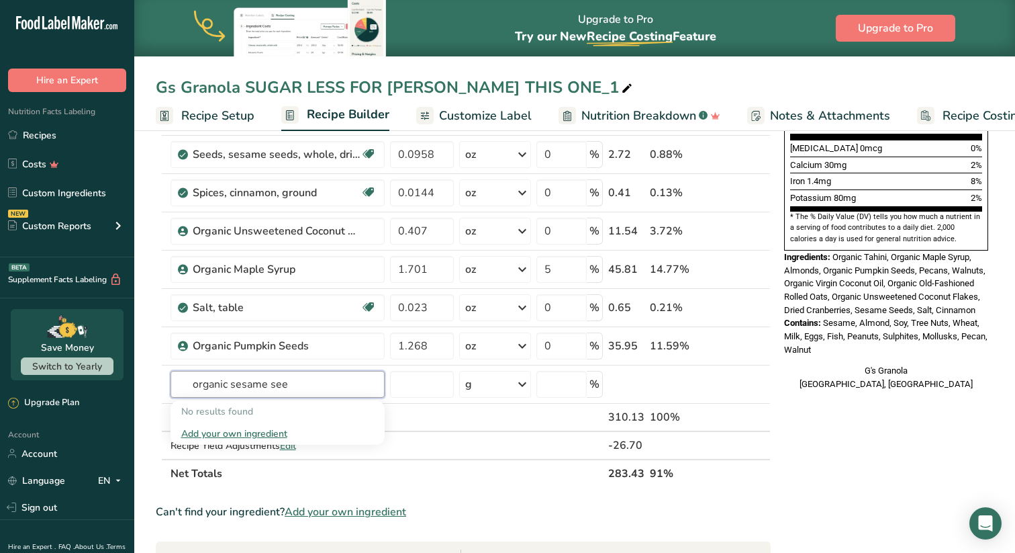
drag, startPoint x: 293, startPoint y: 390, endPoint x: 111, endPoint y: 385, distance: 181.4
click at [111, 386] on div ".a-20{fill:#fff;} Hire an Expert Nutrition Facts Labeling Recipes Costs Custom …" at bounding box center [507, 299] width 1015 height 1325
click at [267, 377] on input "text" at bounding box center [278, 384] width 214 height 27
type input "organic sesame seeds"
click at [269, 432] on div "Add your own ingredient" at bounding box center [277, 433] width 193 height 14
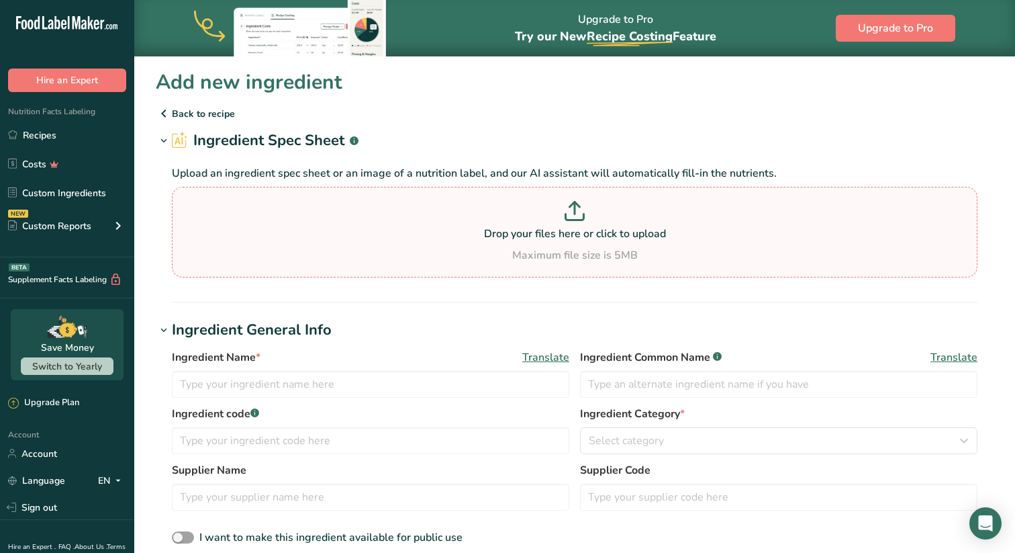
click at [530, 264] on section "Drop your files here or click to upload Maximum file size is 5MB" at bounding box center [574, 232] width 799 height 84
click at [530, 264] on input "Drop your files here or click to upload Maximum file size is 5MB" at bounding box center [575, 232] width 806 height 91
type input "C:\fakepath\Screenshot 2025-08-29 at 7.38.14 AM.png"
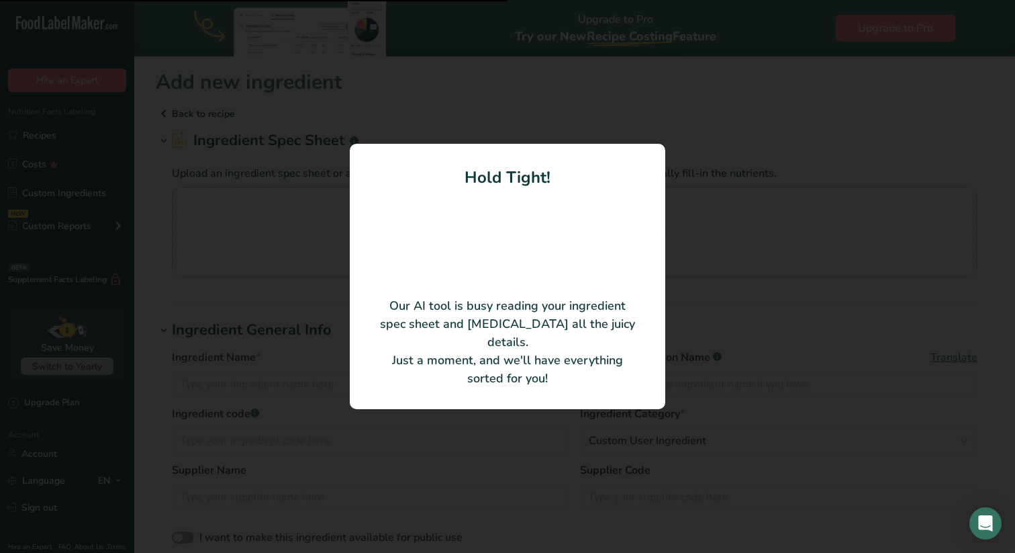
type input "Organic Sesame Seeds"
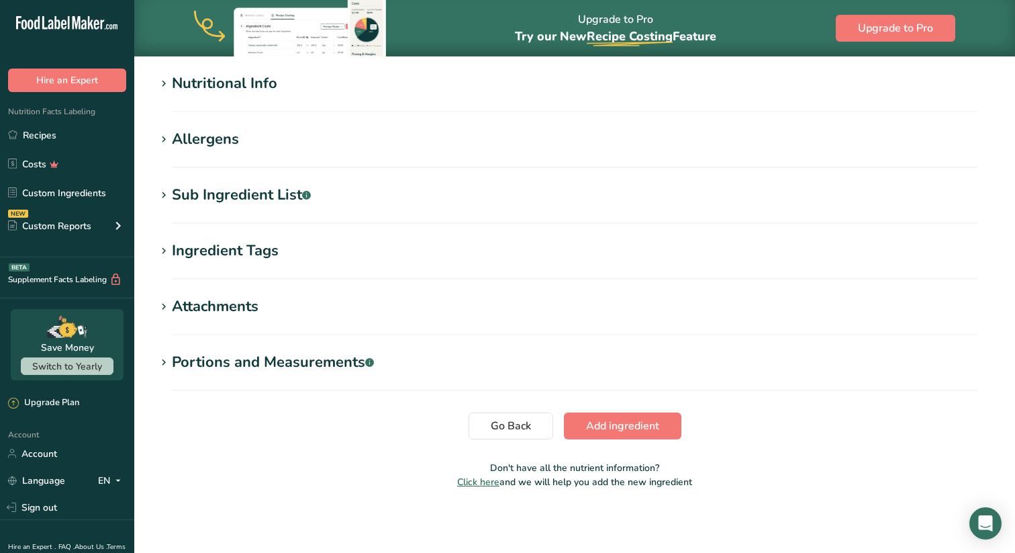
scroll to position [451, 0]
click at [618, 432] on span "Add ingredient" at bounding box center [622, 426] width 73 height 16
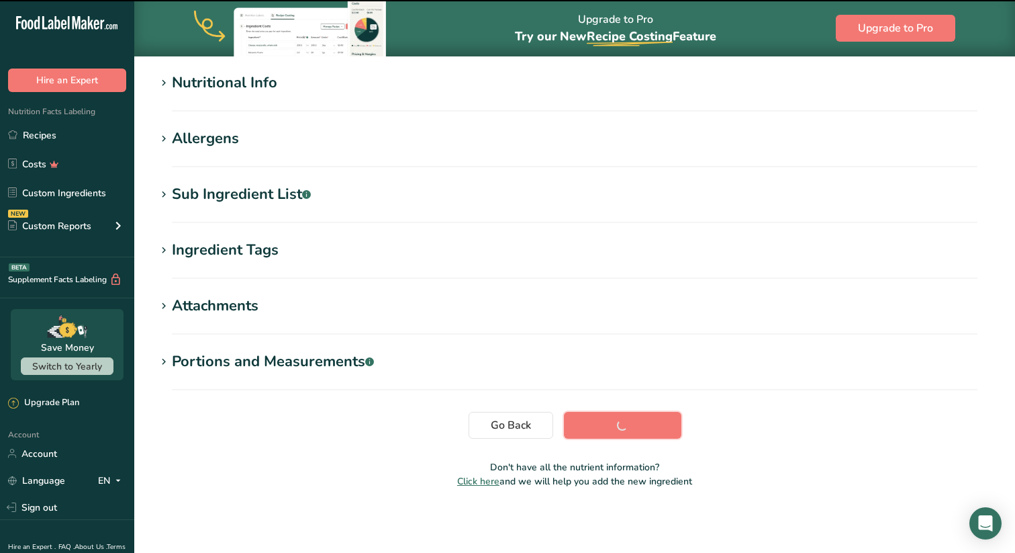
scroll to position [0, 0]
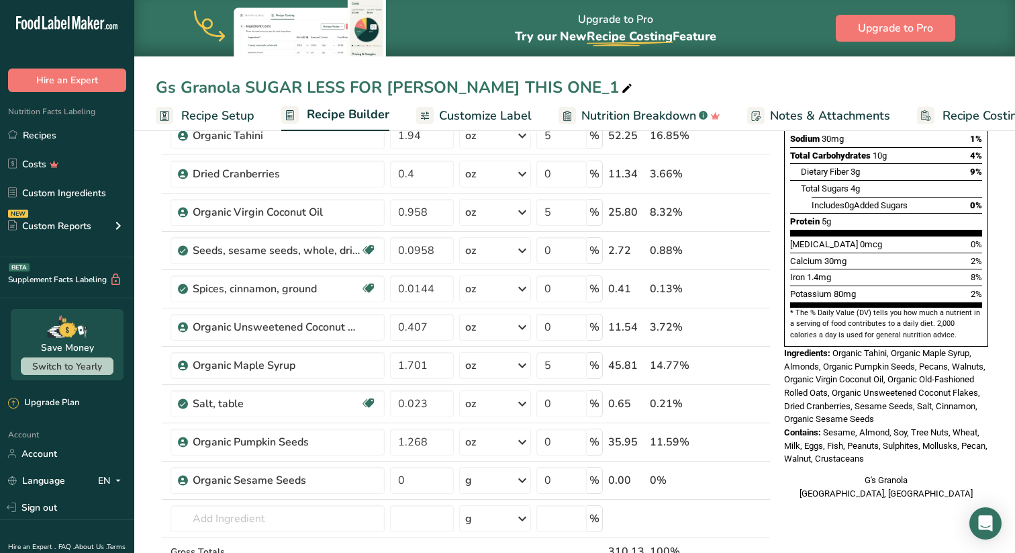
scroll to position [254, 0]
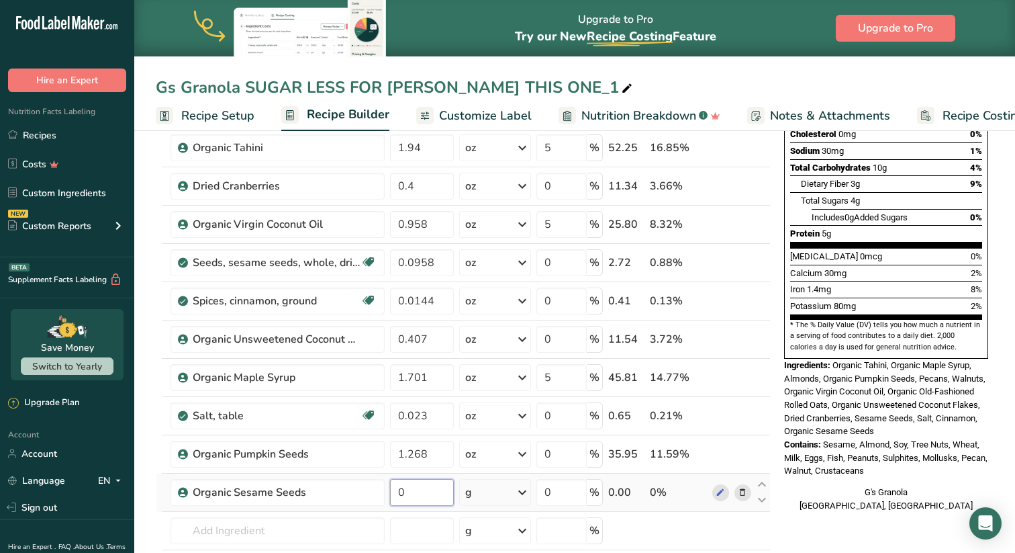
click at [424, 494] on input "0" at bounding box center [422, 492] width 64 height 27
type input "0.0958"
click at [519, 499] on div "Ingredient * Amount * Unit * Waste * .a-a{fill:#347362;}.b-a{fill:#fff;} Grams …" at bounding box center [463, 290] width 615 height 687
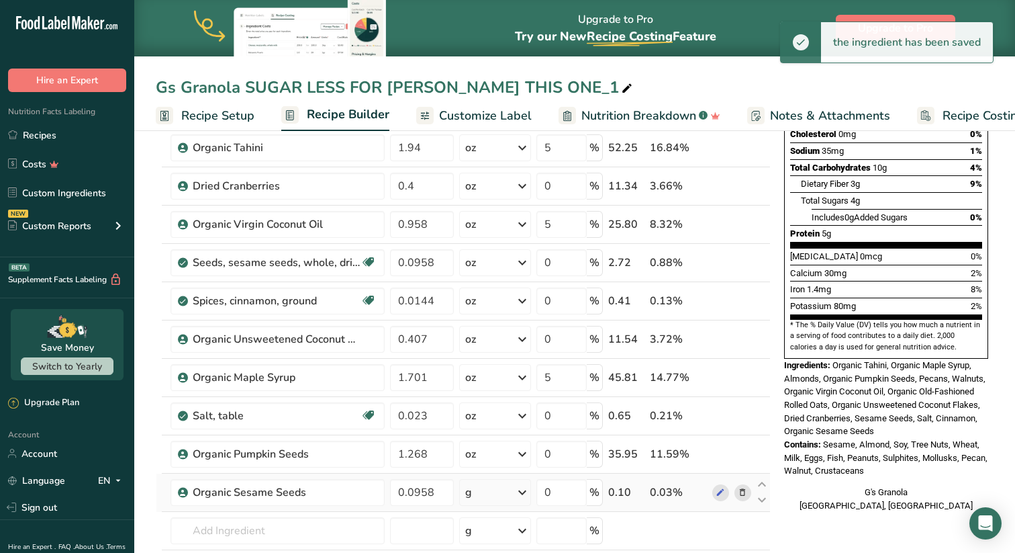
click at [524, 496] on icon at bounding box center [522, 492] width 16 height 24
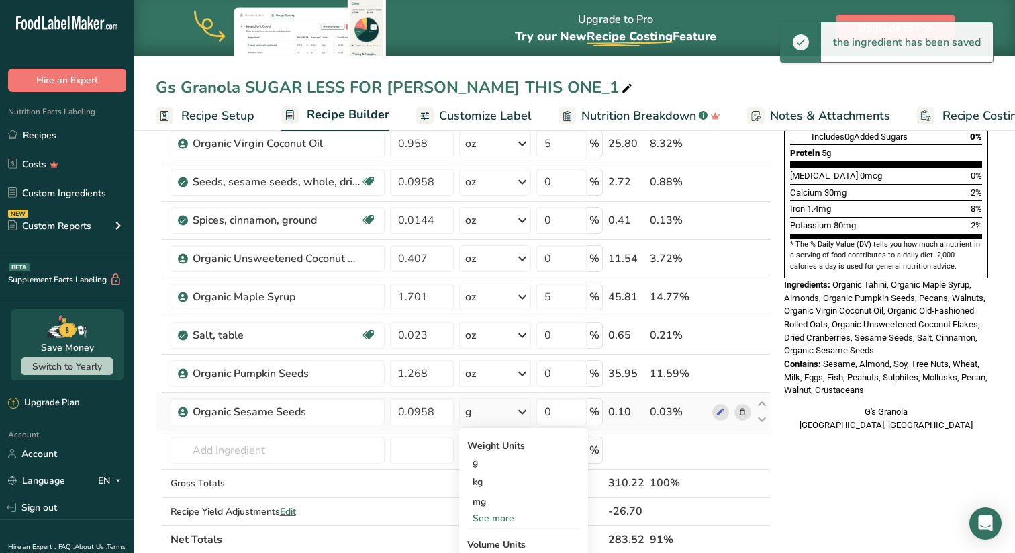
scroll to position [371, 0]
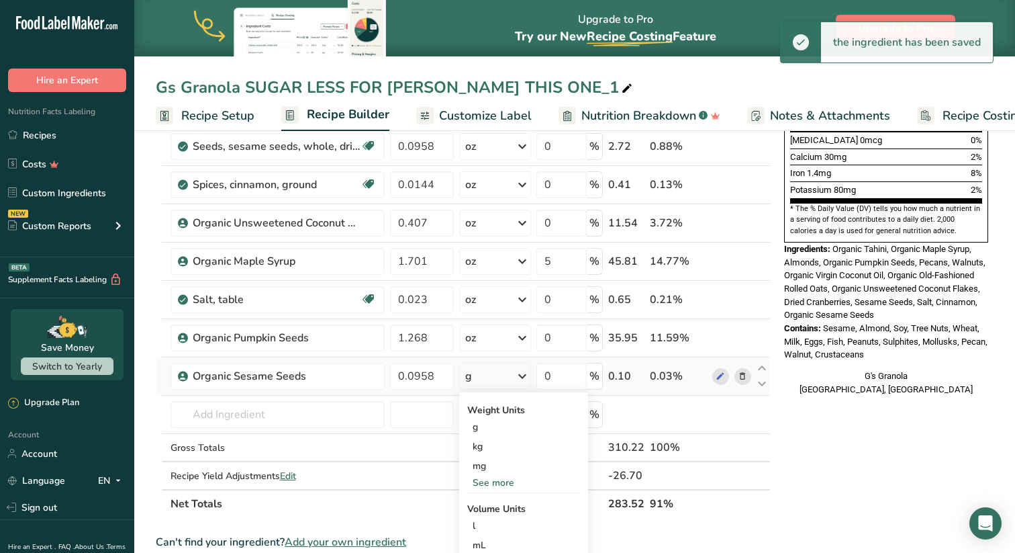
click at [502, 484] on div "See more" at bounding box center [523, 482] width 113 height 14
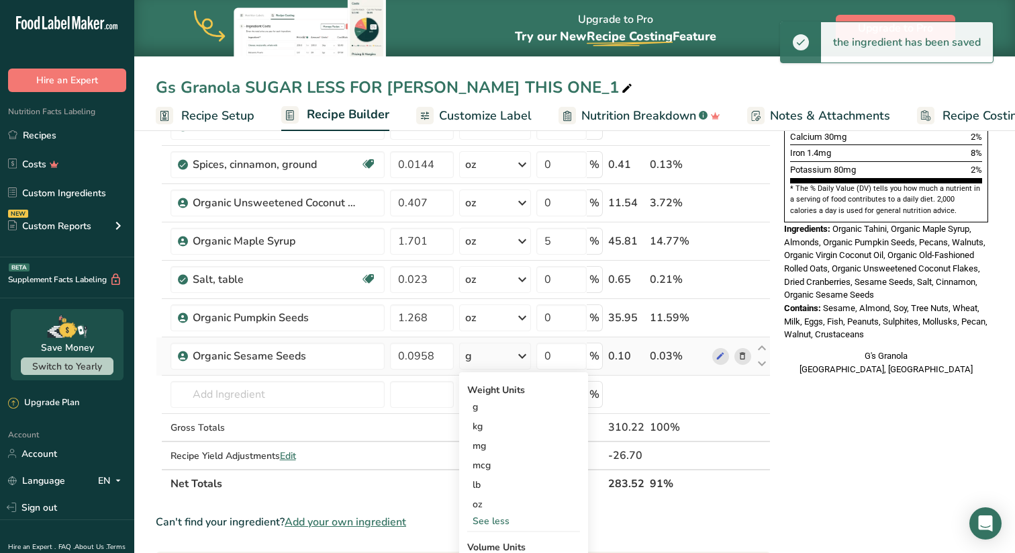
scroll to position [400, 0]
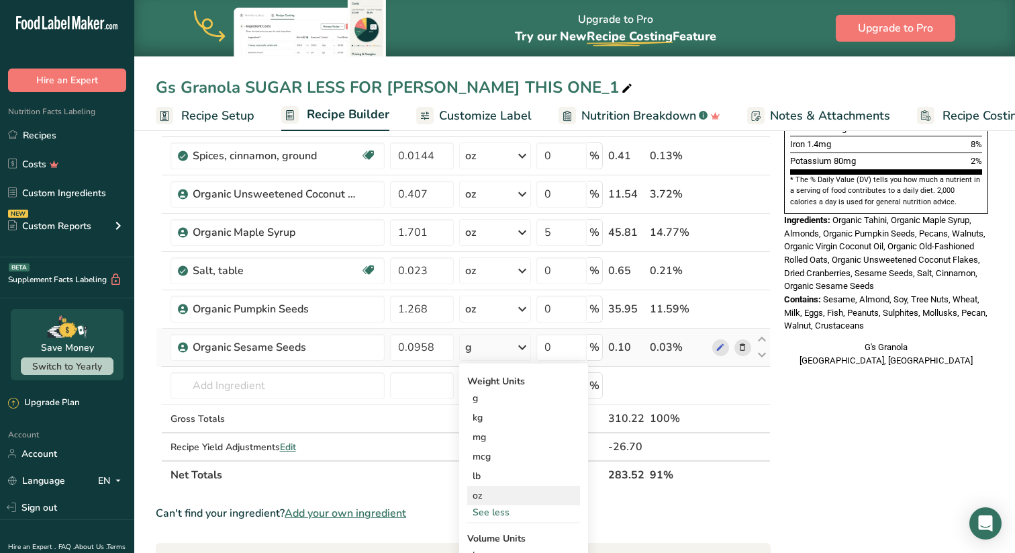
click at [496, 494] on div "oz" at bounding box center [523, 494] width 113 height 19
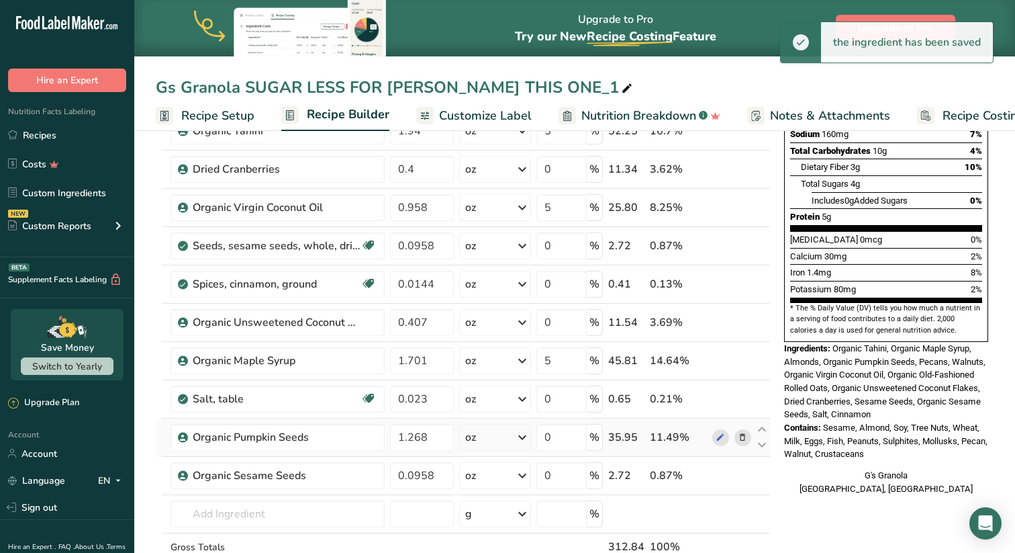
scroll to position [270, 0]
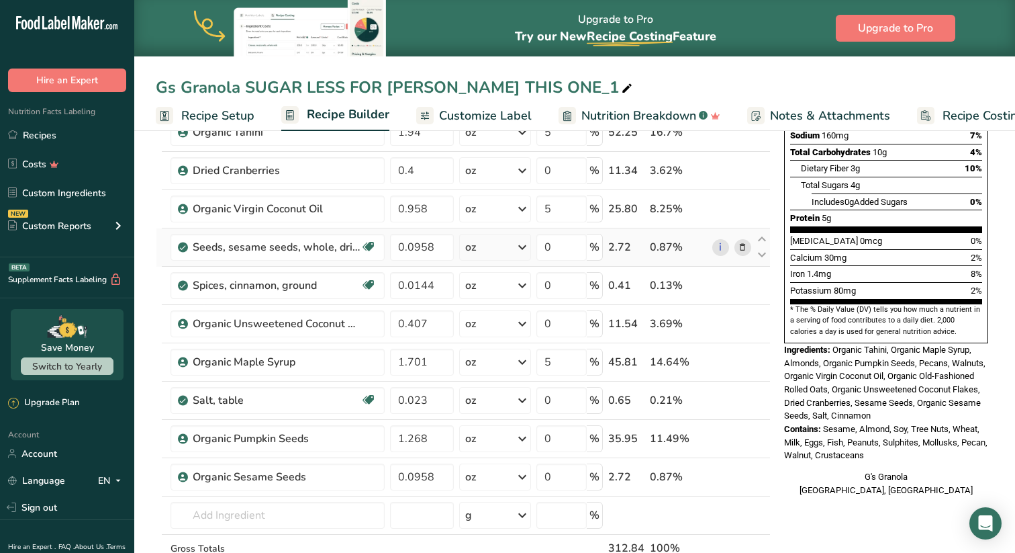
click at [743, 250] on icon at bounding box center [742, 247] width 9 height 14
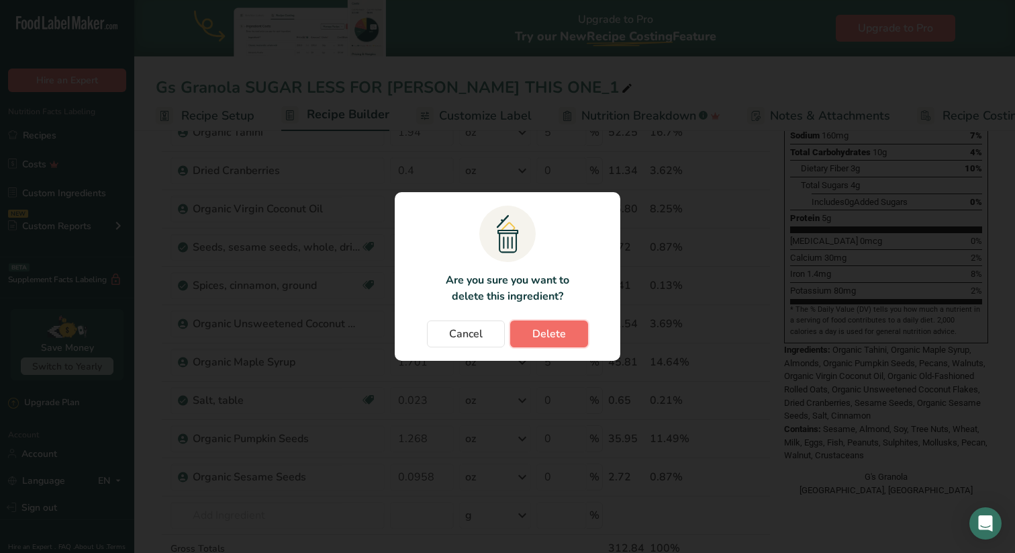
click at [557, 336] on span "Delete" at bounding box center [549, 334] width 34 height 16
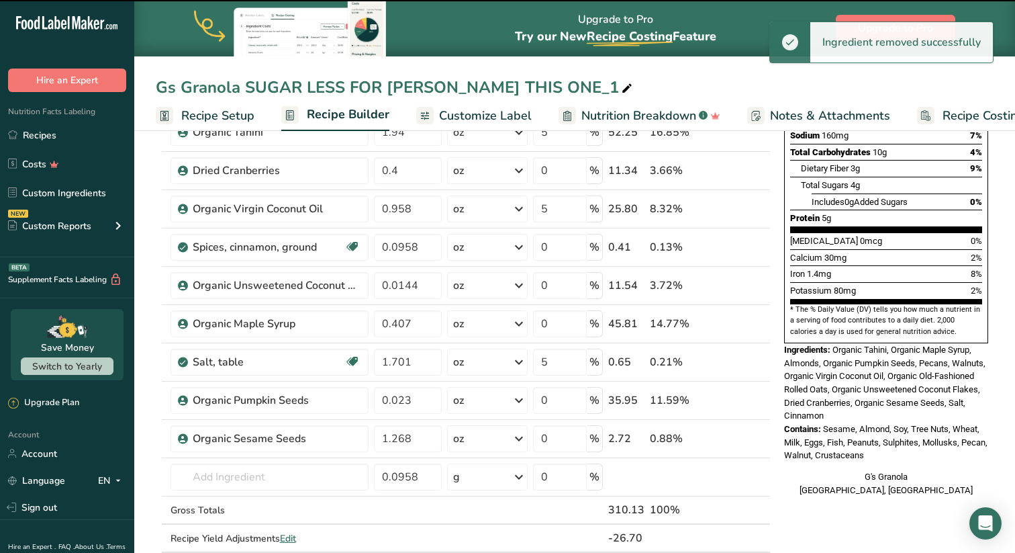
type input "0.0144"
type input "0.407"
type input "1.701"
type input "5"
type input "0.023"
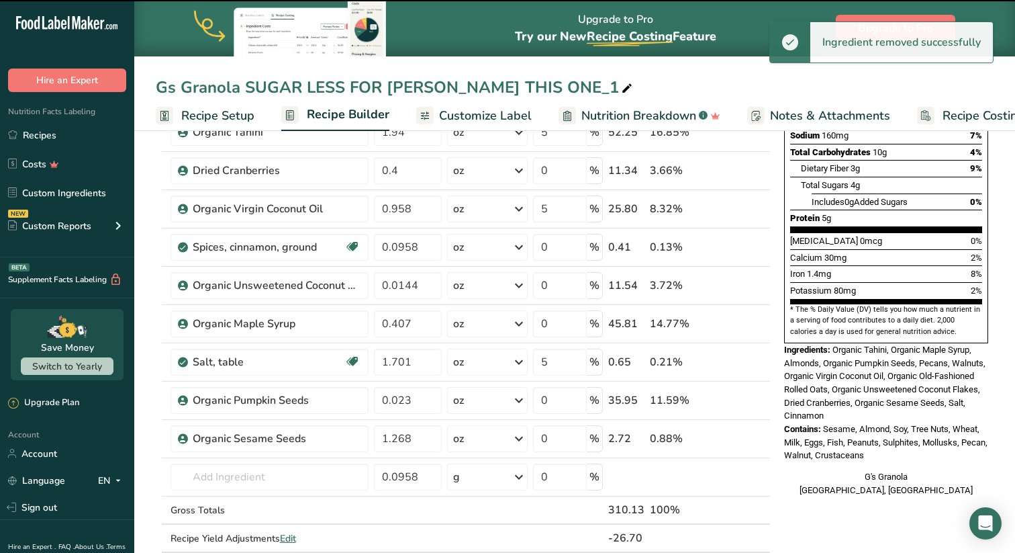
type input "0"
type input "1.268"
type input "0.0958"
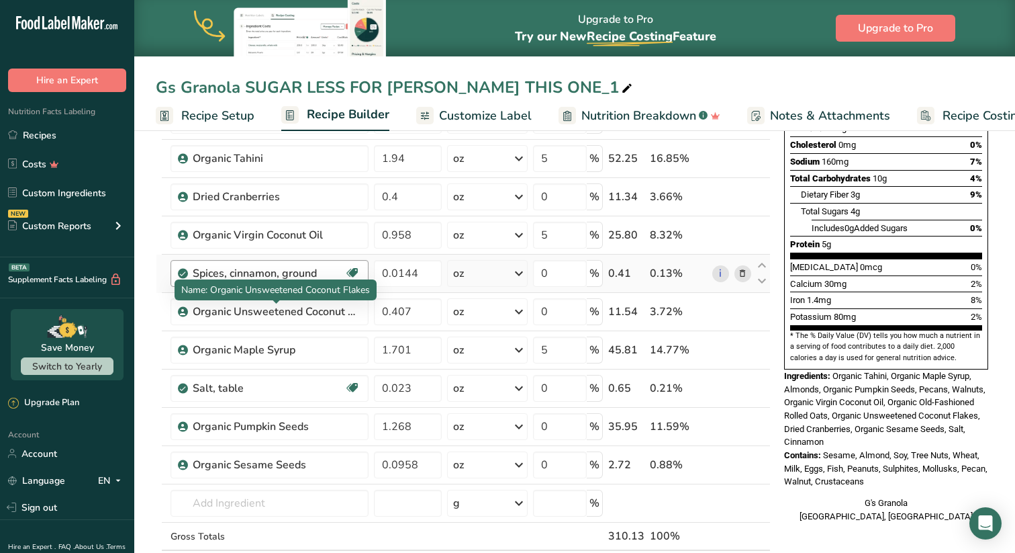
scroll to position [256, 0]
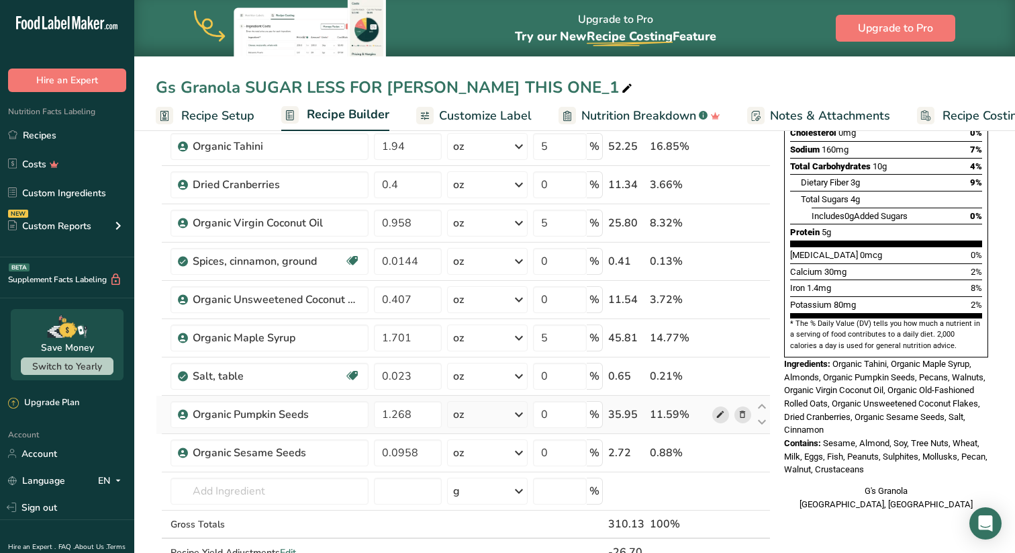
click at [720, 418] on icon at bounding box center [720, 415] width 9 height 14
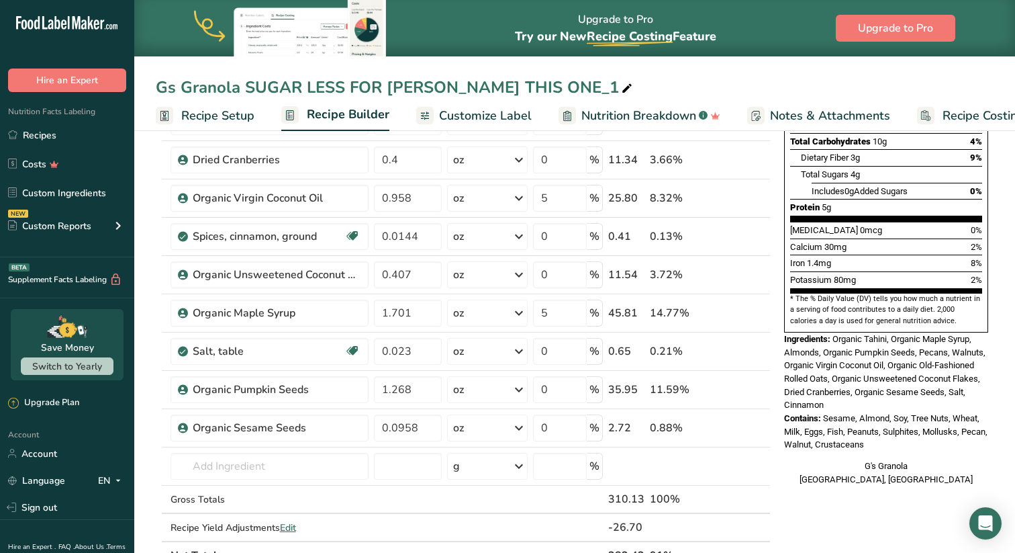
scroll to position [277, 0]
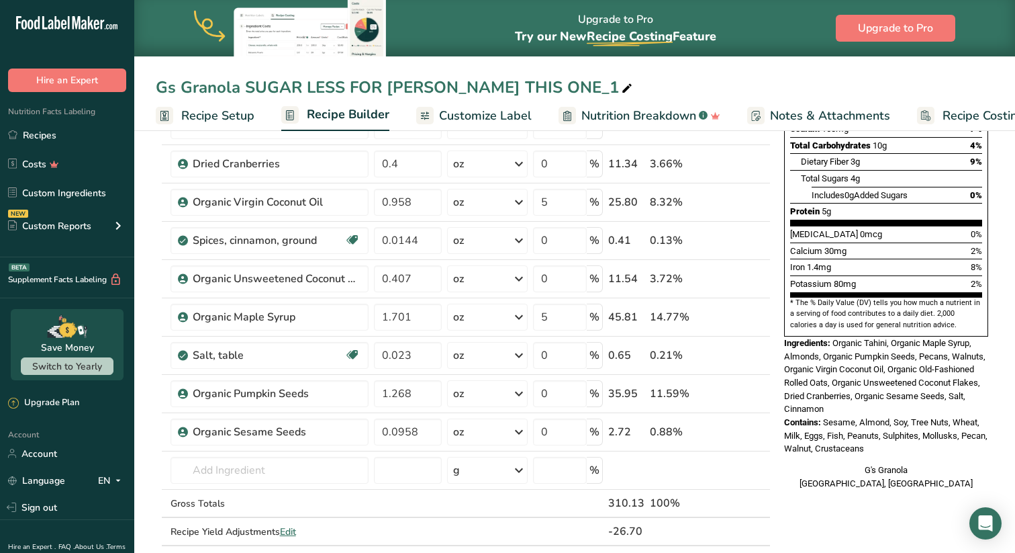
click at [904, 463] on div "G's Granola San Francisco, CA" at bounding box center [886, 476] width 204 height 26
click at [486, 118] on span "Customize Label" at bounding box center [485, 116] width 93 height 18
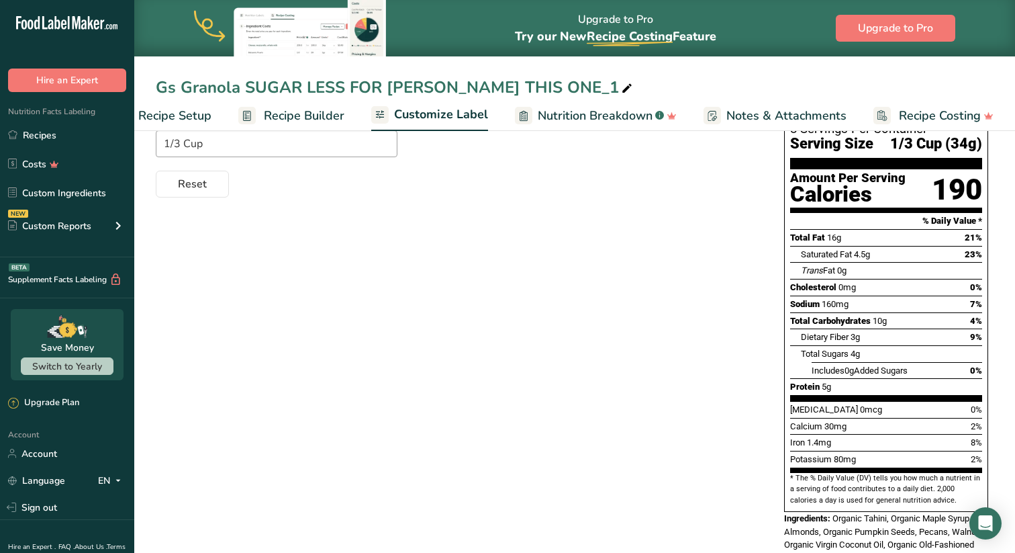
scroll to position [136, 0]
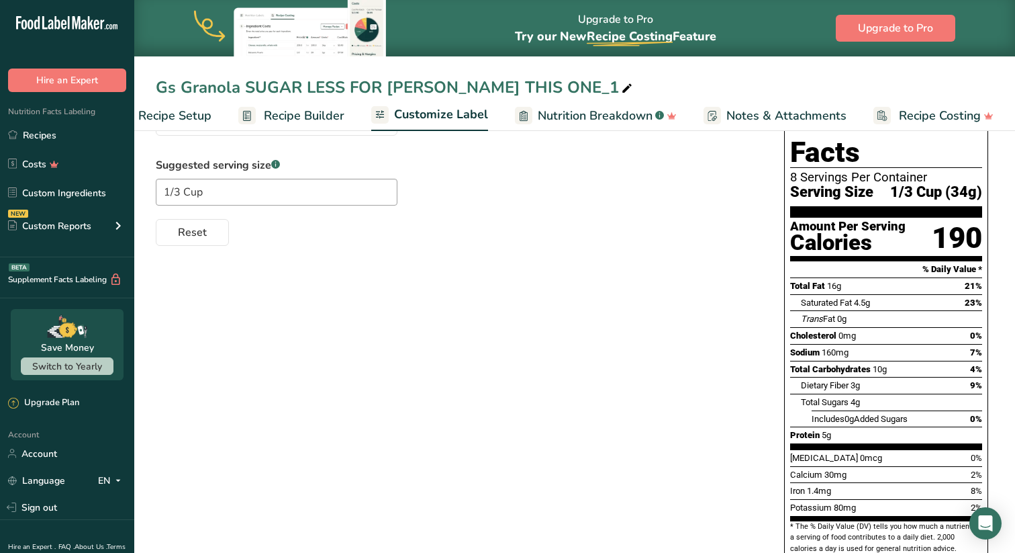
click at [621, 90] on icon at bounding box center [627, 88] width 12 height 19
click at [487, 90] on input "Gs Granola SUGAR LESS FOR JAY THIS ONE_1" at bounding box center [575, 87] width 838 height 24
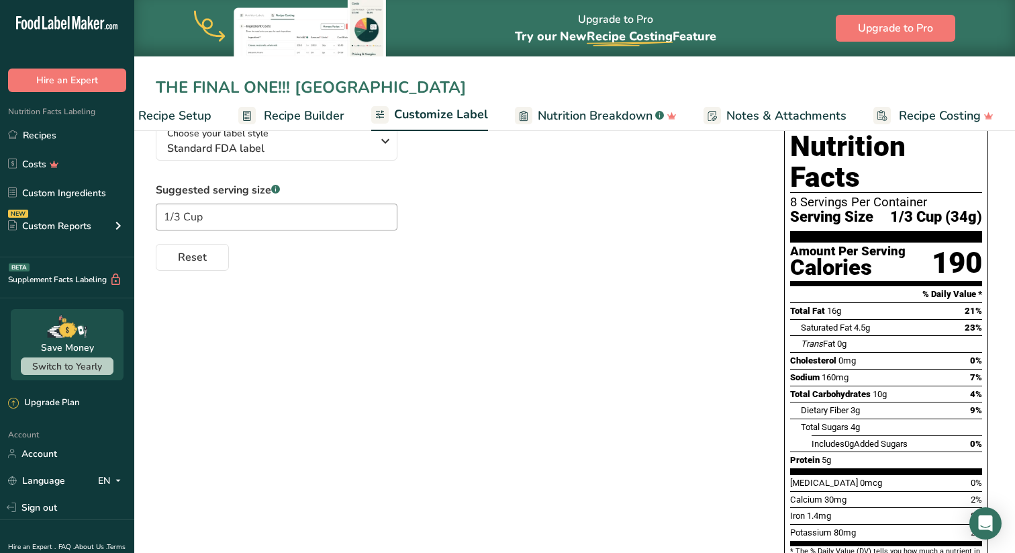
scroll to position [81, 0]
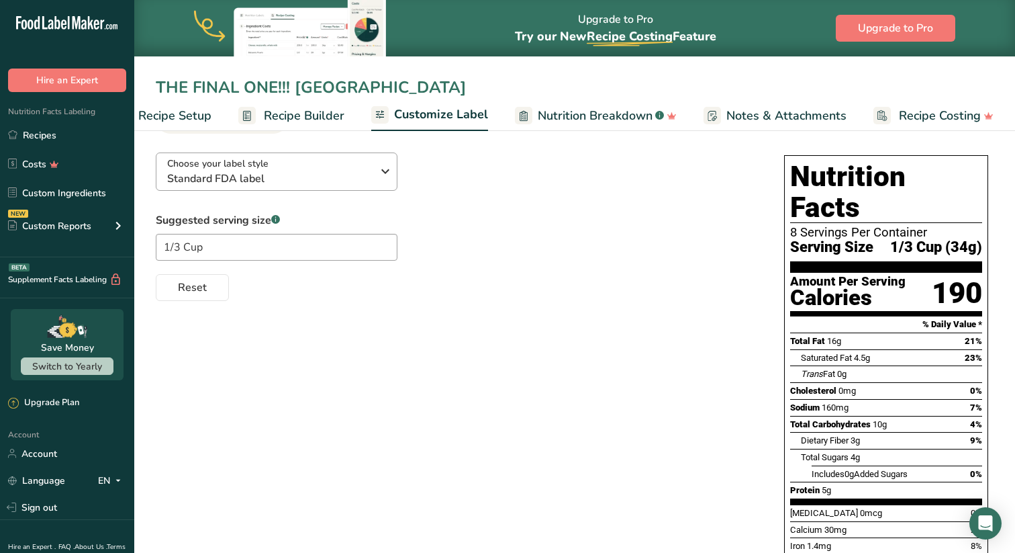
type input "THE FINAL ONE!!! SLOW STREET"
click at [308, 184] on span "Standard FDA label" at bounding box center [269, 179] width 205 height 16
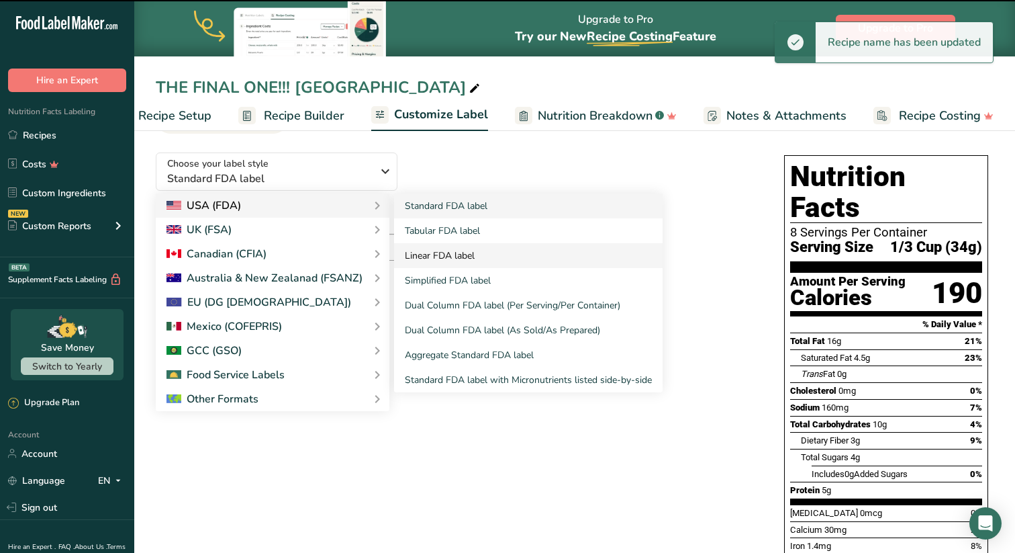
click at [459, 252] on link "Linear FDA label" at bounding box center [528, 255] width 269 height 25
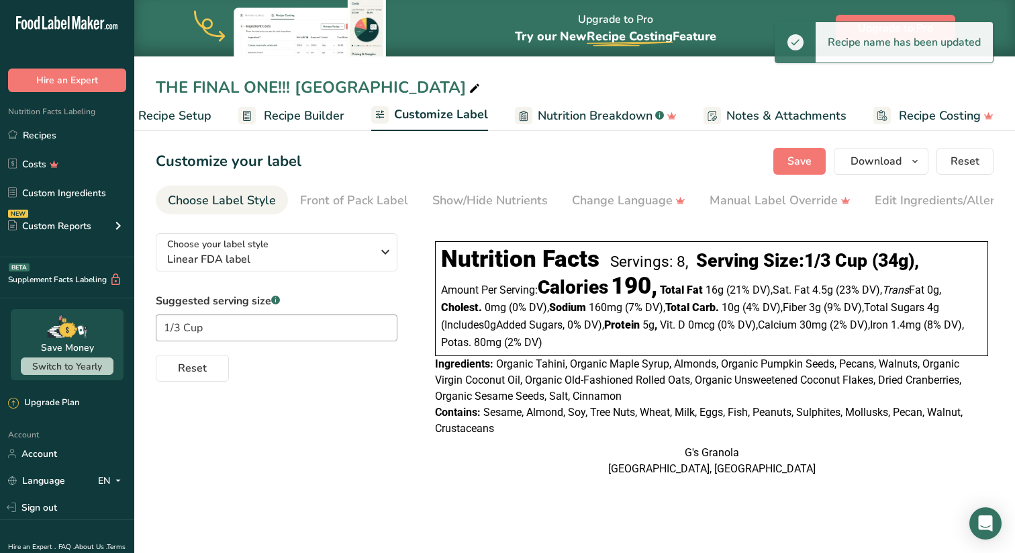
scroll to position [0, 0]
click at [361, 255] on span "Linear FDA label" at bounding box center [269, 259] width 205 height 16
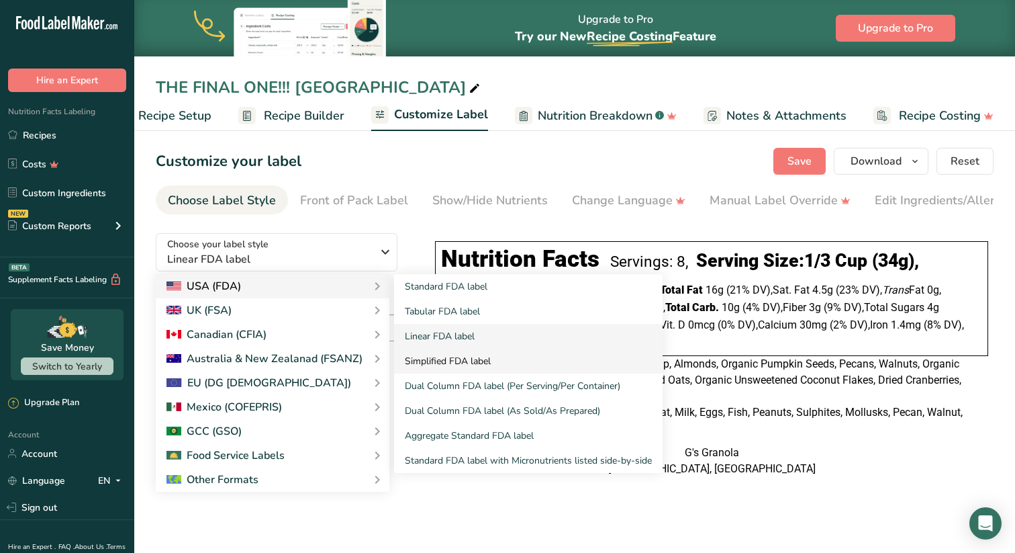
click at [466, 367] on link "Simplified FDA label" at bounding box center [528, 360] width 269 height 25
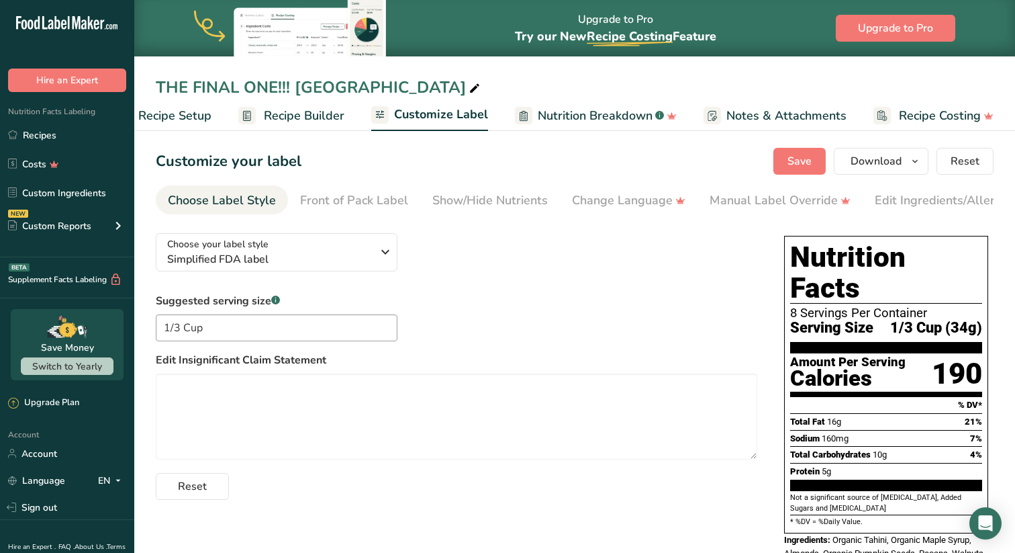
scroll to position [46, 0]
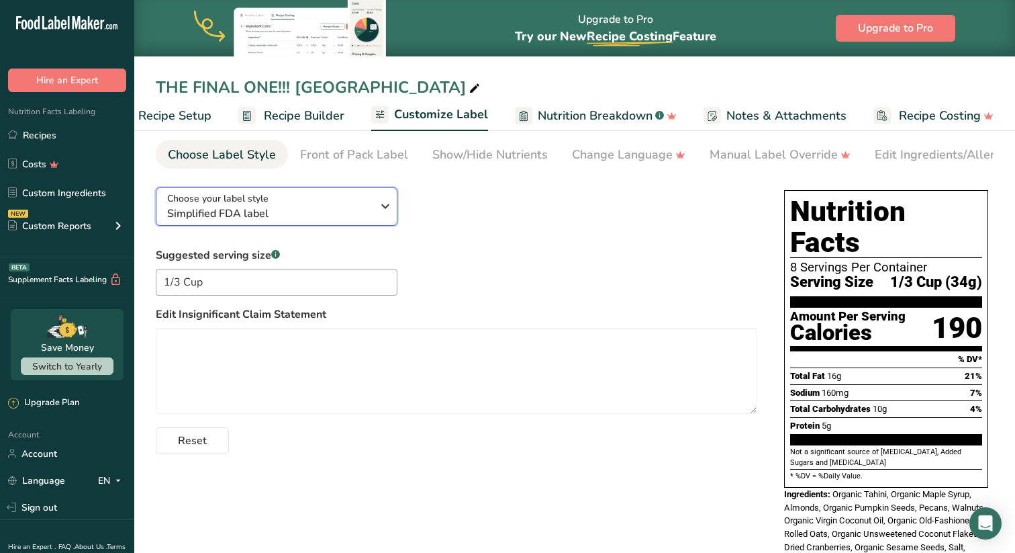
click at [367, 213] on span "Simplified FDA label" at bounding box center [269, 213] width 205 height 16
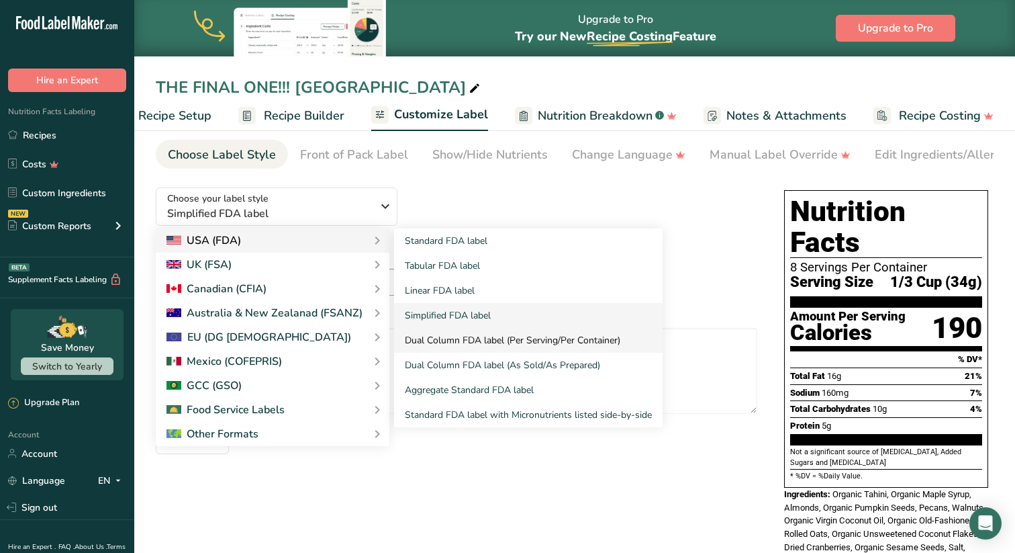
click at [560, 339] on link "Dual Column FDA label (Per Serving/Per Container)" at bounding box center [528, 340] width 269 height 25
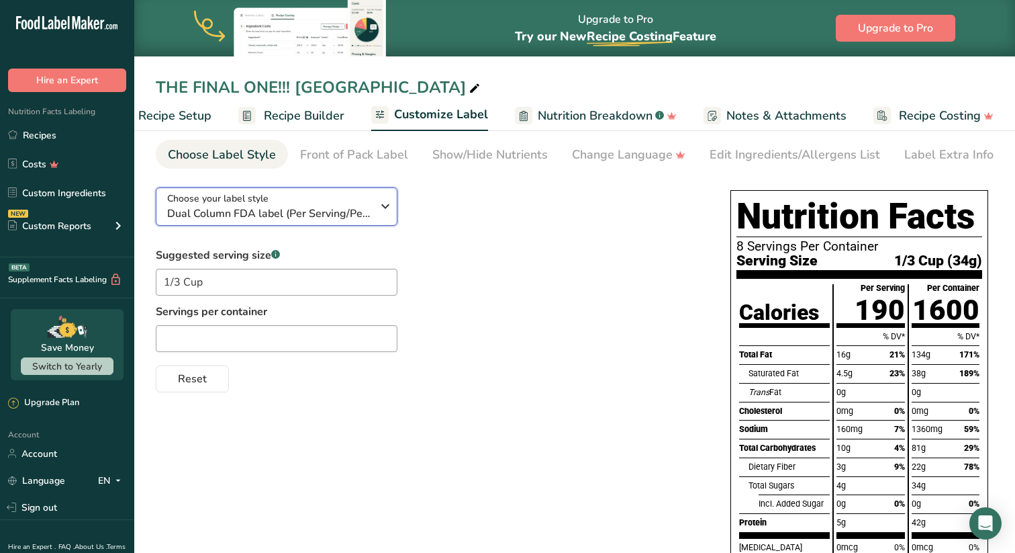
click at [276, 210] on span "Dual Column FDA label (Per Serving/Per Container)" at bounding box center [269, 213] width 205 height 16
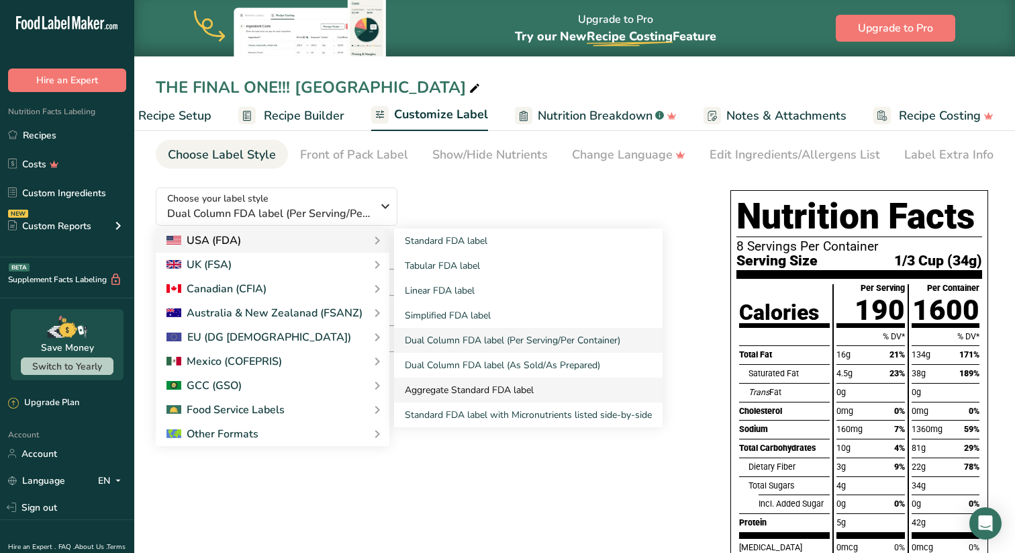
click at [485, 385] on link "Aggregate Standard FDA label" at bounding box center [528, 389] width 269 height 25
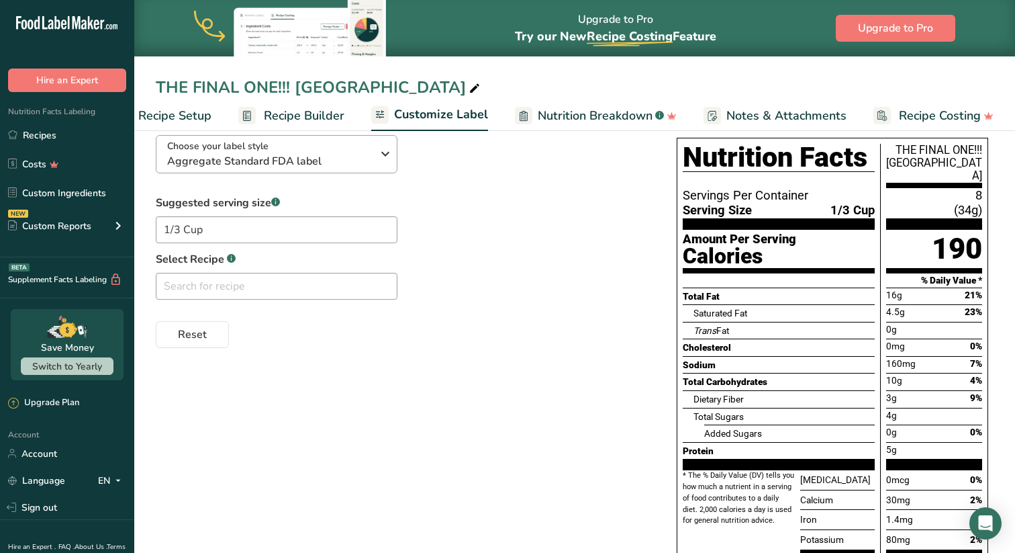
scroll to position [91, 0]
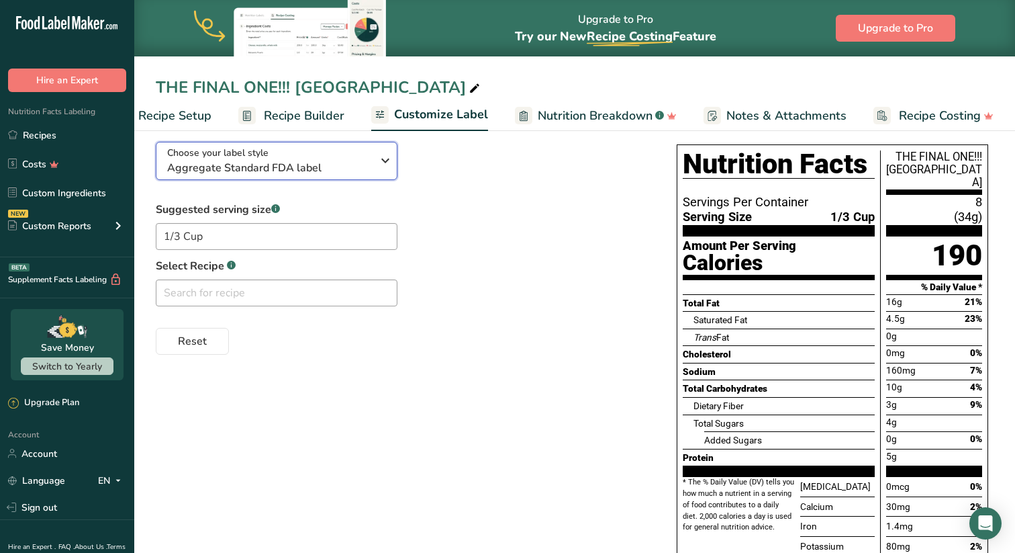
click at [269, 166] on span "Aggregate Standard FDA label" at bounding box center [269, 168] width 205 height 16
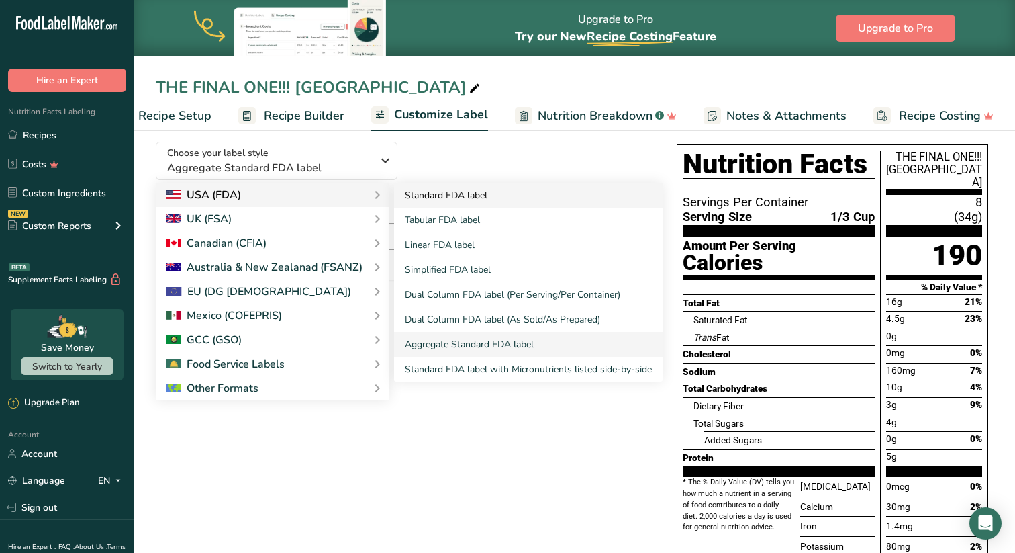
click at [418, 197] on link "Standard FDA label" at bounding box center [528, 195] width 269 height 25
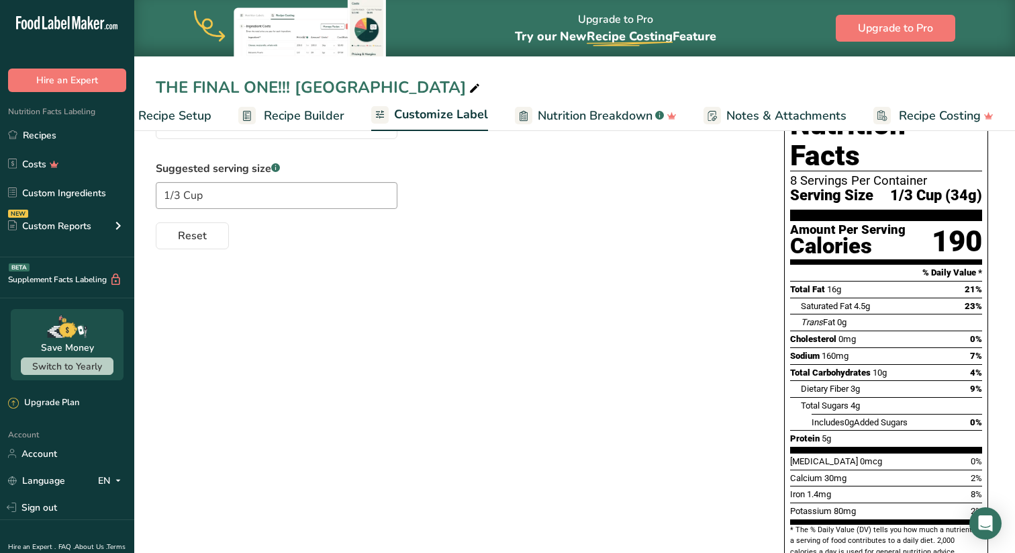
scroll to position [145, 0]
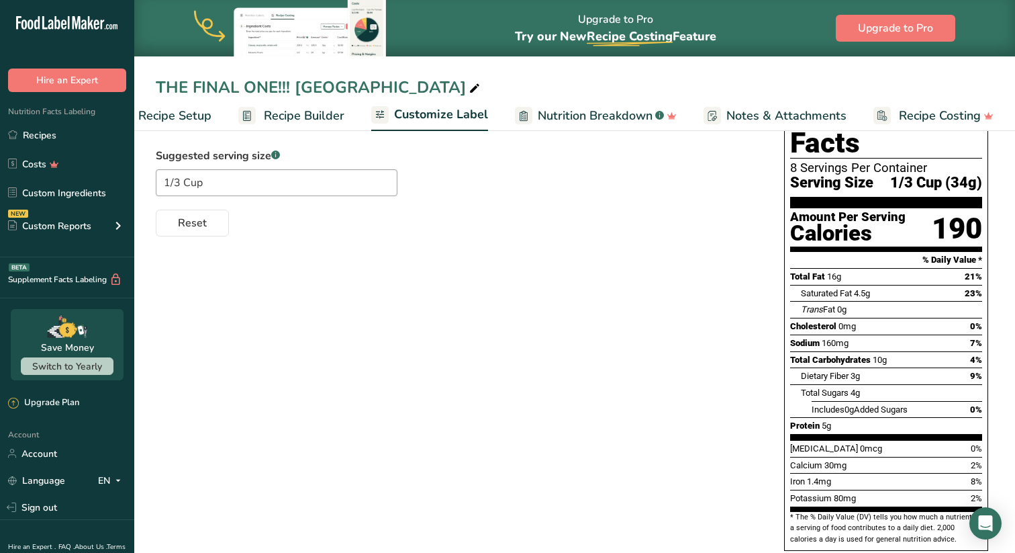
click at [589, 304] on div "Choose your label style Standard FDA label USA (FDA) Standard FDA label Tabular…" at bounding box center [575, 397] width 838 height 640
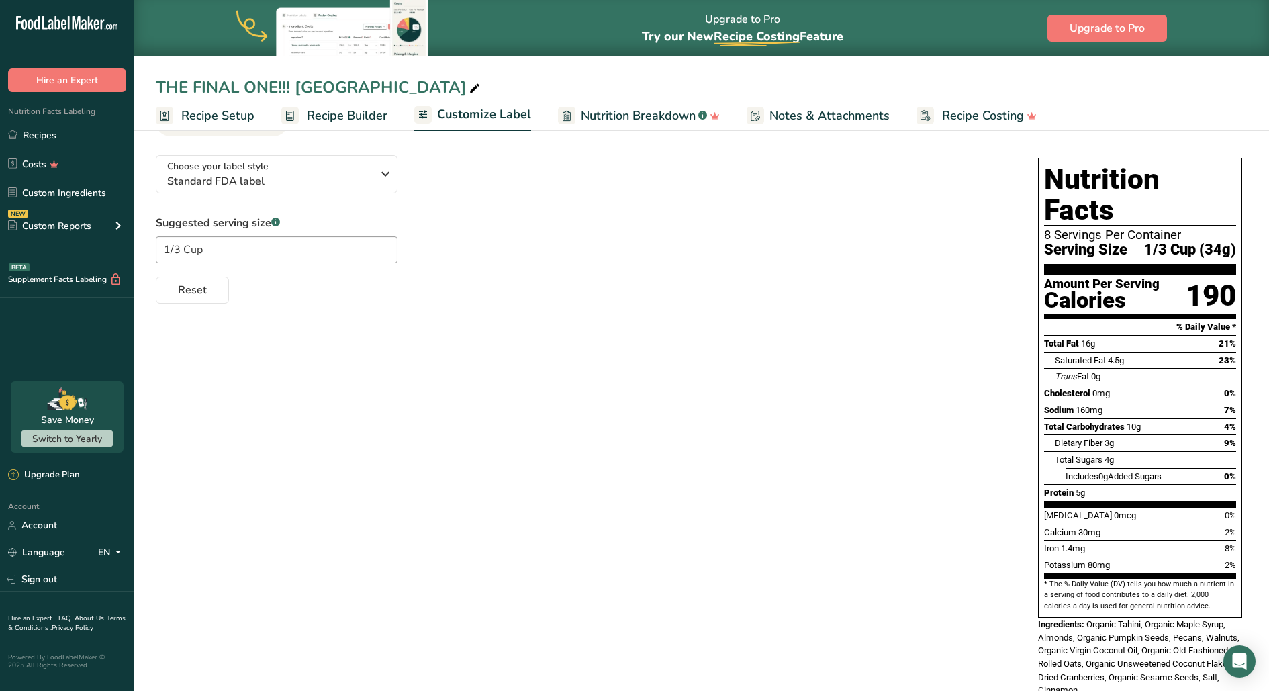
scroll to position [0, 0]
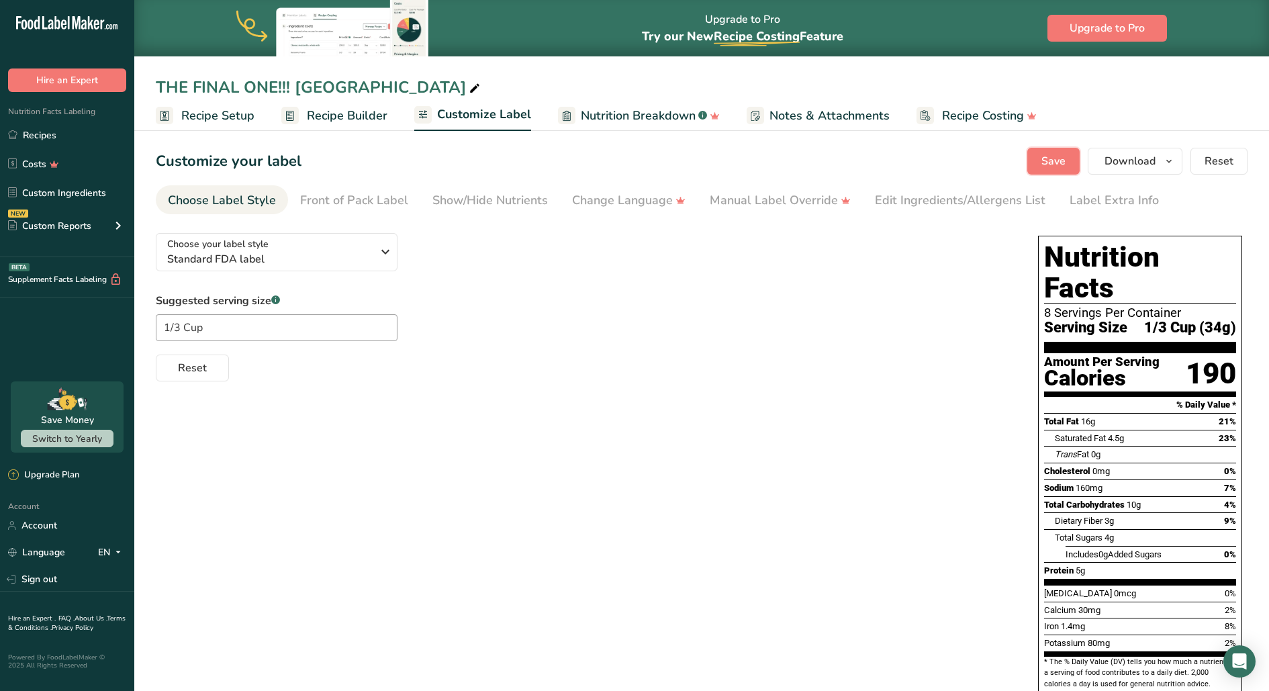
drag, startPoint x: 1064, startPoint y: 162, endPoint x: 720, endPoint y: 434, distance: 438.4
click at [720, 435] on section "Customize your label Save Download Choose what to show on your downloaded label…" at bounding box center [701, 504] width 1135 height 757
click at [373, 201] on div "Front of Pack Label" at bounding box center [354, 200] width 108 height 18
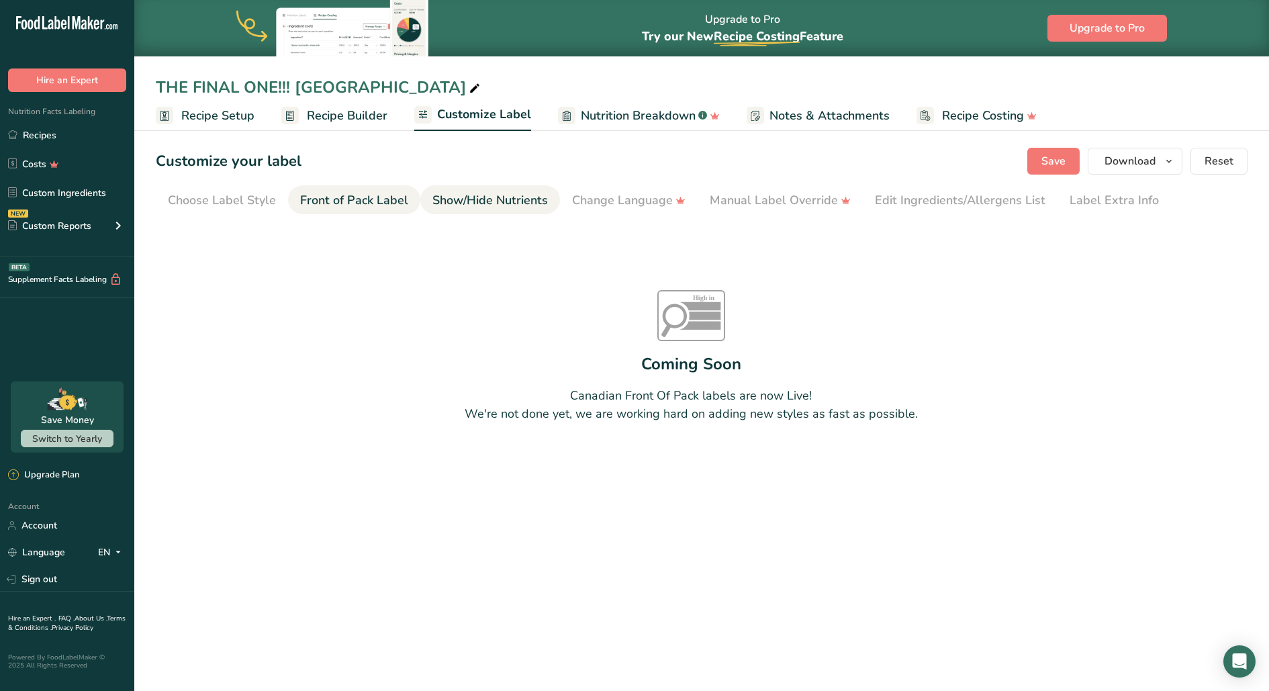
click at [527, 206] on div "Show/Hide Nutrients" at bounding box center [489, 200] width 115 height 18
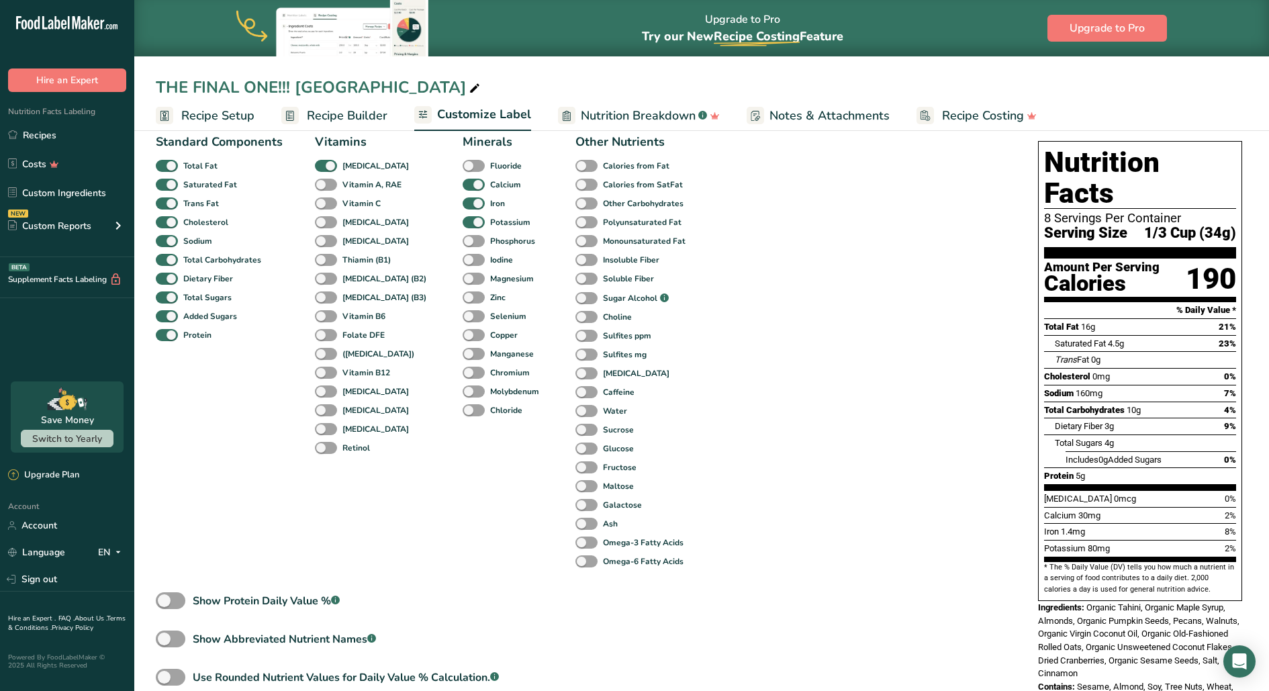
scroll to position [97, 0]
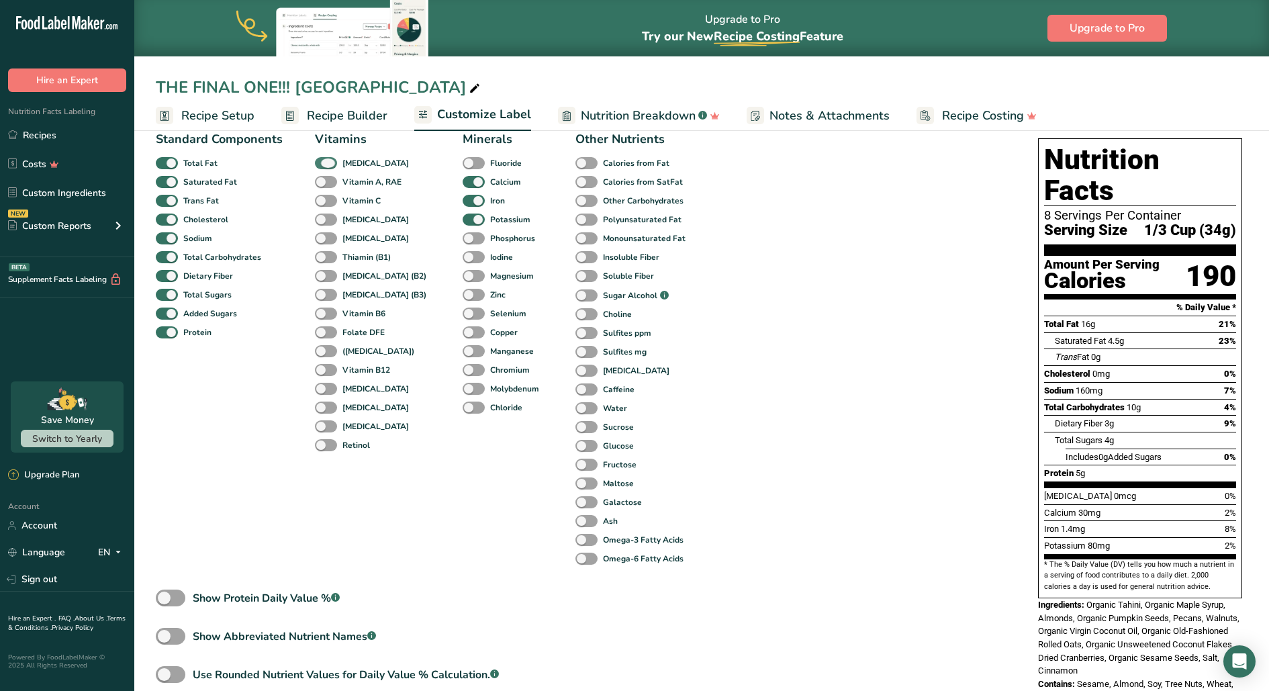
click at [330, 162] on span at bounding box center [326, 163] width 22 height 13
click at [324, 162] on input "[MEDICAL_DATA]" at bounding box center [319, 162] width 9 height 9
checkbox input "false"
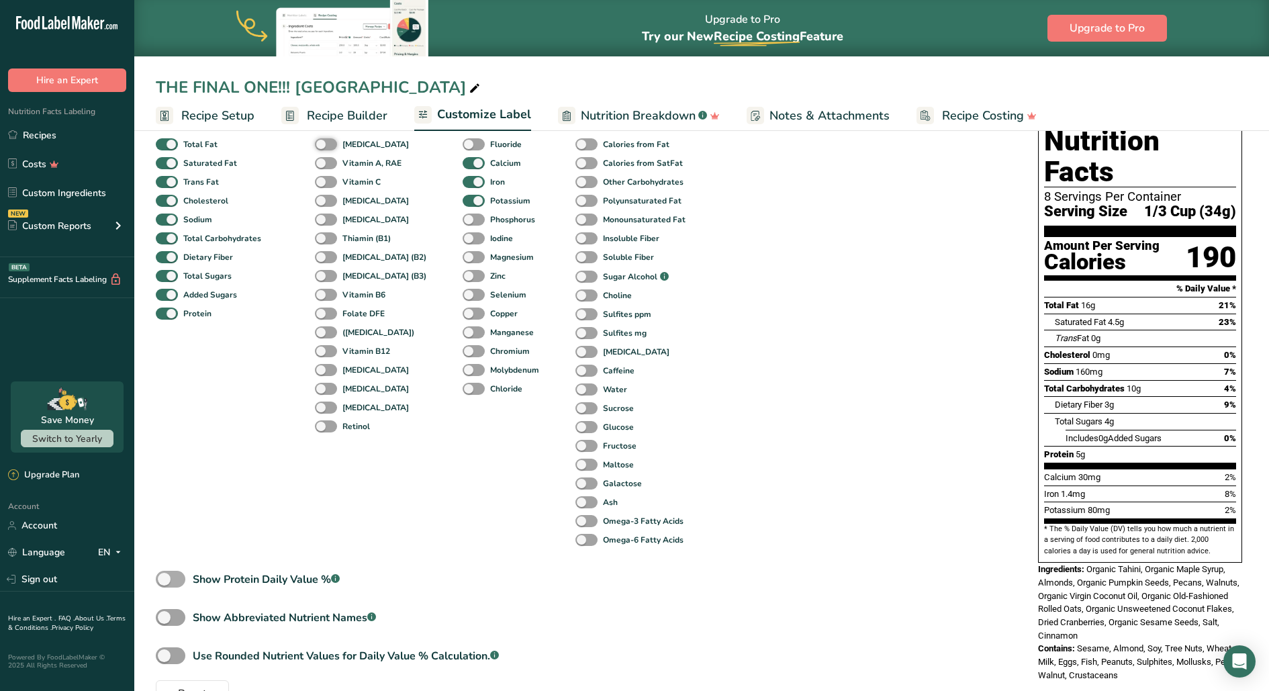
scroll to position [98, 0]
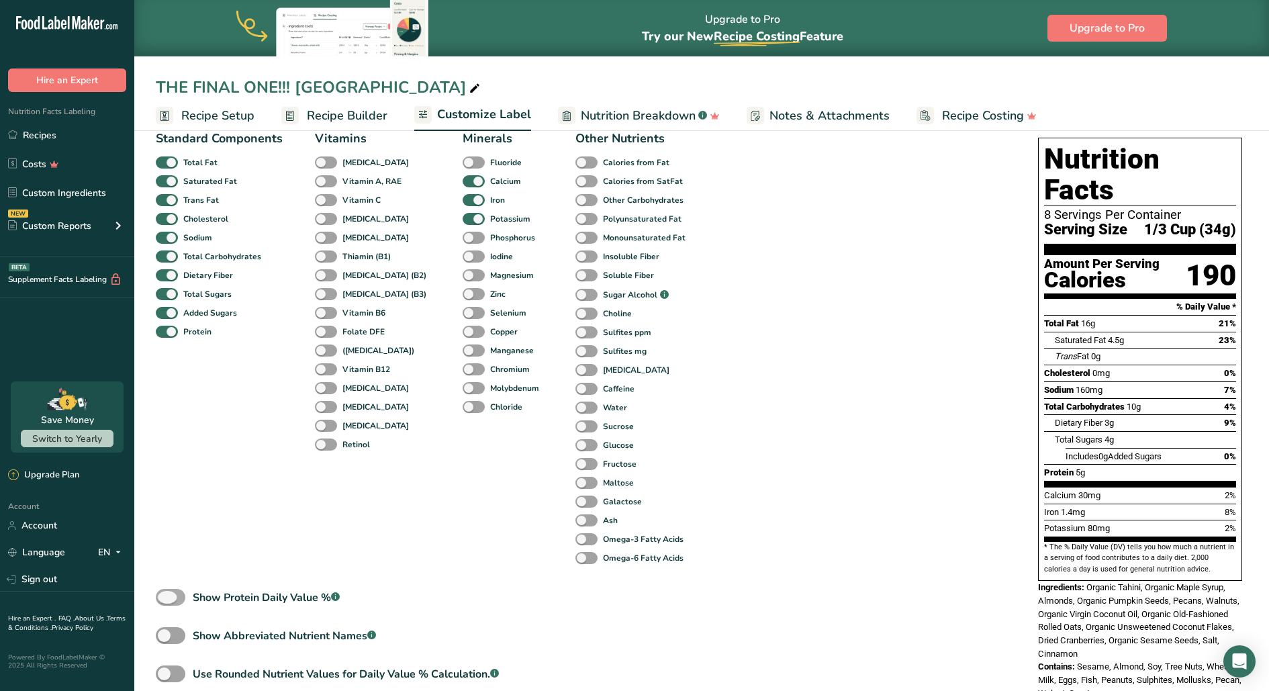
click at [175, 552] on span at bounding box center [171, 597] width 30 height 17
click at [165, 552] on input "Show Protein Daily Value % .a-a{fill:#347362;}.b-a{fill:#fff;}" at bounding box center [160, 597] width 9 height 9
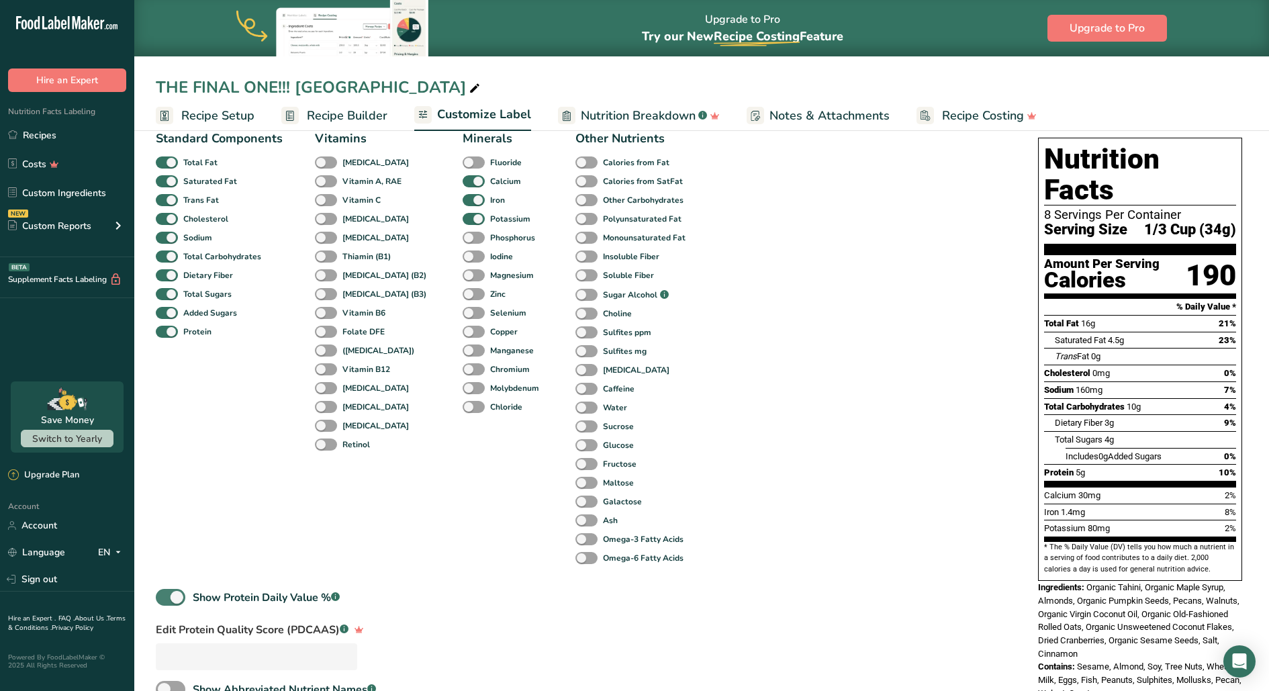
click at [175, 552] on span at bounding box center [171, 597] width 30 height 17
click at [165, 552] on input "Show Protein Daily Value % .a-a{fill:#347362;}.b-a{fill:#fff;}" at bounding box center [160, 597] width 9 height 9
checkbox input "false"
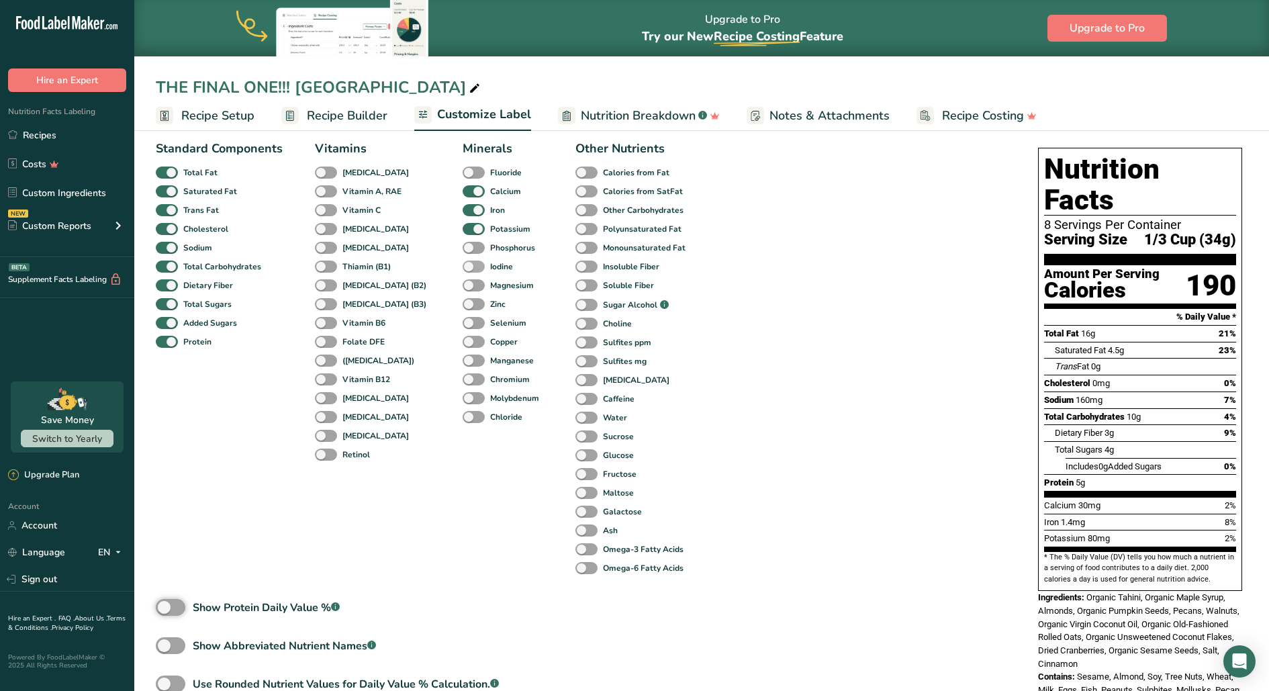
scroll to position [67, 0]
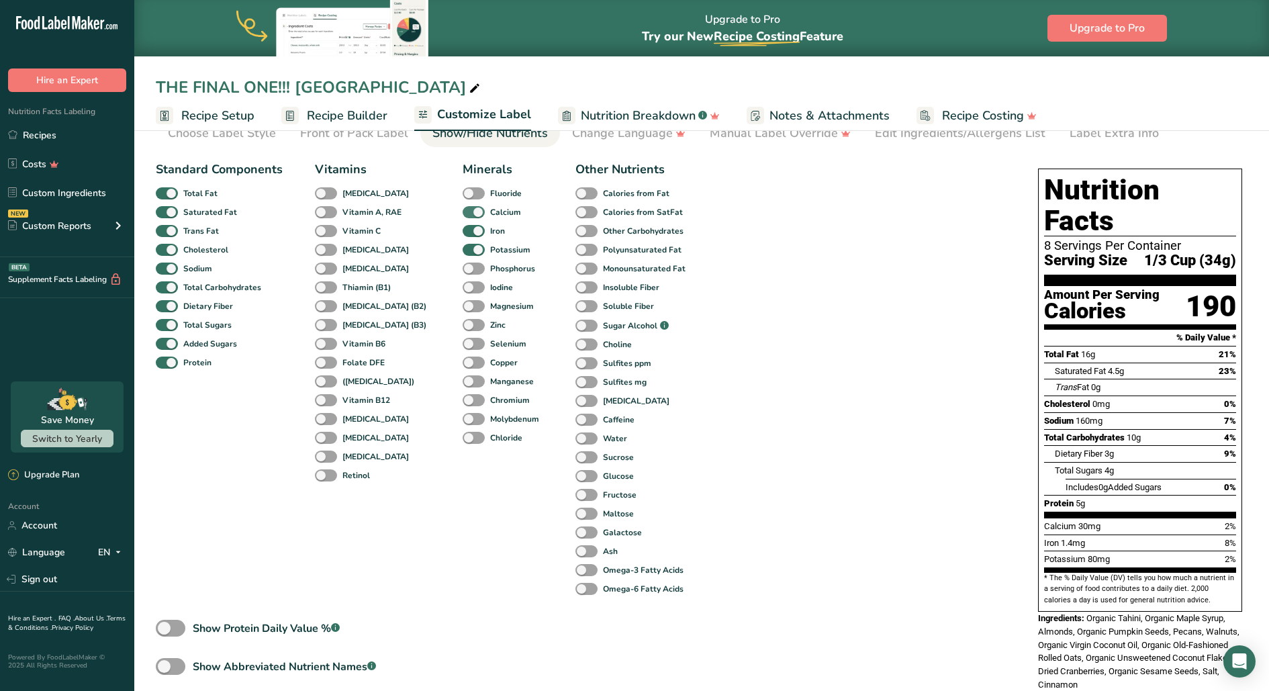
click at [463, 216] on span at bounding box center [474, 212] width 22 height 13
click at [463, 216] on input "Calcium" at bounding box center [467, 211] width 9 height 9
checkbox input "false"
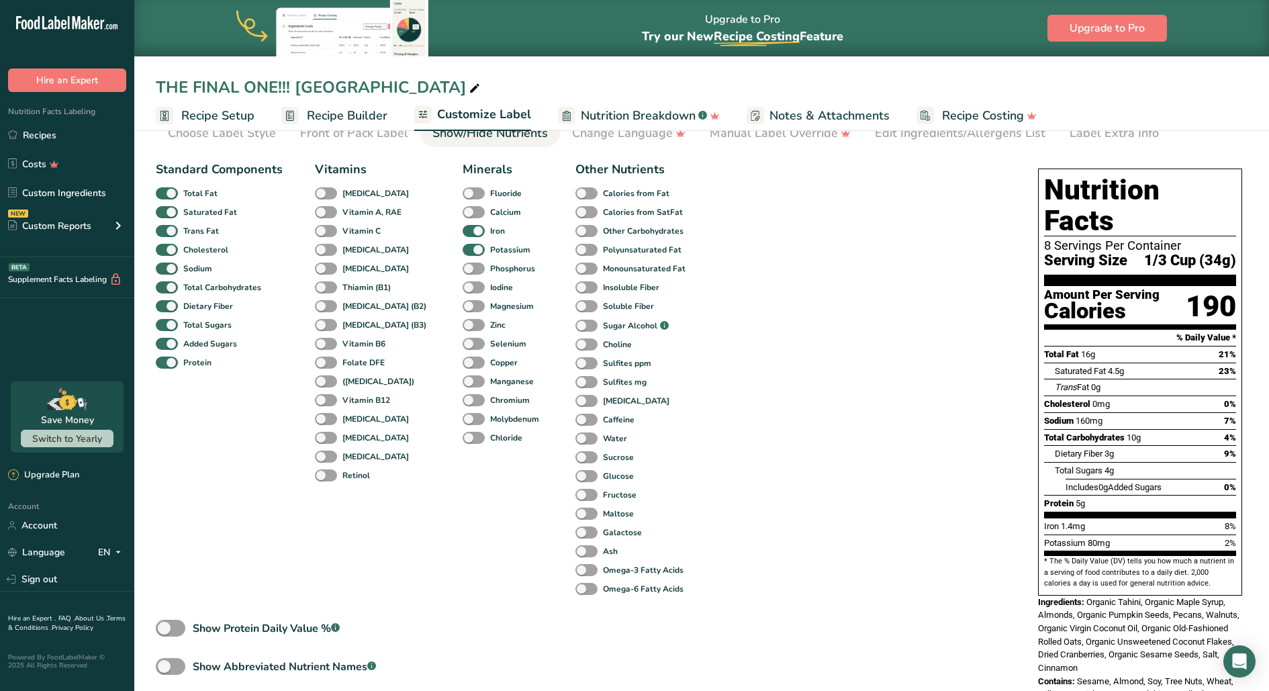
click at [463, 222] on div "Iron" at bounding box center [473, 231] width 20 height 19
click at [463, 230] on span at bounding box center [474, 231] width 22 height 13
click at [463, 230] on input "Iron" at bounding box center [467, 230] width 9 height 9
checkbox input "false"
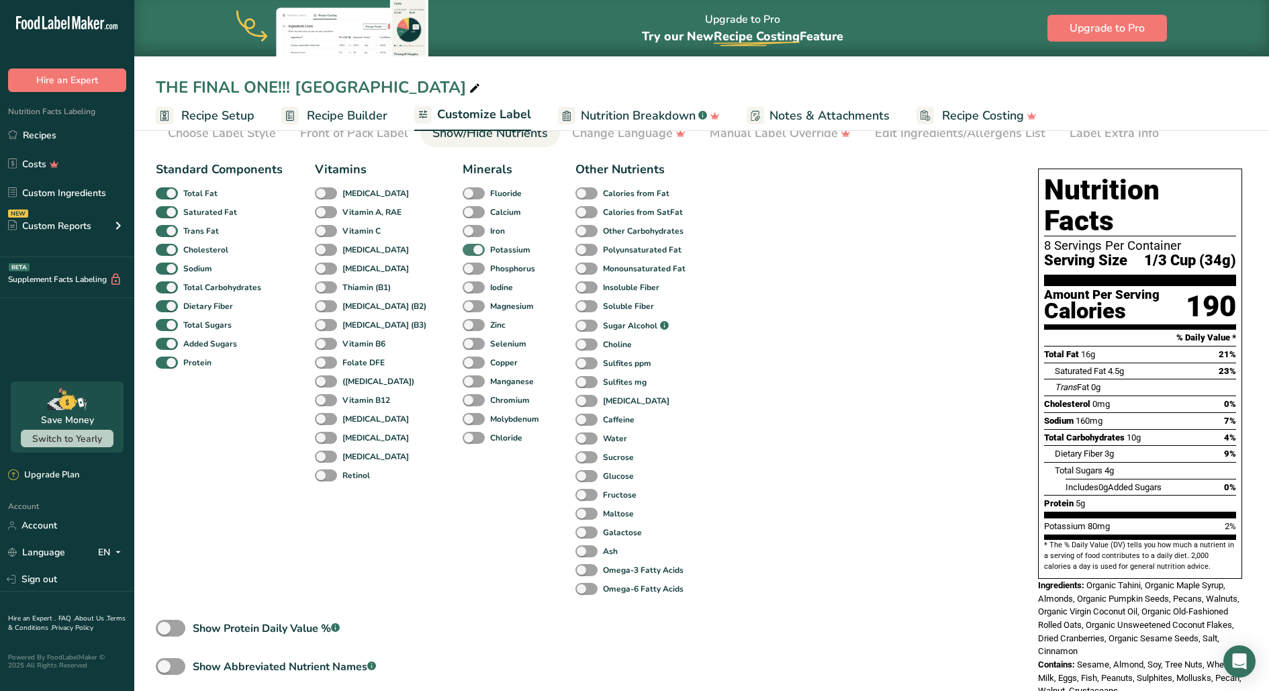
click at [463, 246] on span at bounding box center [474, 250] width 22 height 13
click at [463, 246] on input "Potassium" at bounding box center [467, 249] width 9 height 9
checkbox input "false"
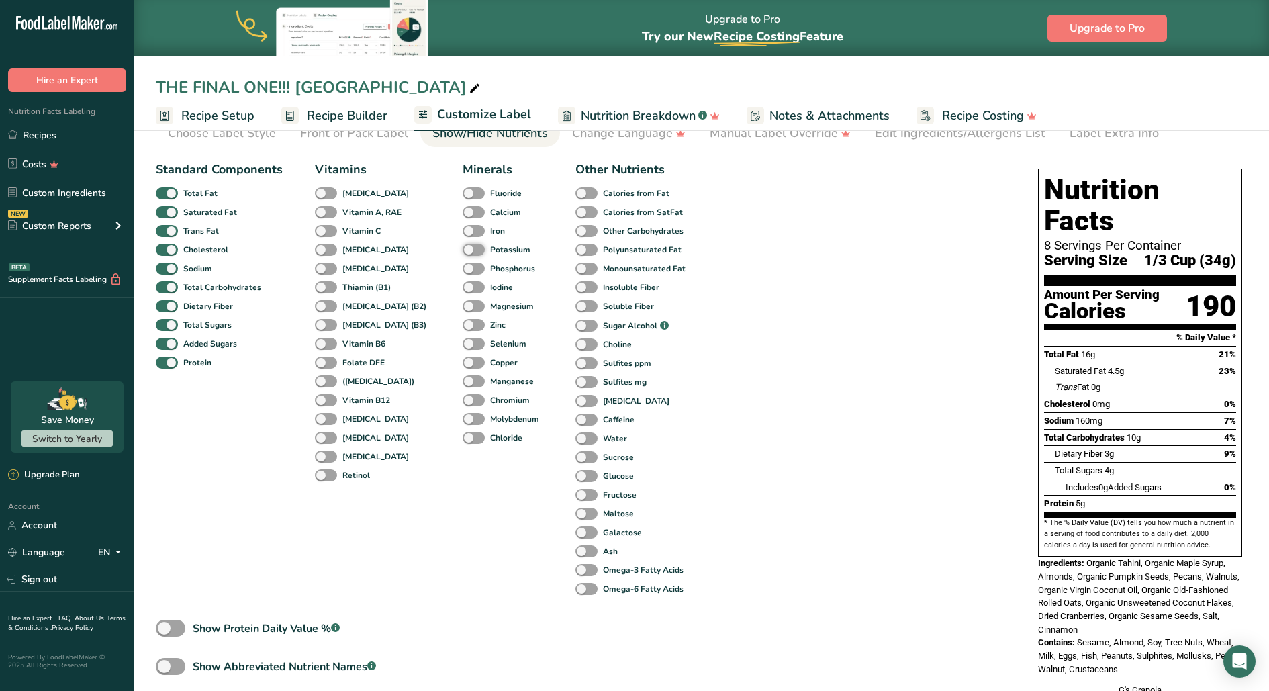
scroll to position [106, 0]
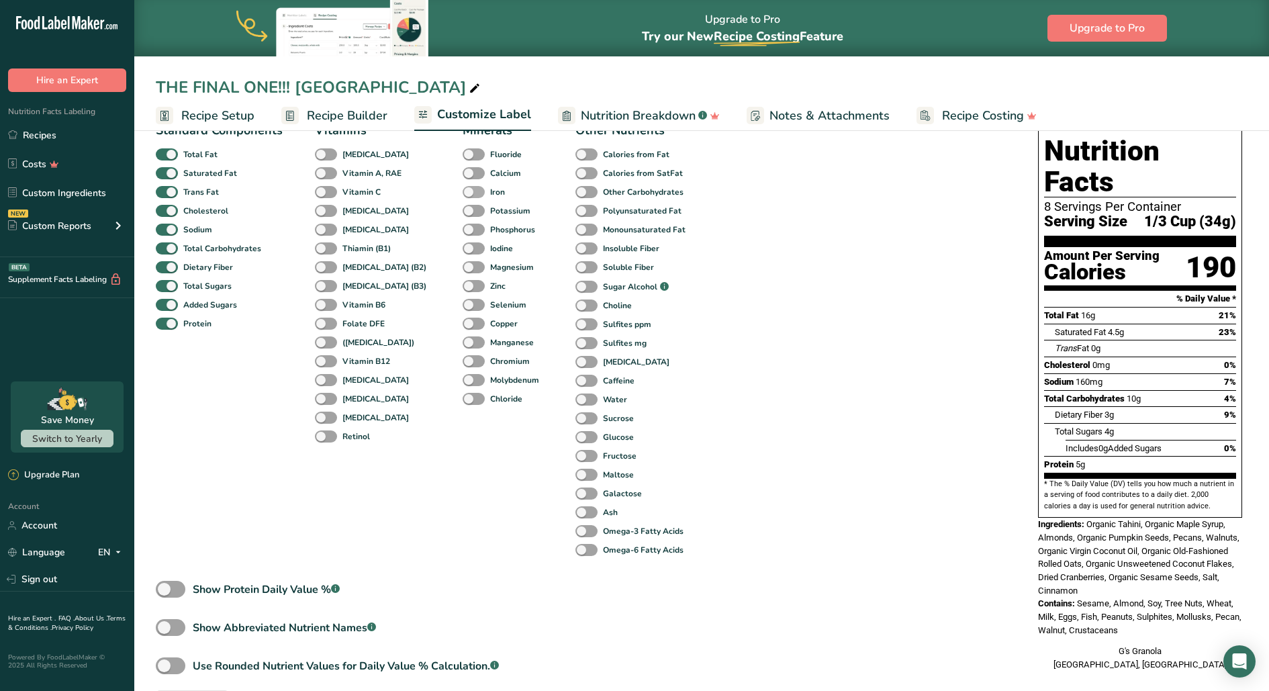
click at [463, 197] on span at bounding box center [474, 192] width 22 height 13
click at [463, 196] on input "Iron" at bounding box center [467, 191] width 9 height 9
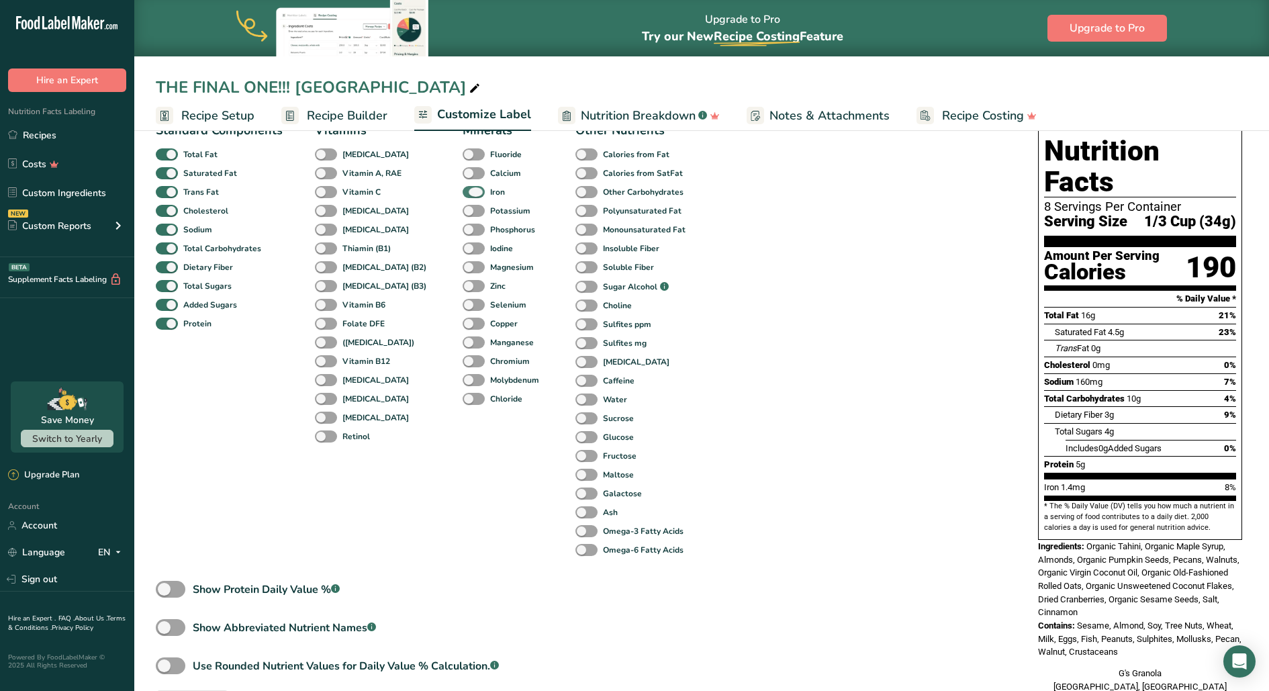
click at [463, 197] on span at bounding box center [474, 192] width 22 height 13
click at [463, 196] on input "Iron" at bounding box center [467, 191] width 9 height 9
checkbox input "false"
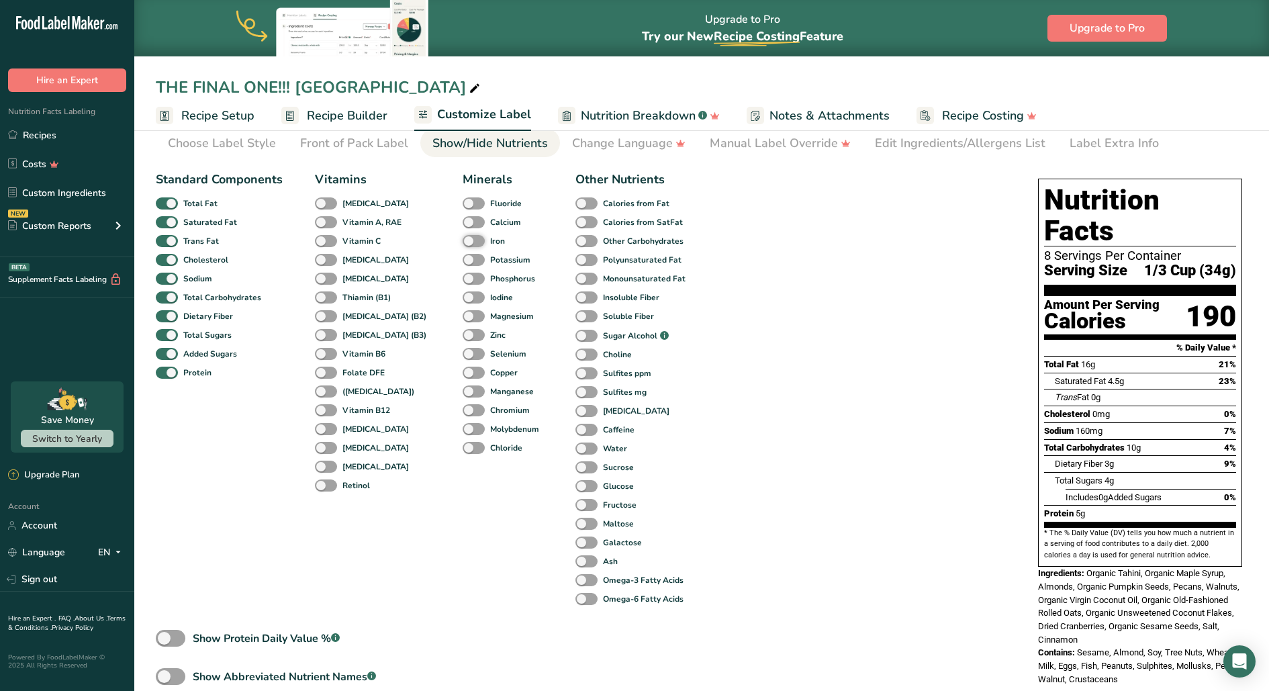
scroll to position [48, 0]
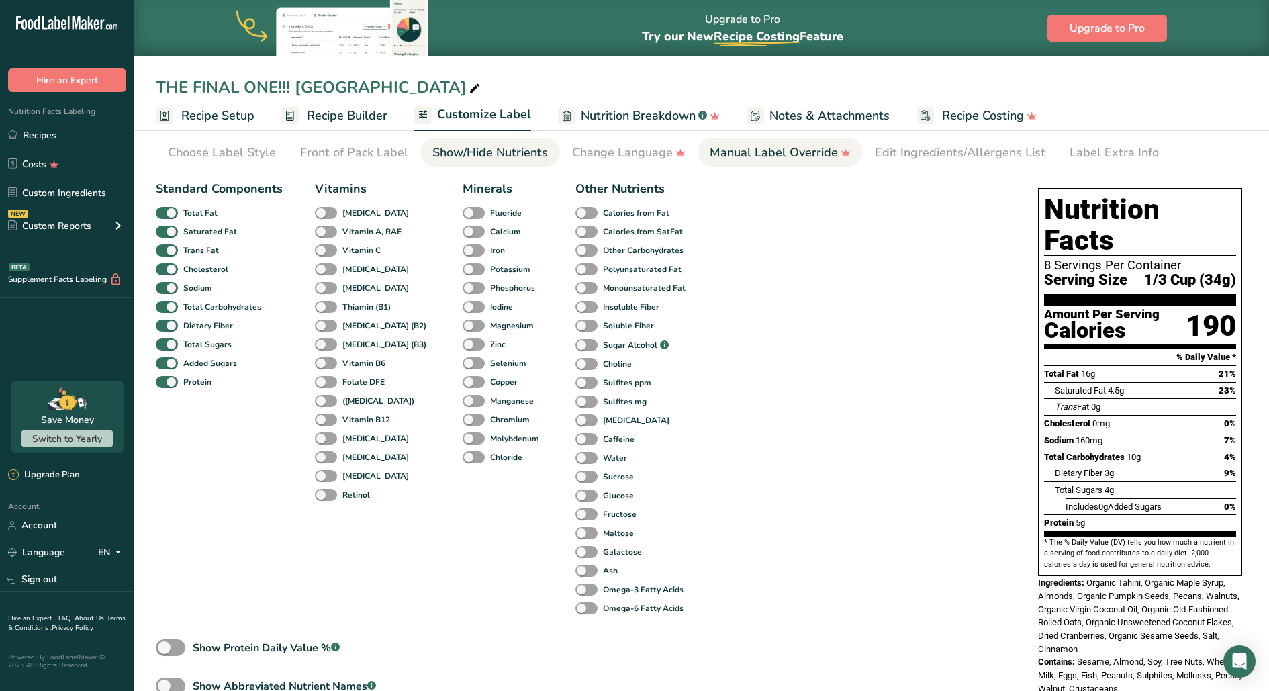
click at [815, 158] on div "Manual Label Override" at bounding box center [780, 153] width 141 height 18
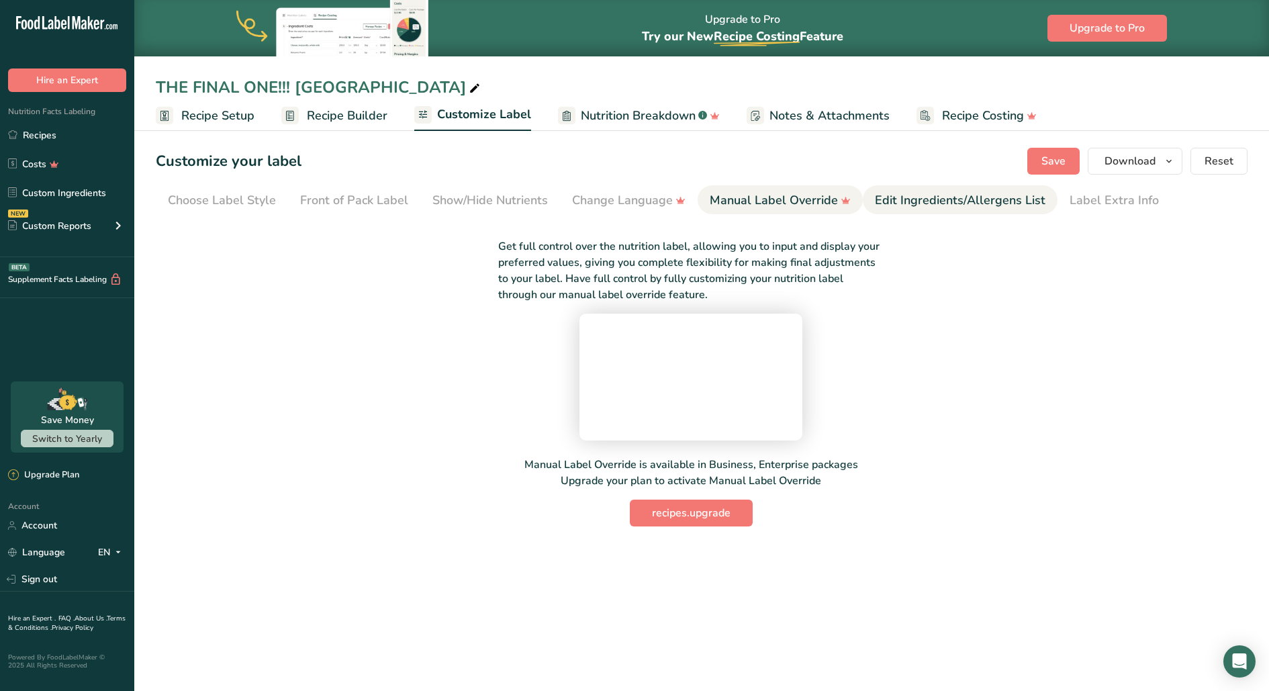
click at [911, 201] on div "Edit Ingredients/Allergens List" at bounding box center [960, 200] width 171 height 18
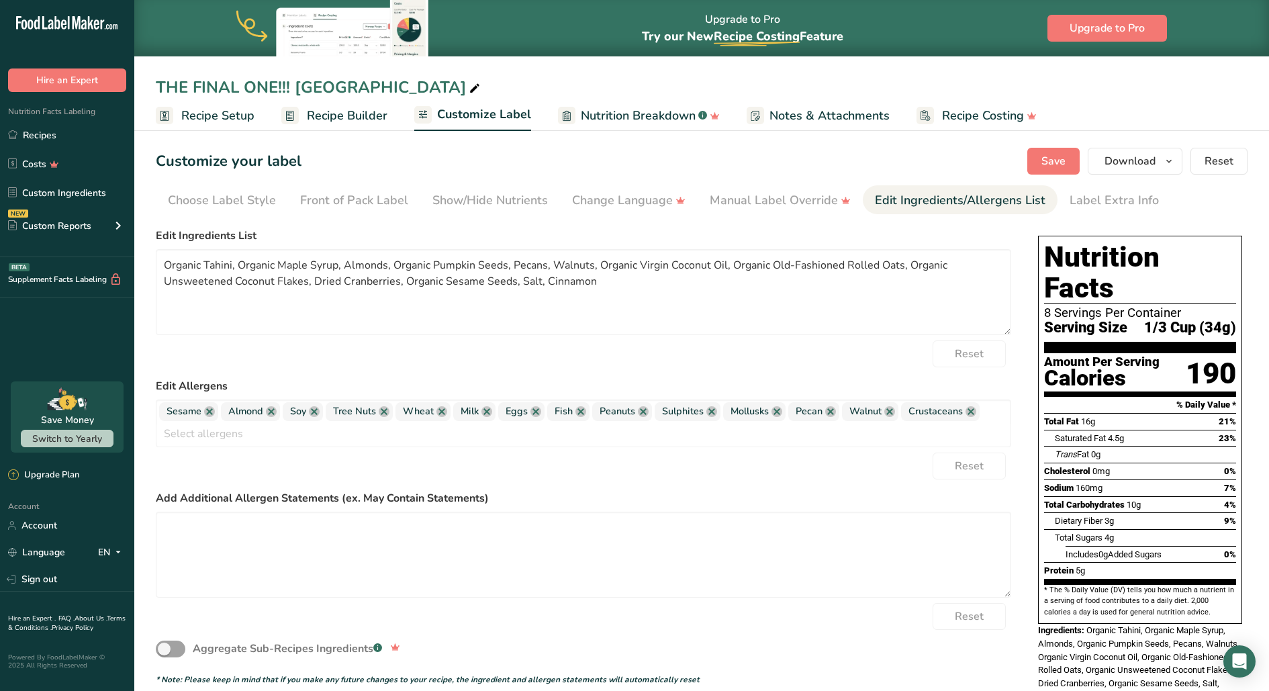
scroll to position [38, 0]
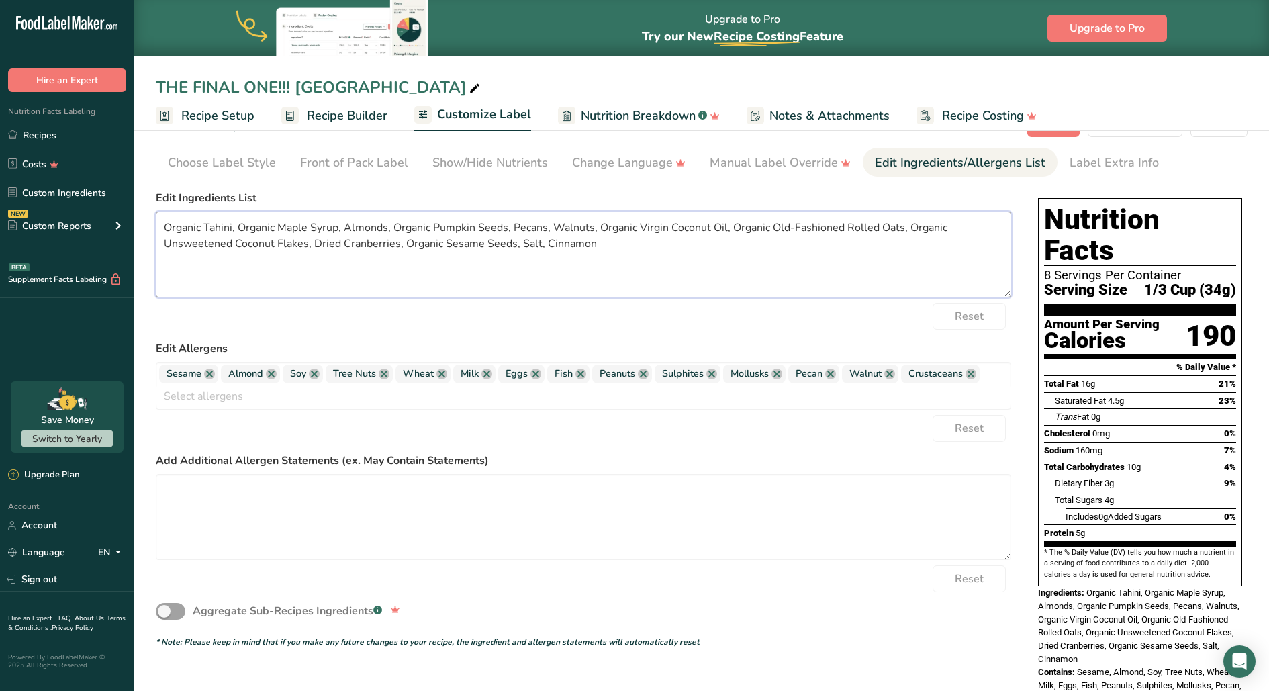
click at [167, 228] on textarea "Organic Tahini, Organic Maple Syrup, Almonds, Organic Pumpkin Seeds, Pecans, Wa…" at bounding box center [583, 255] width 855 height 86
click at [244, 226] on textarea "*Organic Tahini, Organic Maple Syrup, Almonds, Organic Pumpkin Seeds, Pecans, W…" at bounding box center [583, 255] width 855 height 86
click at [406, 228] on textarea "*Organic Tahini, *Organic Maple Syrup, Almonds, Organic Pumpkin Seeds, Pecans, …" at bounding box center [583, 255] width 855 height 86
drag, startPoint x: 612, startPoint y: 228, endPoint x: 528, endPoint y: 227, distance: 83.3
click at [528, 227] on textarea "*Organic Tahini, *Organic Maple Syrup, Almonds, *Organic Pumpkin Seeds, Pecans,…" at bounding box center [583, 255] width 855 height 86
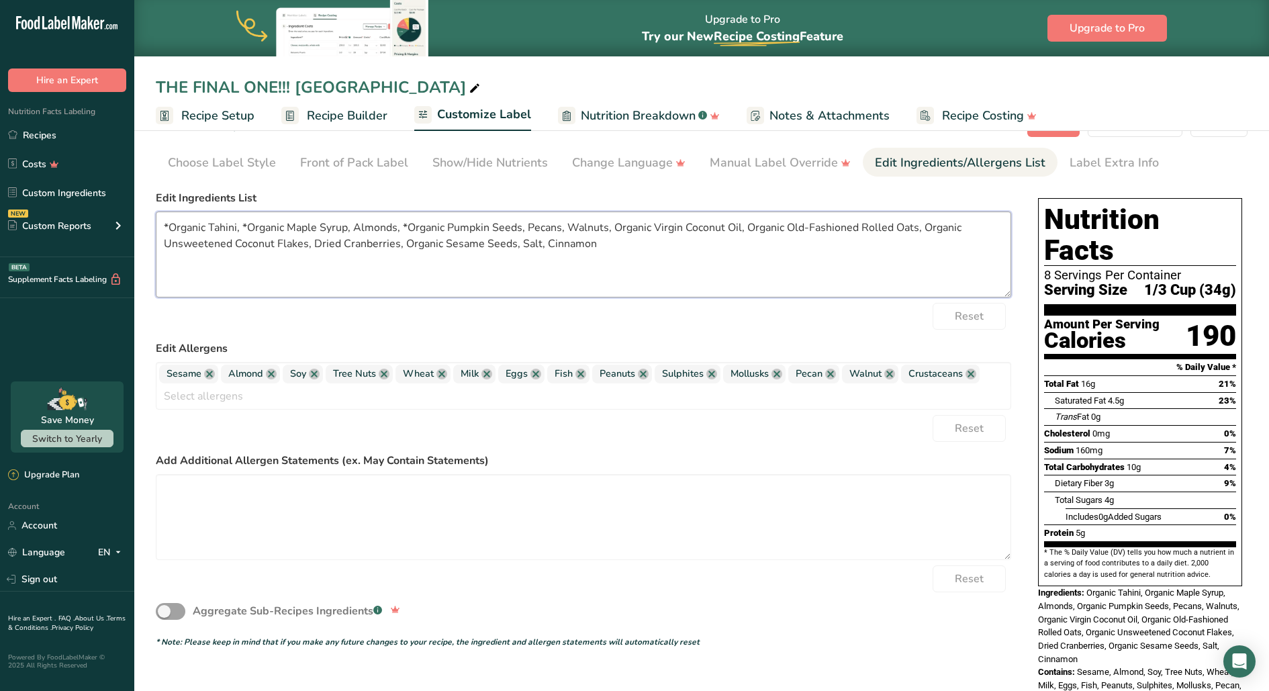
click at [595, 236] on textarea "*Organic Tahini, *Organic Maple Syrup, Almonds, *Organic Pumpkin Seeds, Pecans,…" at bounding box center [583, 255] width 855 height 86
click at [614, 231] on textarea "*Organic Tahini, *Organic Maple Syrup, Almonds, *Organic Pumpkin Seeds, Pecans,…" at bounding box center [583, 255] width 855 height 86
click at [749, 227] on textarea "*Organic Tahini, *Organic Maple Syrup, Almonds, *Organic Pumpkin Seeds, Pecans,…" at bounding box center [583, 255] width 855 height 86
click at [935, 226] on textarea "*Organic Tahini, *Organic Maple Syrup, Almonds, *Organic Pumpkin Seeds, Pecans,…" at bounding box center [583, 255] width 855 height 86
click at [314, 247] on textarea "*Organic Tahini, *Organic Maple Syrup, Almonds, *Organic Pumpkin Seeds, Pecans,…" at bounding box center [583, 255] width 855 height 86
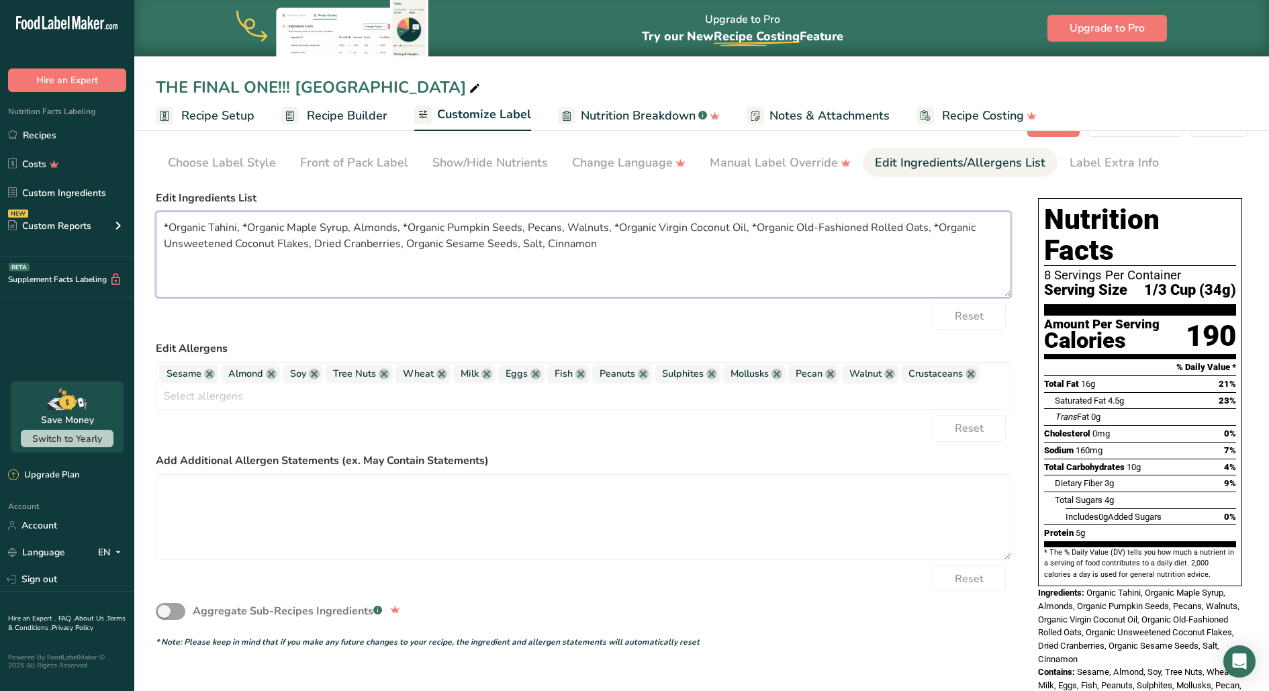
click at [402, 248] on textarea "*Organic Tahini, *Organic Maple Syrup, Almonds, *Organic Pumpkin Seeds, Pecans,…" at bounding box center [583, 255] width 855 height 86
click at [511, 271] on textarea "*Organic Tahini, *Organic Maple Syrup, Almonds, *Organic Pumpkin Seeds, Pecans,…" at bounding box center [583, 255] width 855 height 86
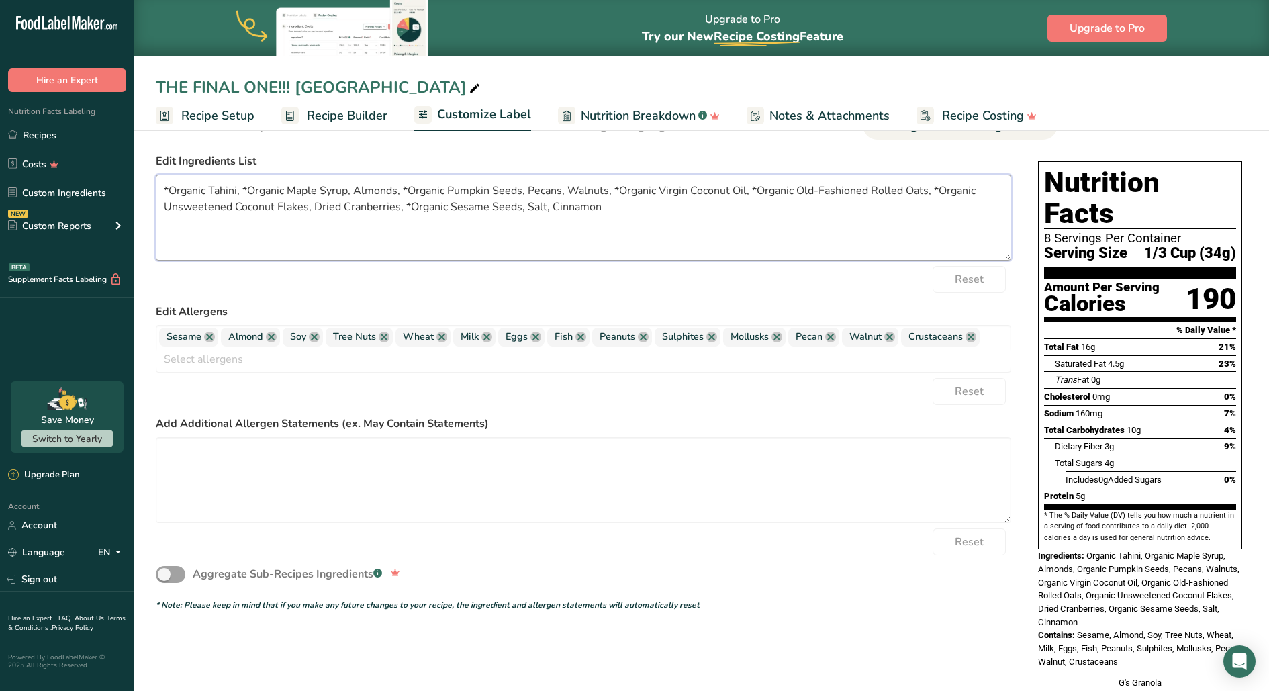
type textarea "*Organic Tahini, *Organic Maple Syrup, Almonds, *Organic Pumpkin Seeds, Pecans,…"
click at [522, 283] on div "Reset" at bounding box center [583, 279] width 855 height 27
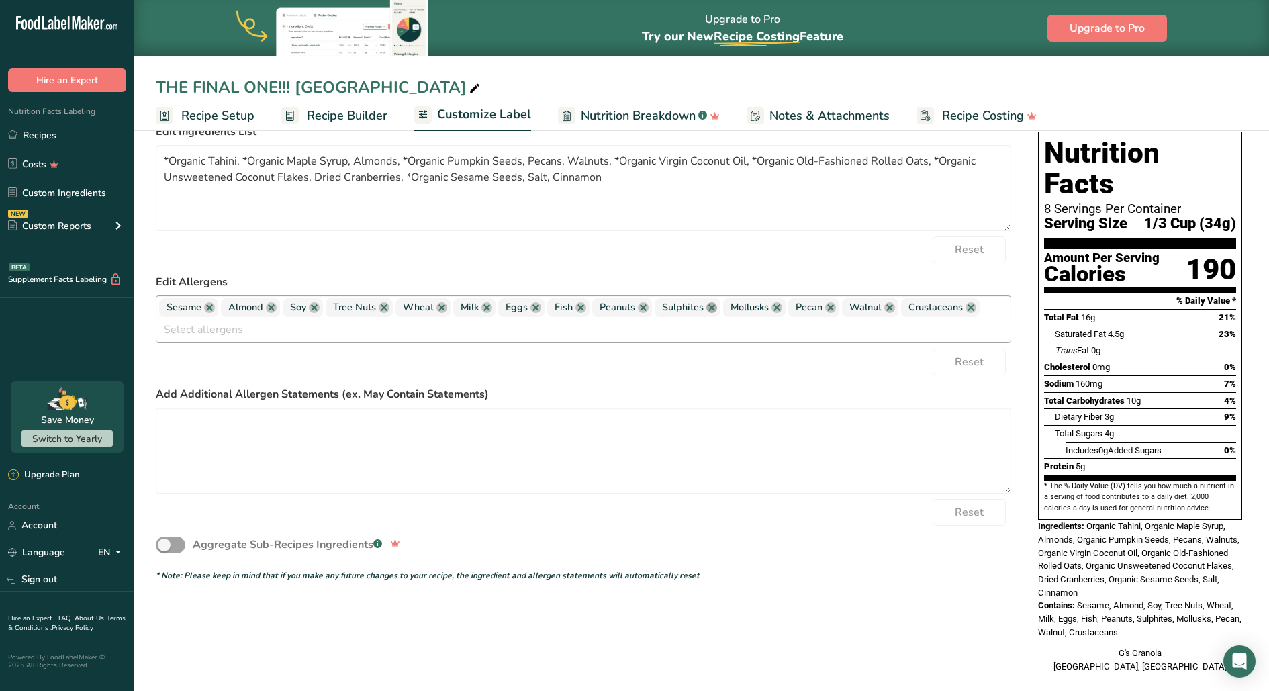
click at [708, 306] on link at bounding box center [711, 307] width 11 height 11
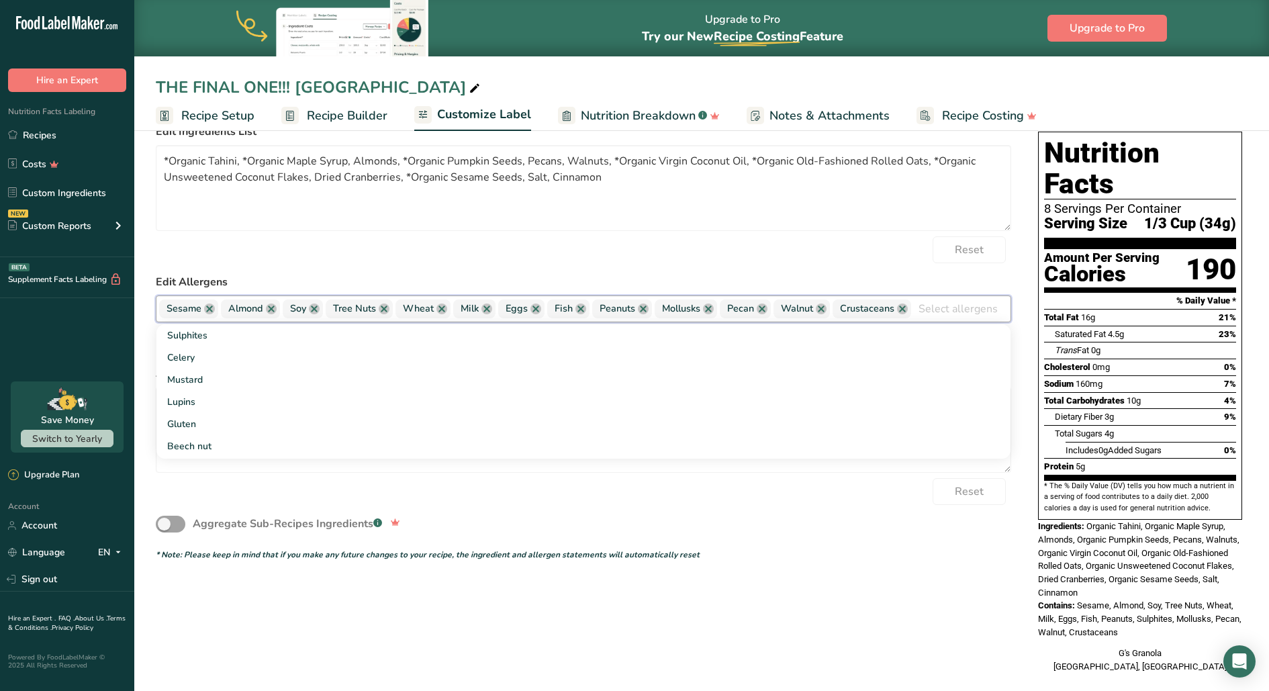
click at [708, 306] on link at bounding box center [708, 309] width 11 height 11
click at [758, 306] on link at bounding box center [756, 309] width 11 height 11
click at [696, 312] on link at bounding box center [697, 309] width 11 height 11
click at [724, 311] on link at bounding box center [724, 309] width 11 height 11
click at [582, 307] on link at bounding box center [580, 309] width 11 height 11
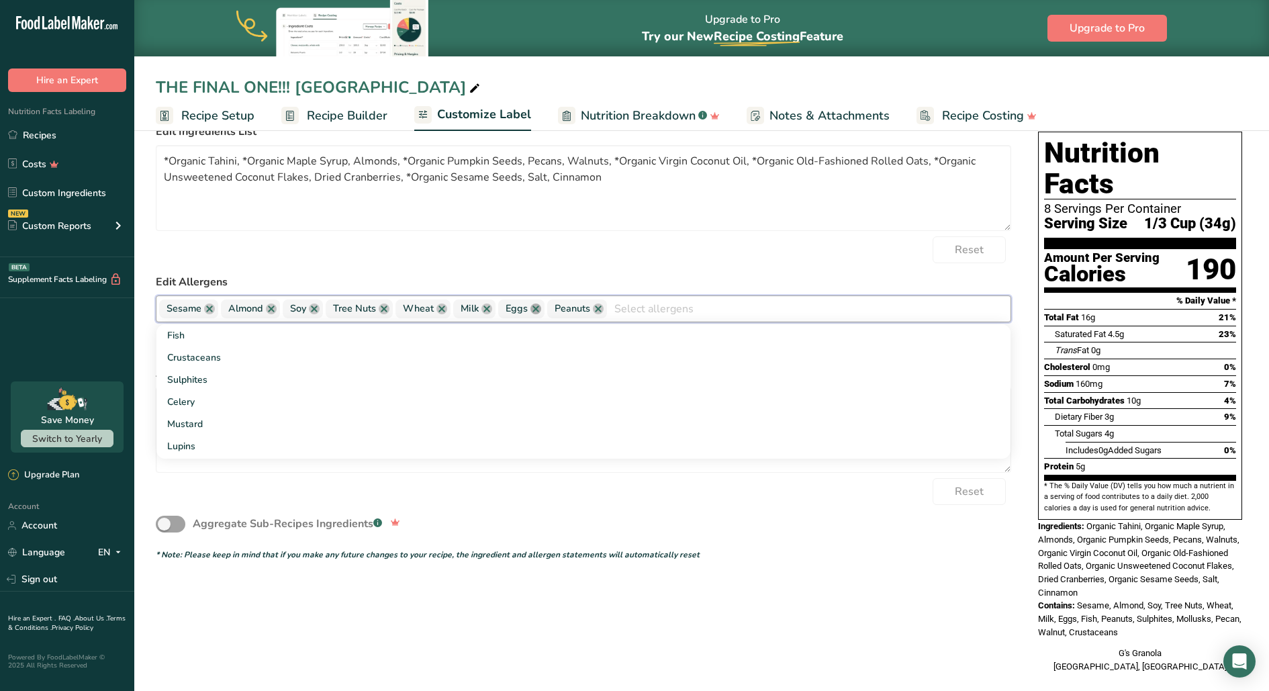
click at [536, 309] on link at bounding box center [535, 309] width 11 height 11
click at [485, 307] on link at bounding box center [486, 309] width 11 height 11
click at [440, 308] on link at bounding box center [441, 309] width 11 height 11
click at [446, 309] on link at bounding box center [446, 309] width 11 height 11
click at [314, 308] on link at bounding box center [314, 309] width 11 height 11
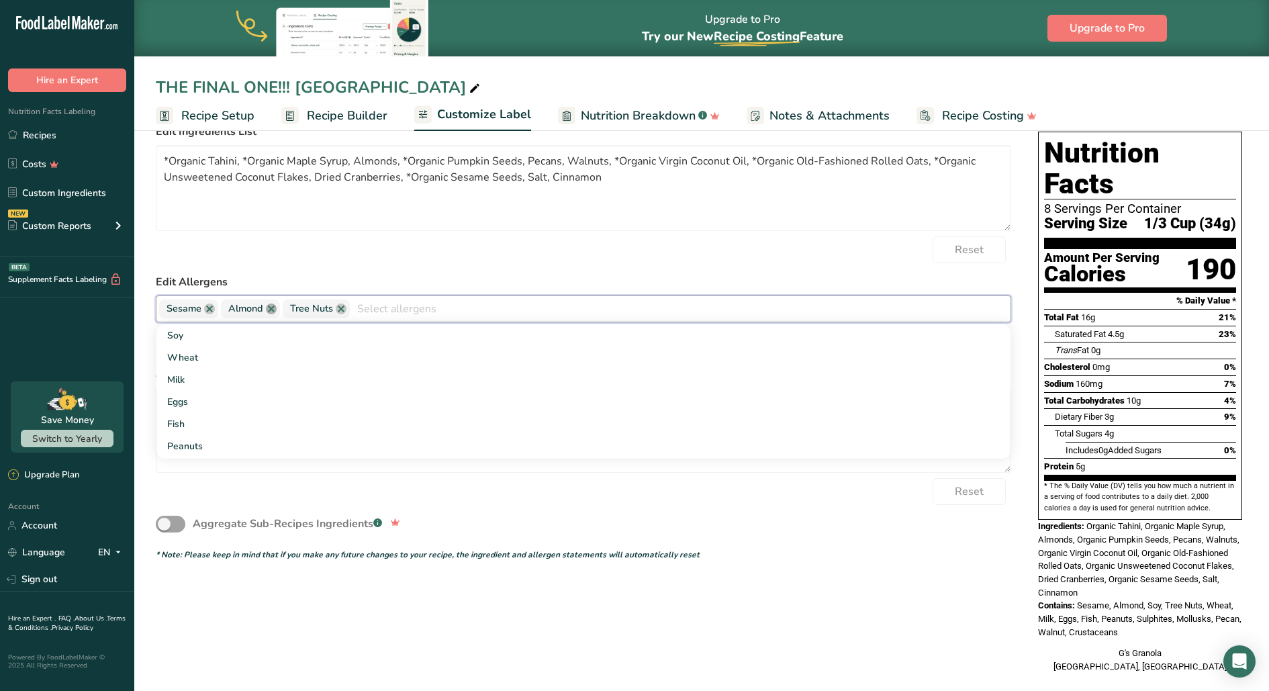
click at [269, 310] on link at bounding box center [271, 309] width 11 height 11
click at [272, 271] on form "Edit Ingredients List *Organic Tahini, *Organic Maple Syrup, Almonds, *Organic …" at bounding box center [583, 342] width 855 height 437
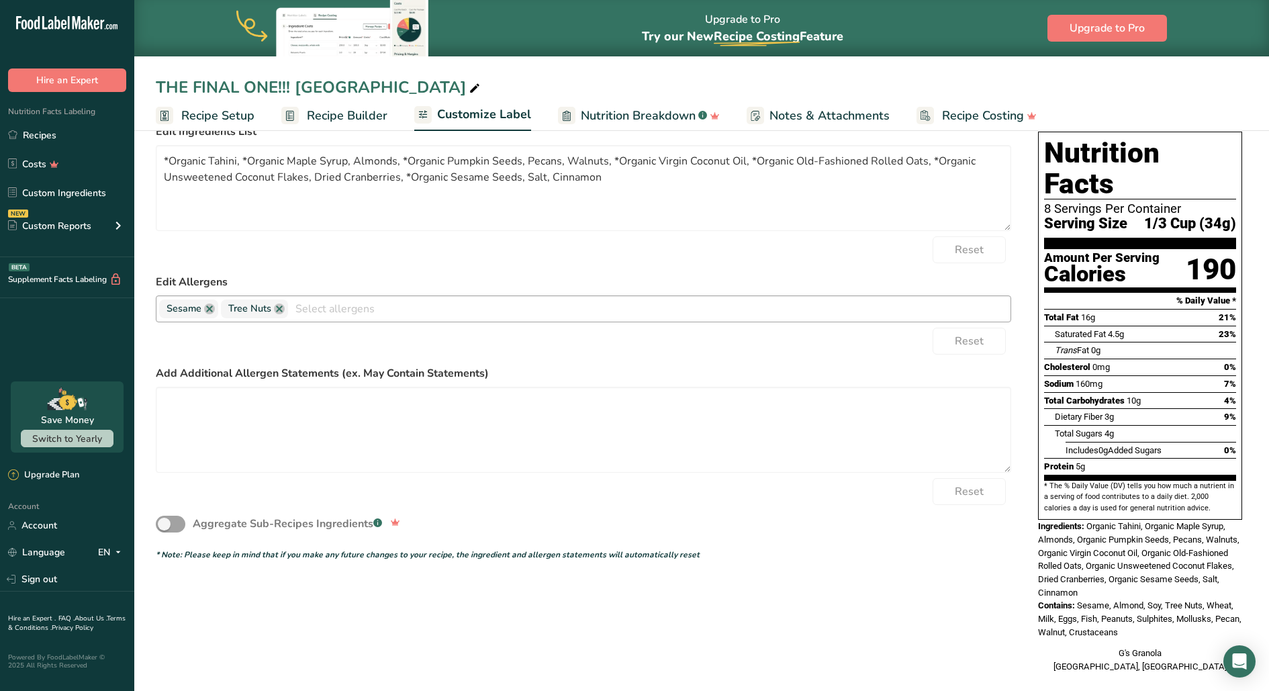
scroll to position [0, 0]
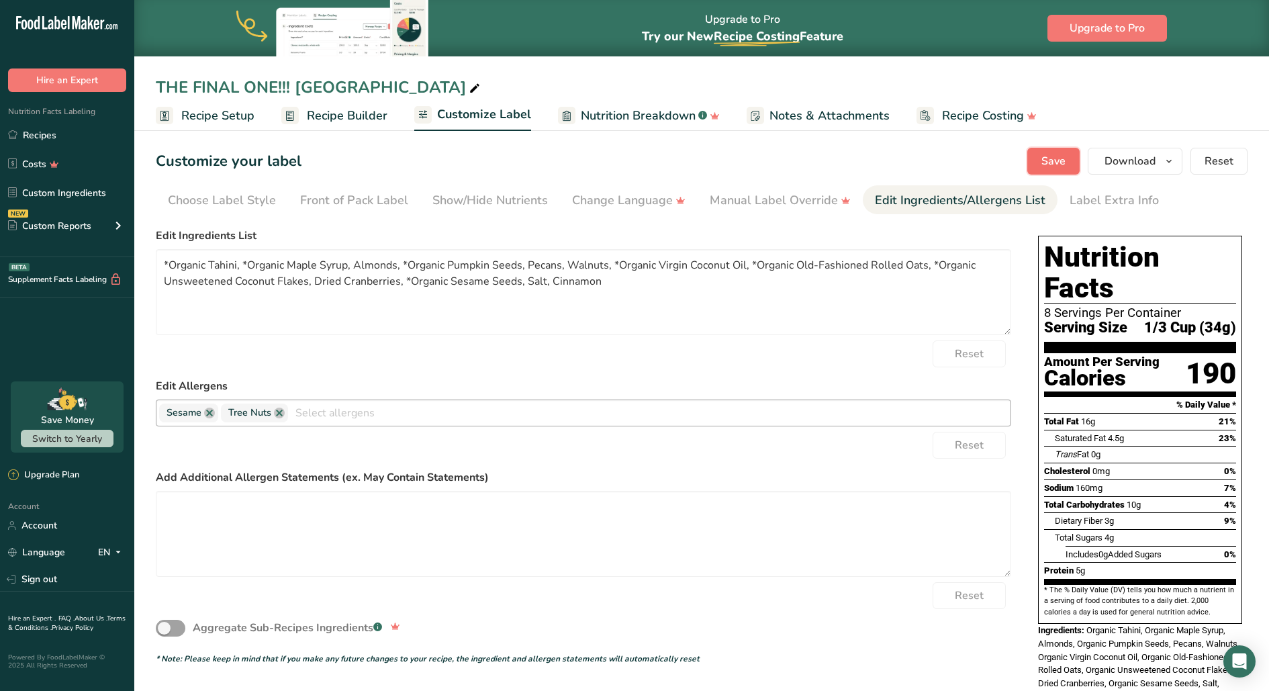
click at [1015, 160] on span "Save" at bounding box center [1053, 161] width 24 height 16
click at [1015, 189] on link "Label Extra Info" at bounding box center [1114, 200] width 89 height 30
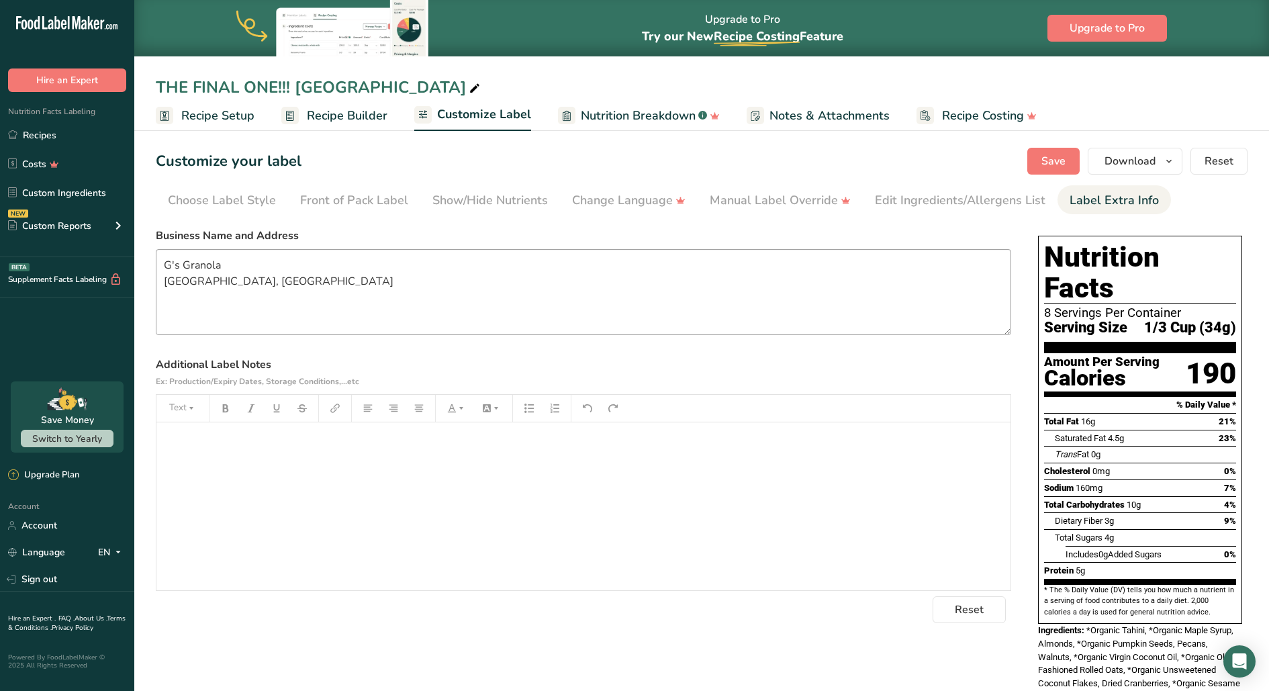
scroll to position [19, 0]
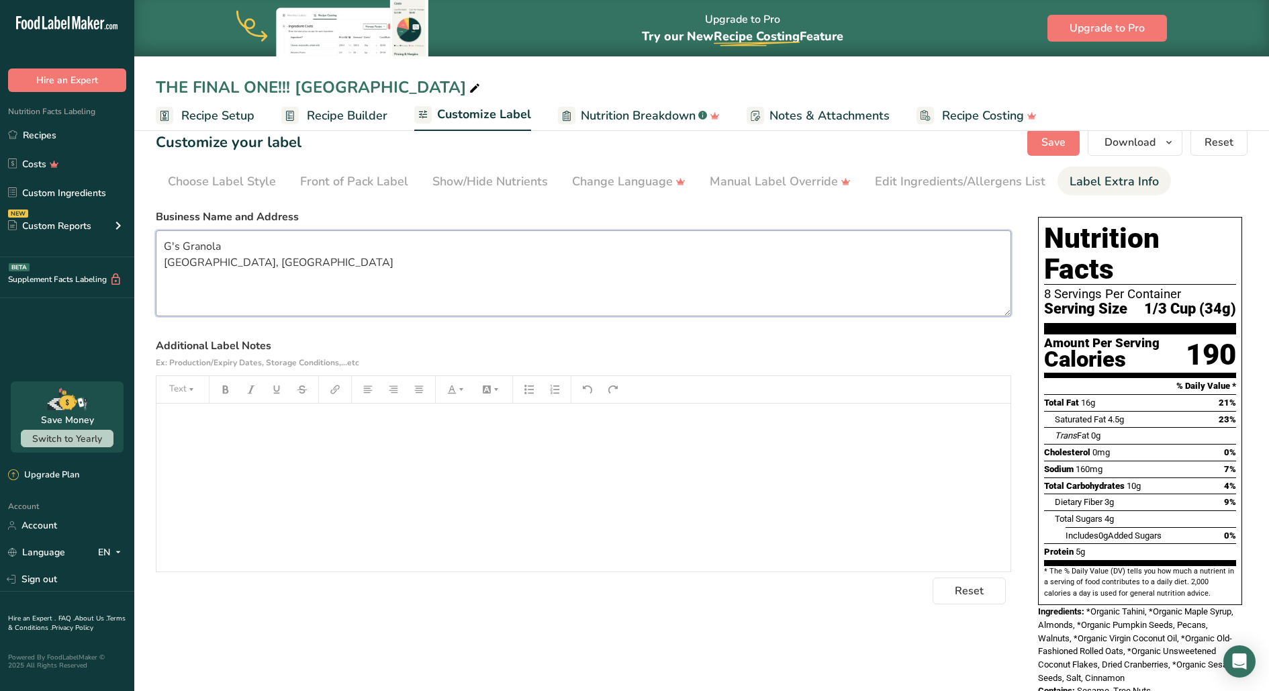
drag, startPoint x: 233, startPoint y: 247, endPoint x: 150, endPoint y: 247, distance: 83.3
click at [150, 247] on section "Customize your label Save Download Choose what to show on your downloaded label…" at bounding box center [701, 436] width 1135 height 659
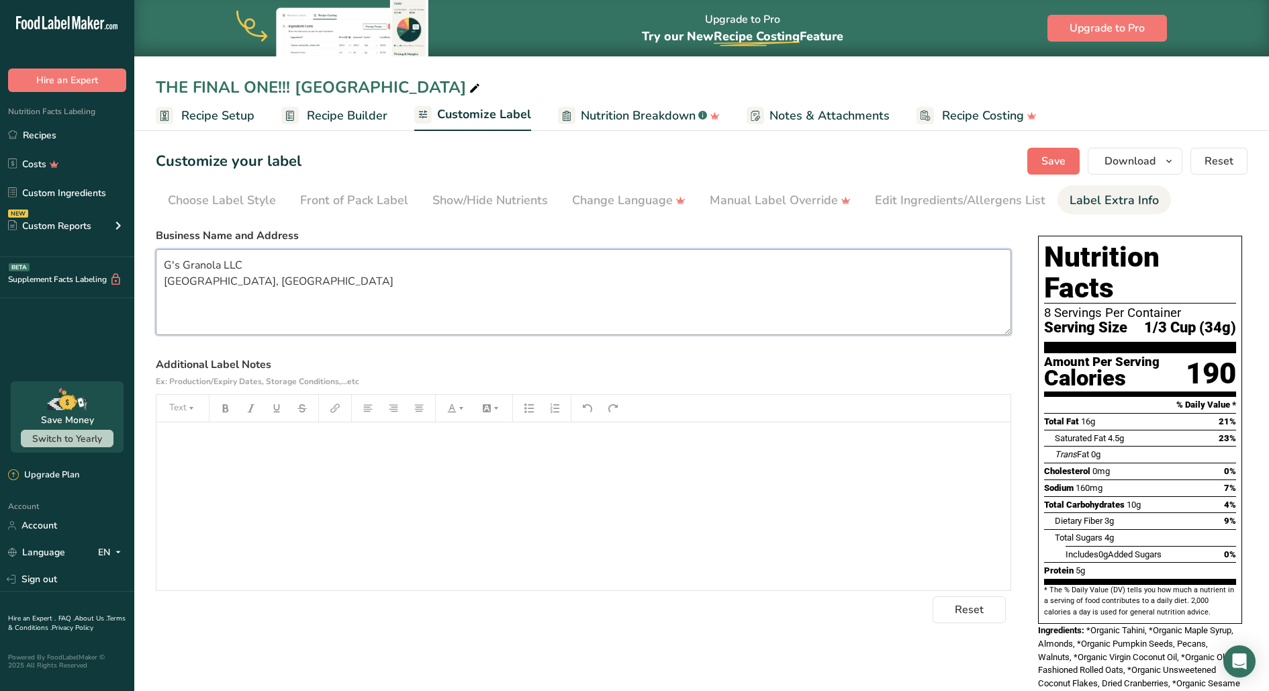
type textarea "G's Granola LLC San Francisco, CA"
click at [1015, 167] on span "Save" at bounding box center [1053, 161] width 24 height 16
click at [1015, 168] on icon "button" at bounding box center [1169, 161] width 11 height 17
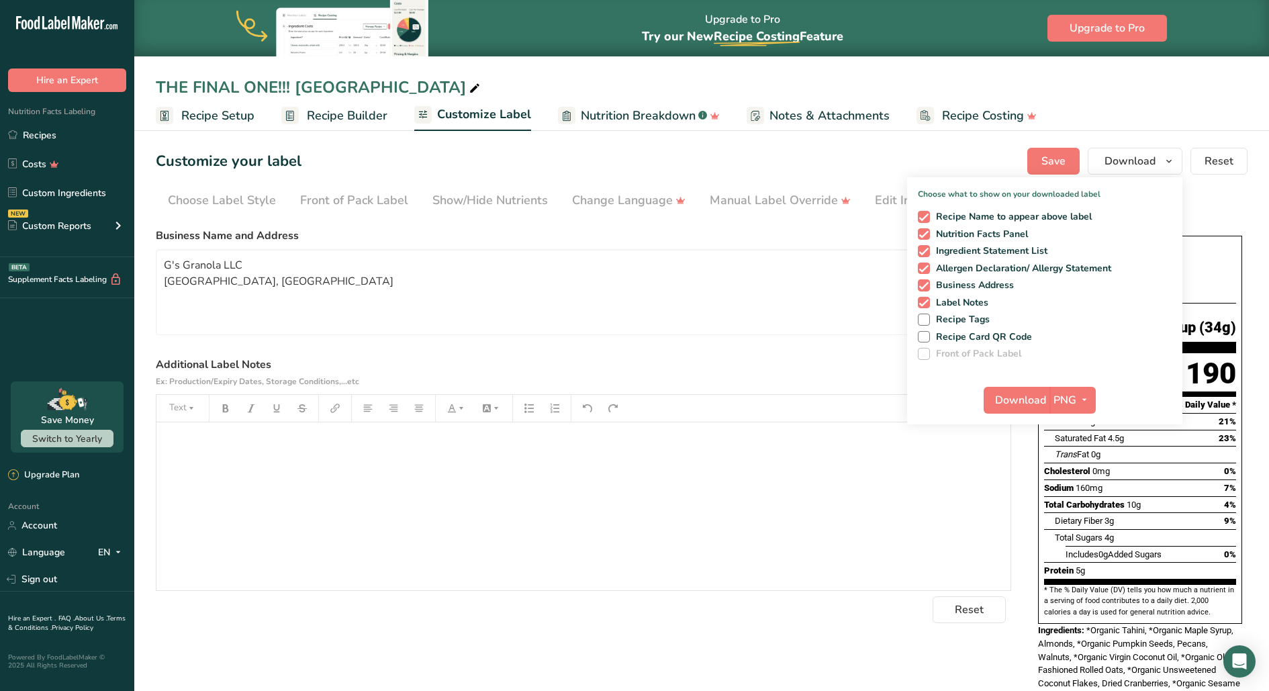
click at [1015, 137] on section "Customize your label Save Download Choose what to show on your downloaded label…" at bounding box center [701, 455] width 1135 height 659
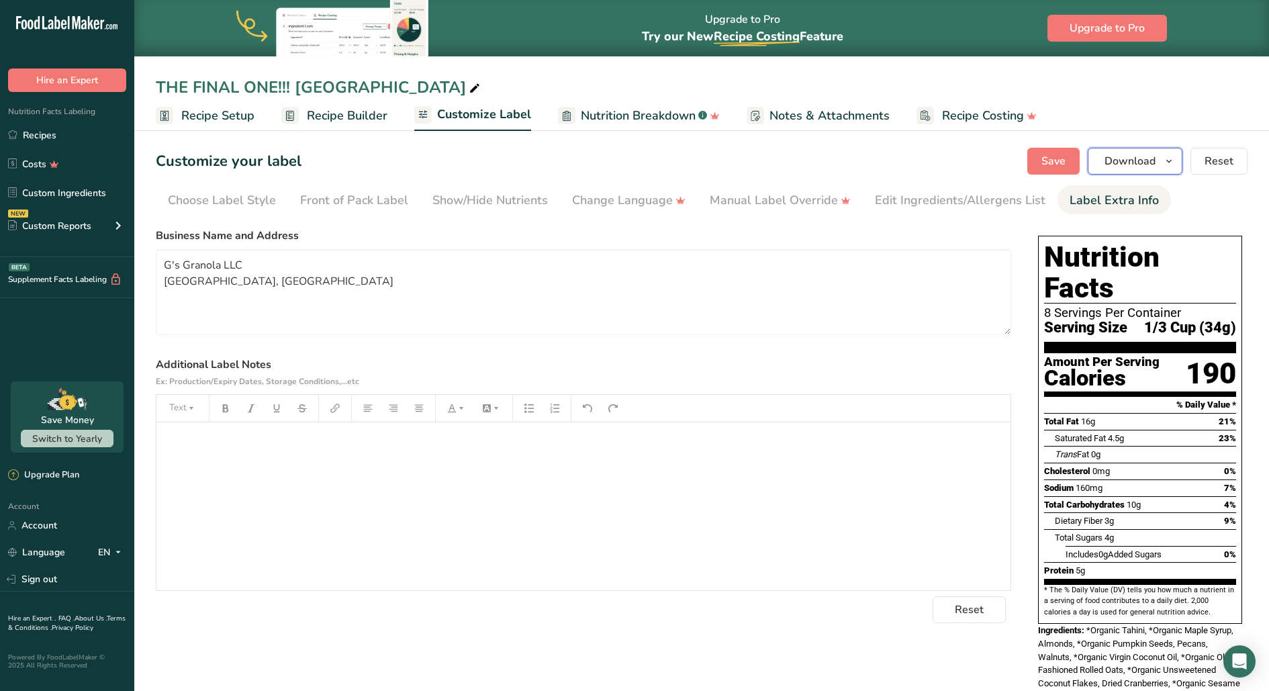
click at [1015, 167] on icon "button" at bounding box center [1169, 161] width 11 height 17
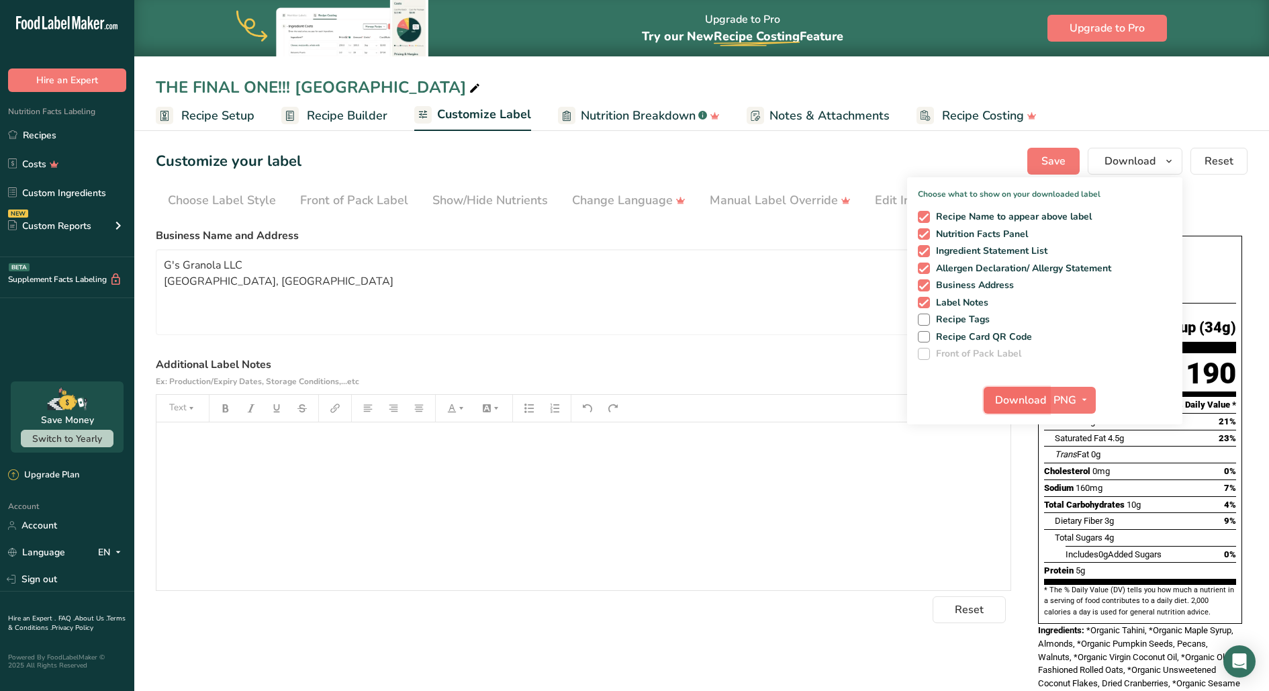
click at [1015, 397] on span "Download" at bounding box center [1020, 400] width 51 height 16
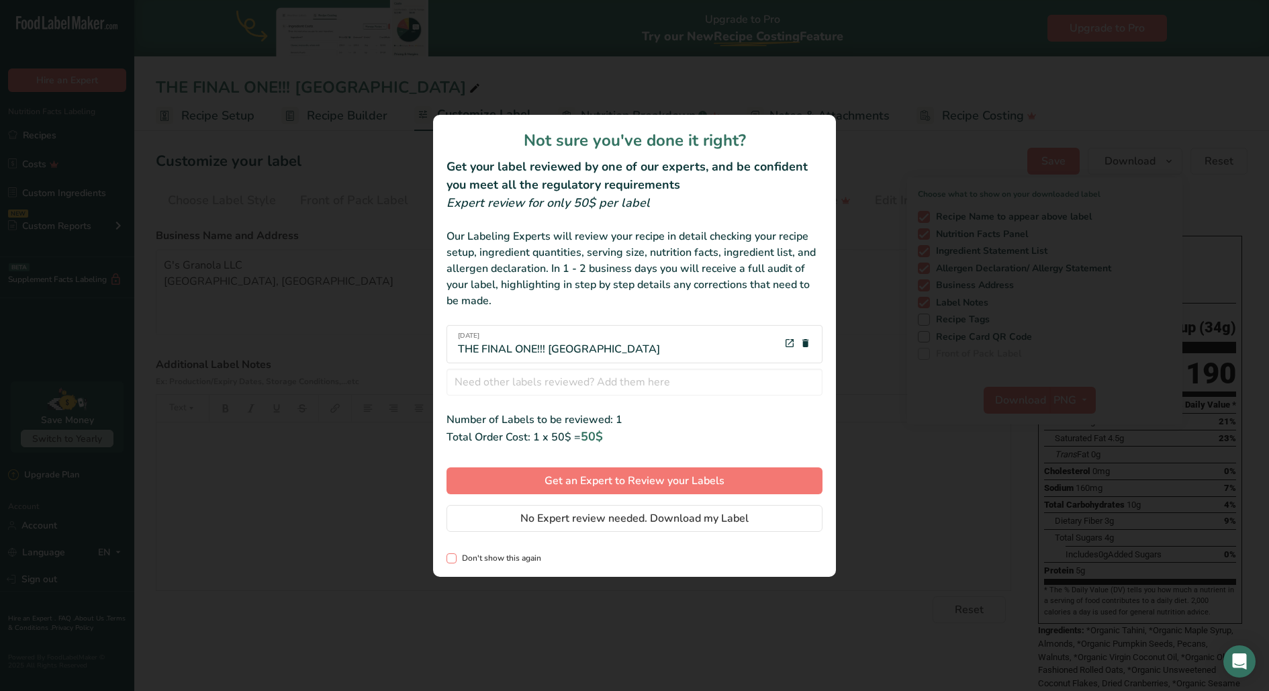
click at [500, 552] on span "Don't show this again" at bounding box center [499, 558] width 85 height 10
click at [455, 552] on input "Don't show this again" at bounding box center [451, 558] width 9 height 9
checkbox input "true"
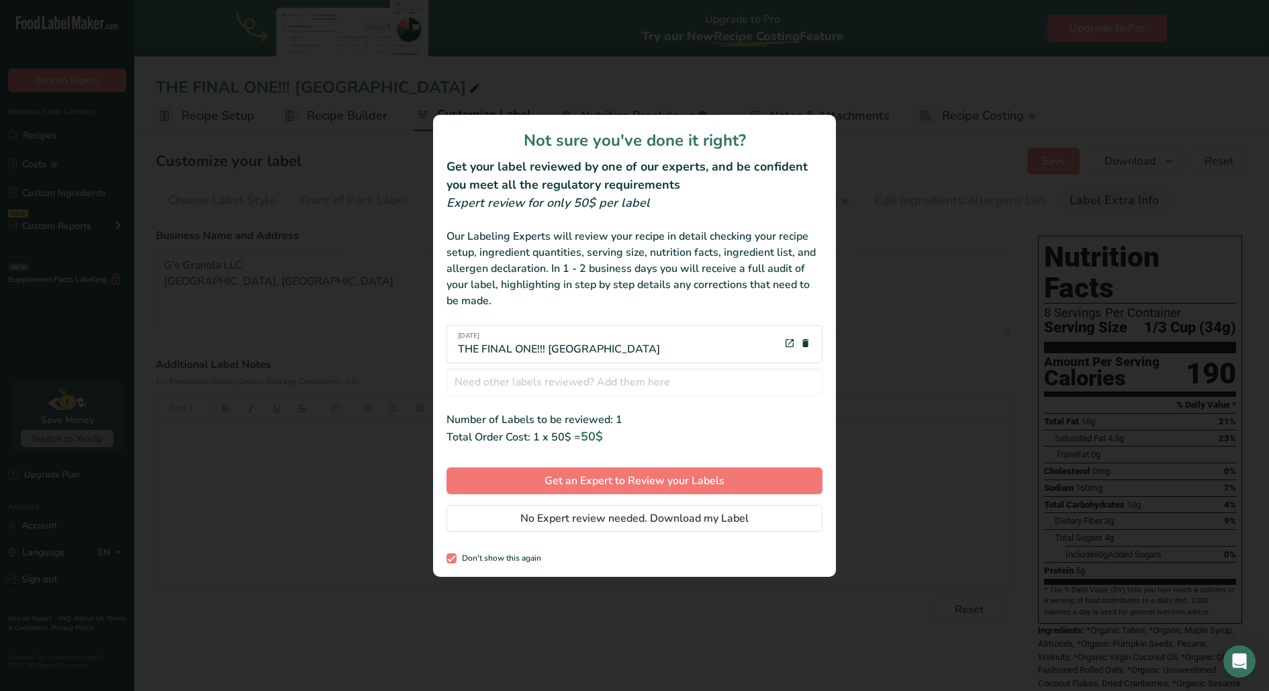
click at [882, 127] on div "review labels modal" at bounding box center [634, 345] width 1269 height 691
click at [880, 139] on div "review labels modal" at bounding box center [634, 345] width 1269 height 691
click at [618, 515] on span "No Expert review needed. Download my Label" at bounding box center [634, 518] width 228 height 16
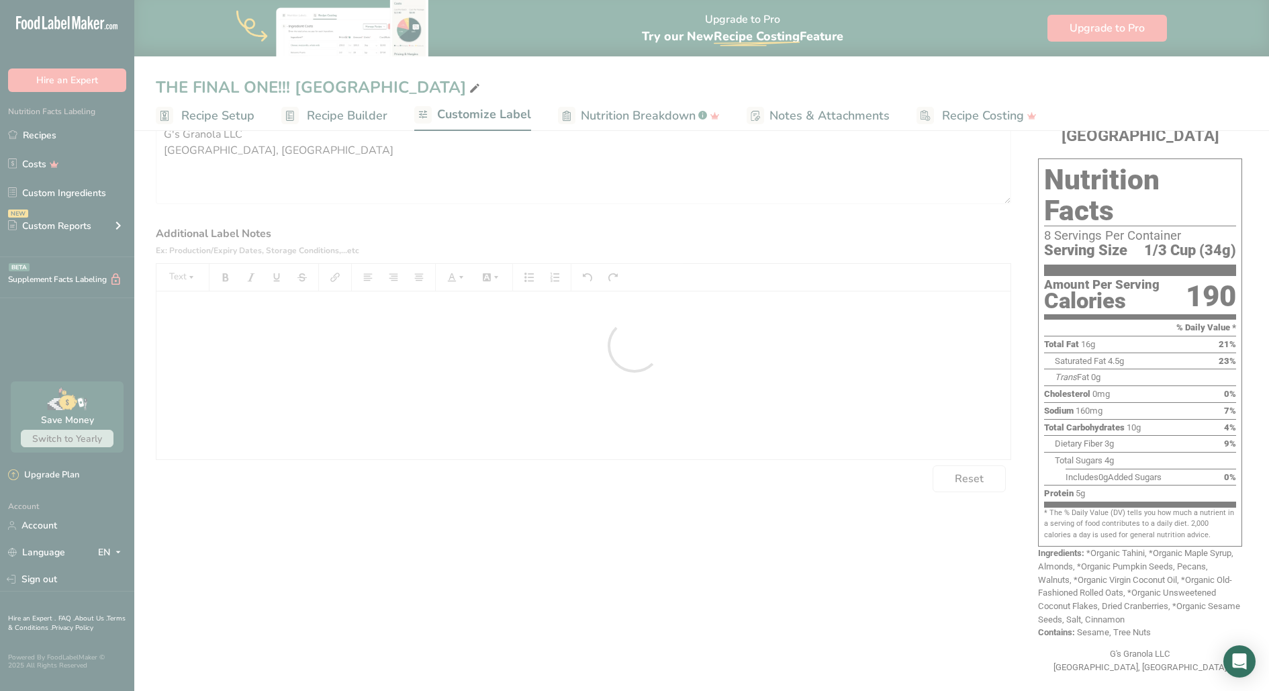
scroll to position [77, 0]
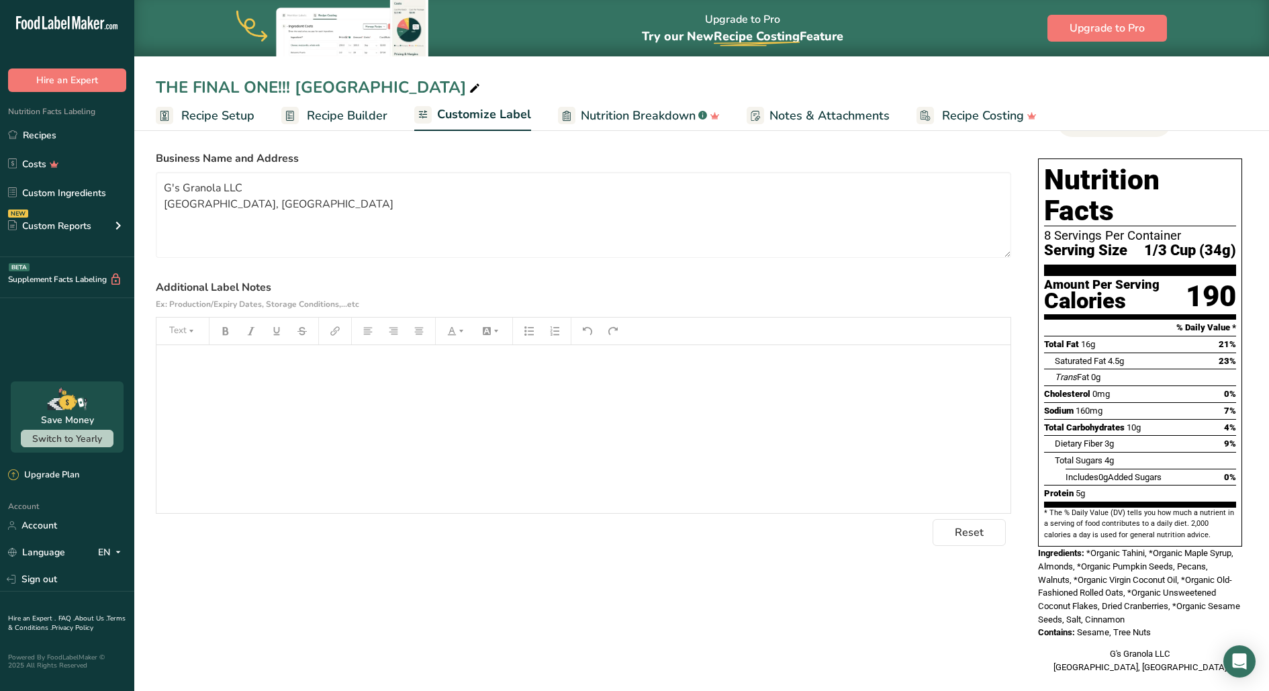
click at [1015, 353] on div at bounding box center [1049, 361] width 11 height 17
click at [905, 239] on textarea "G's Granola LLC San Francisco, CA" at bounding box center [583, 215] width 855 height 86
click at [897, 279] on label "Additional Label Notes Ex: Production/Expiry Dates, Storage Conditions,...etc" at bounding box center [583, 295] width 855 height 32
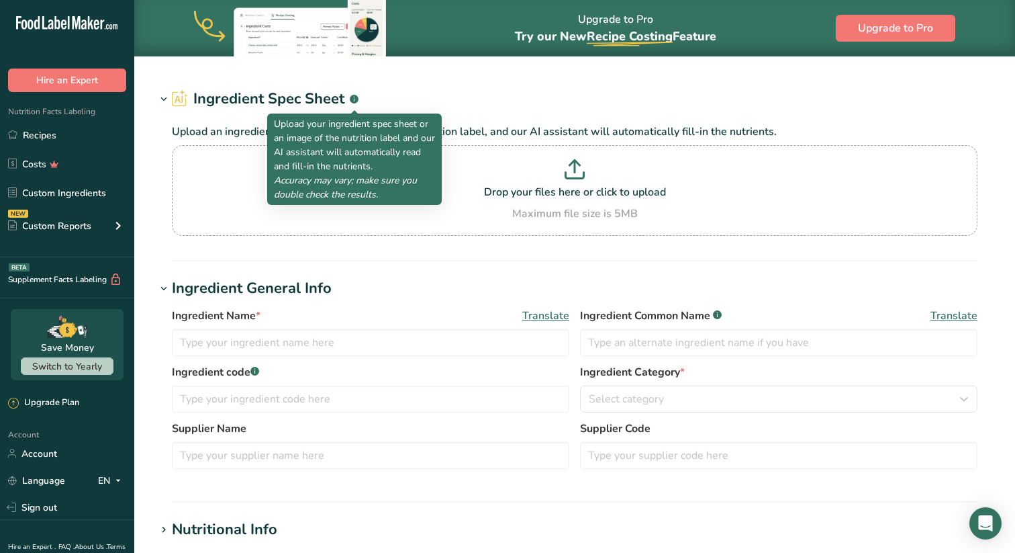
type input "Pumpkin seeds, raw"
type input "Pumpkin seeds"
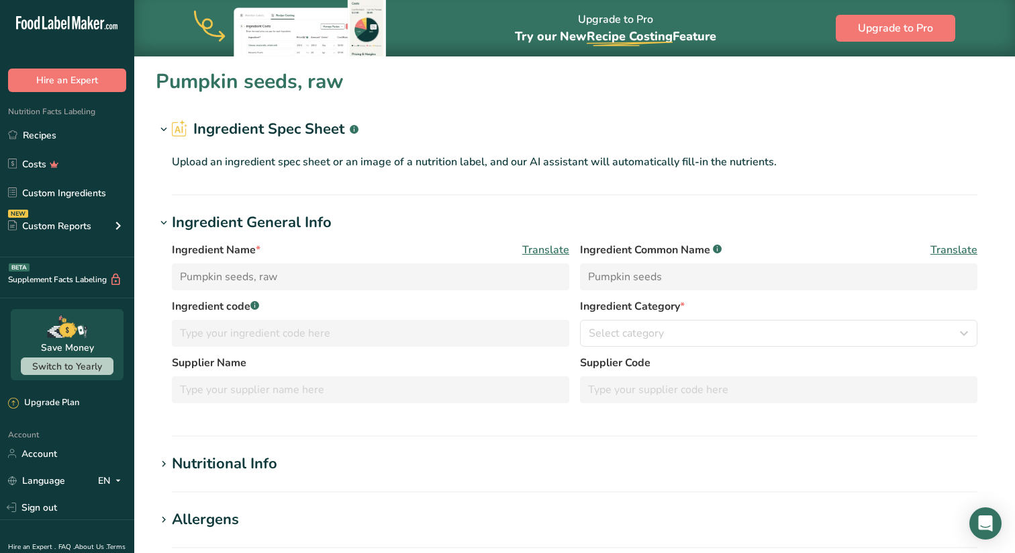
click at [263, 90] on h1 "Pumpkin seeds, raw" at bounding box center [250, 81] width 188 height 30
click at [354, 145] on div "Upload an ingredient spec sheet or an image of a nutrition label, and our AI as…" at bounding box center [575, 159] width 838 height 38
click at [302, 170] on div "Upload an ingredient spec sheet or an image of a nutrition label, and our AI as…" at bounding box center [575, 159] width 838 height 38
click at [162, 126] on icon at bounding box center [164, 129] width 12 height 19
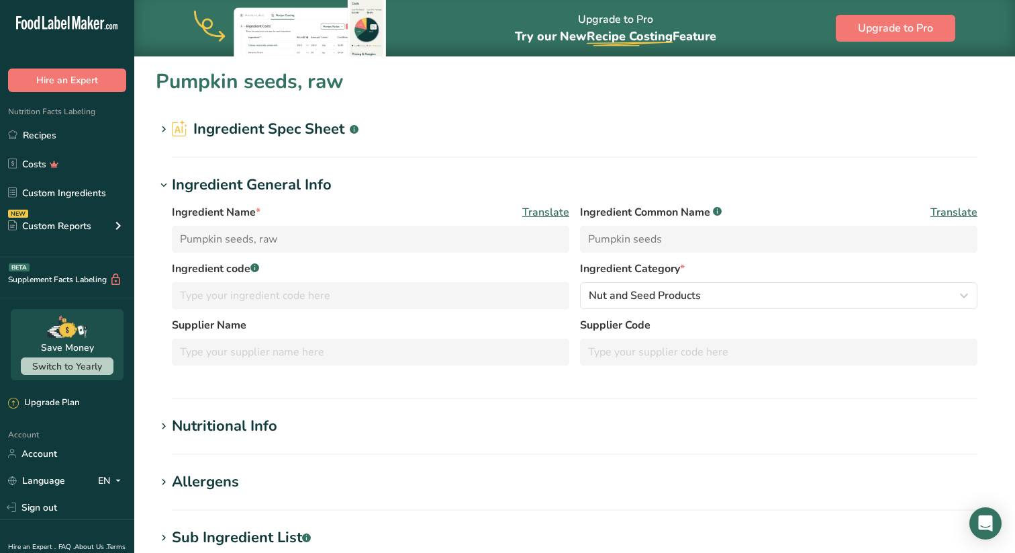
click at [162, 126] on icon at bounding box center [164, 129] width 12 height 19
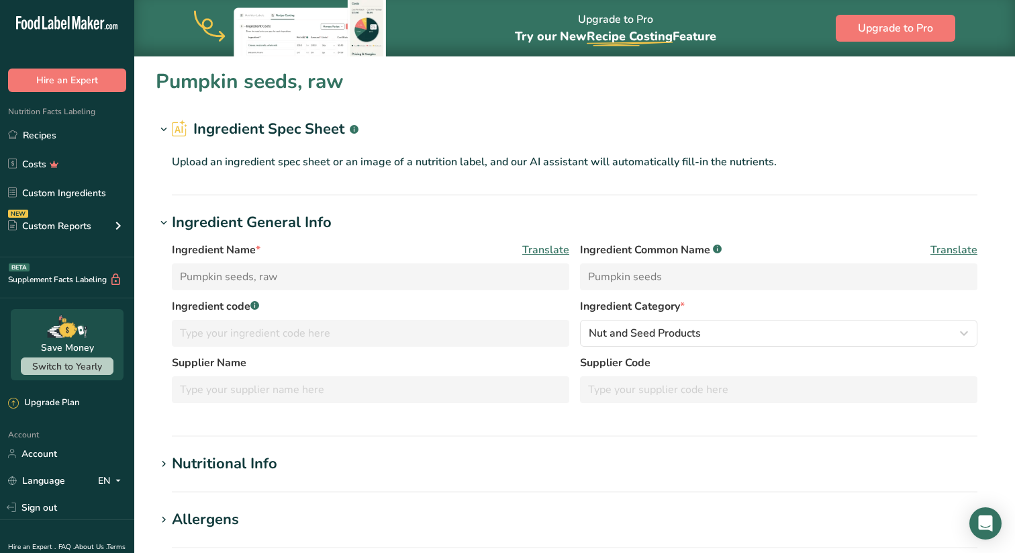
click at [323, 162] on p "Upload an ingredient spec sheet or an image of a nutrition label, and our AI as…" at bounding box center [575, 162] width 806 height 16
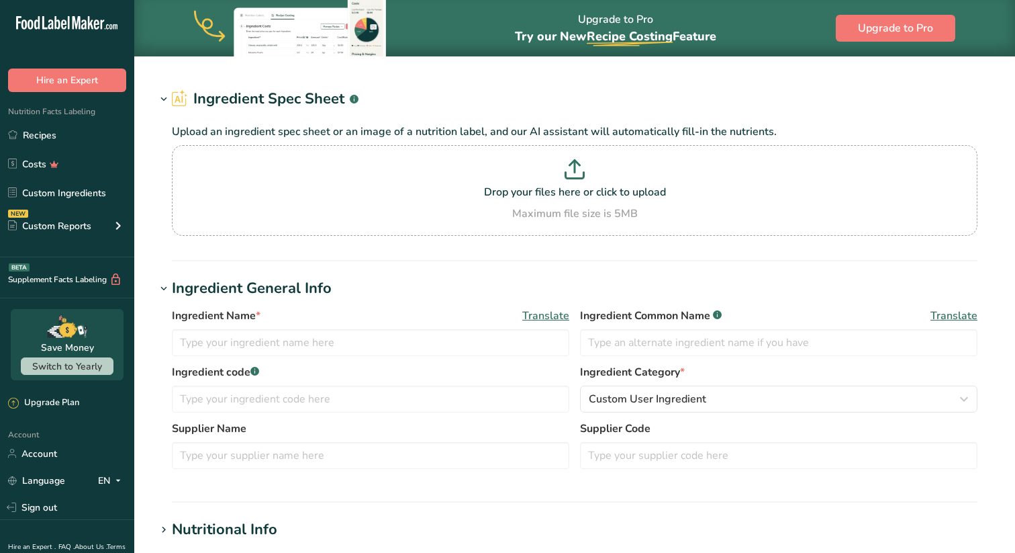
type input "Organic Pumpkin Seeds"
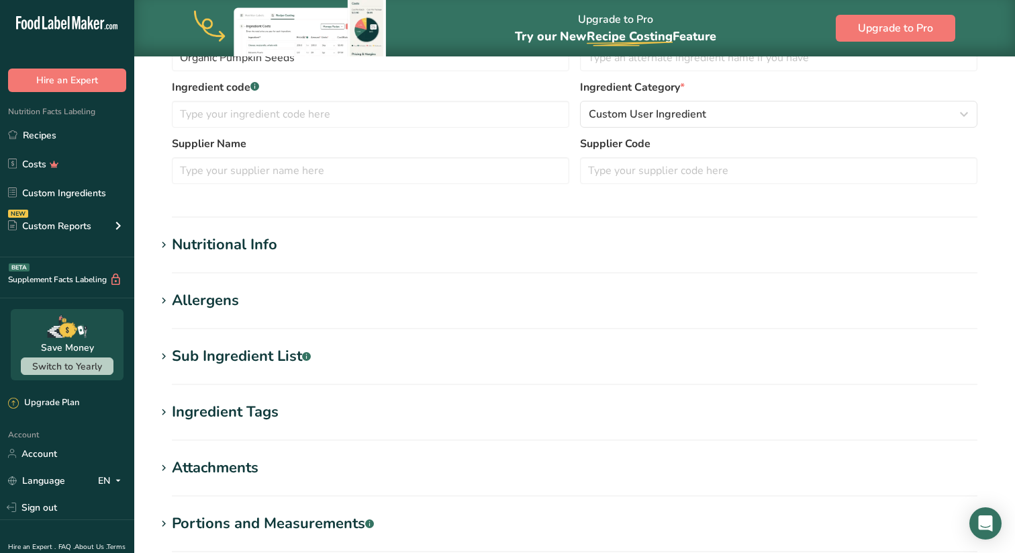
scroll to position [261, 0]
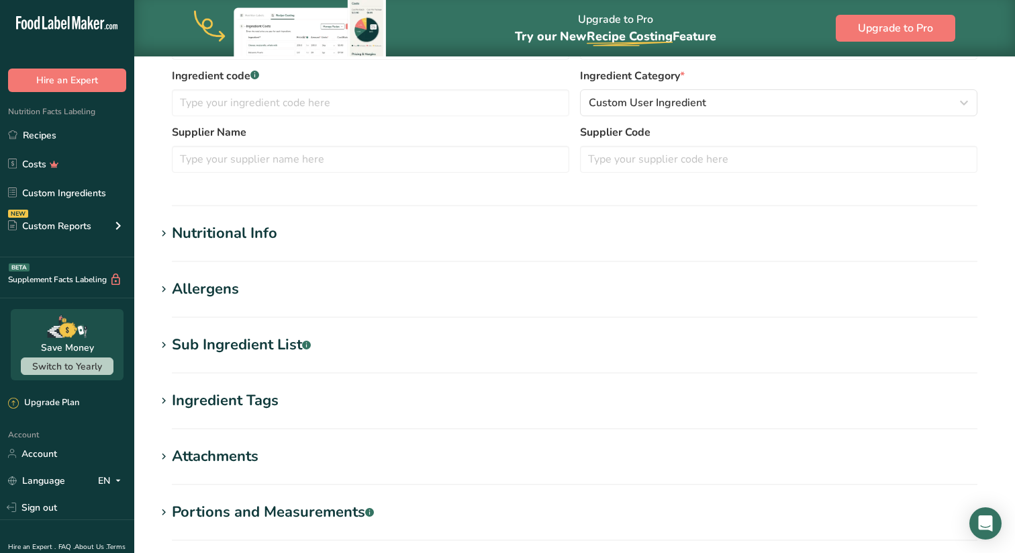
click at [258, 238] on div "Nutritional Info" at bounding box center [224, 233] width 105 height 22
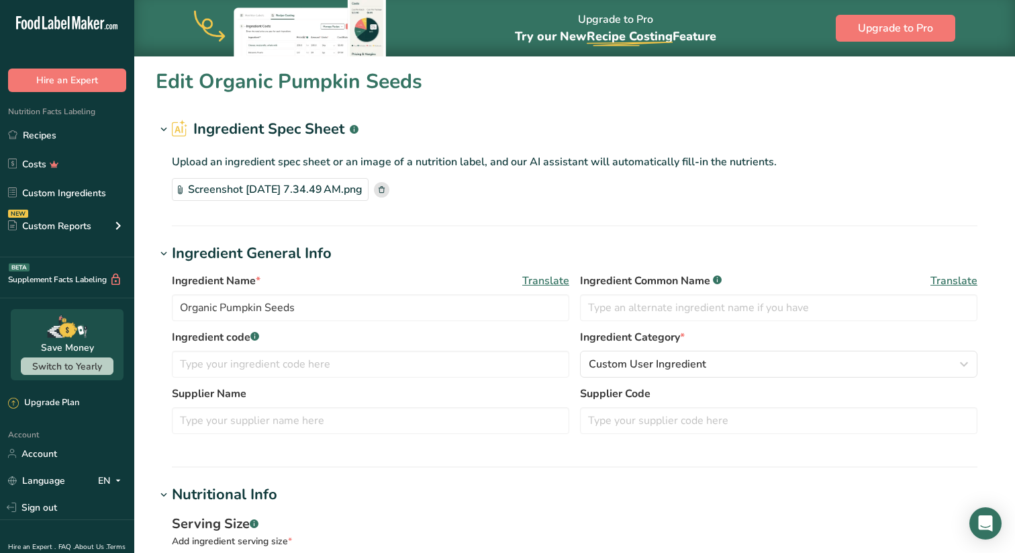
scroll to position [0, 0]
